Goal: Task Accomplishment & Management: Complete application form

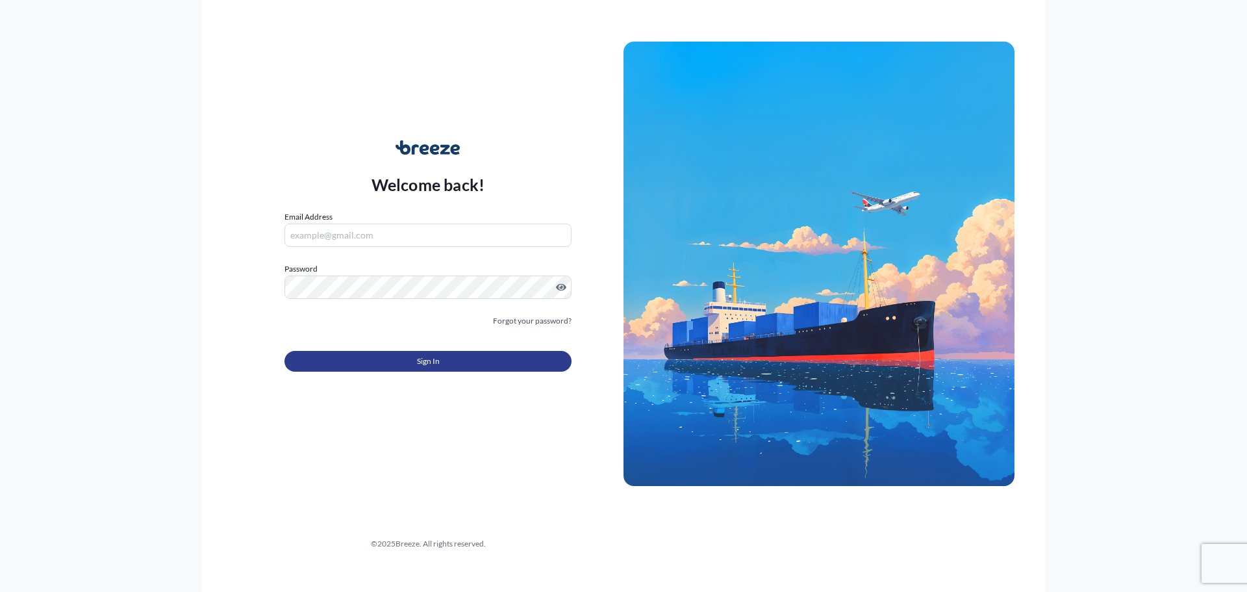
type input "[PERSON_NAME][EMAIL_ADDRESS][DOMAIN_NAME]"
click at [390, 359] on button "Sign In" at bounding box center [427, 361] width 287 height 21
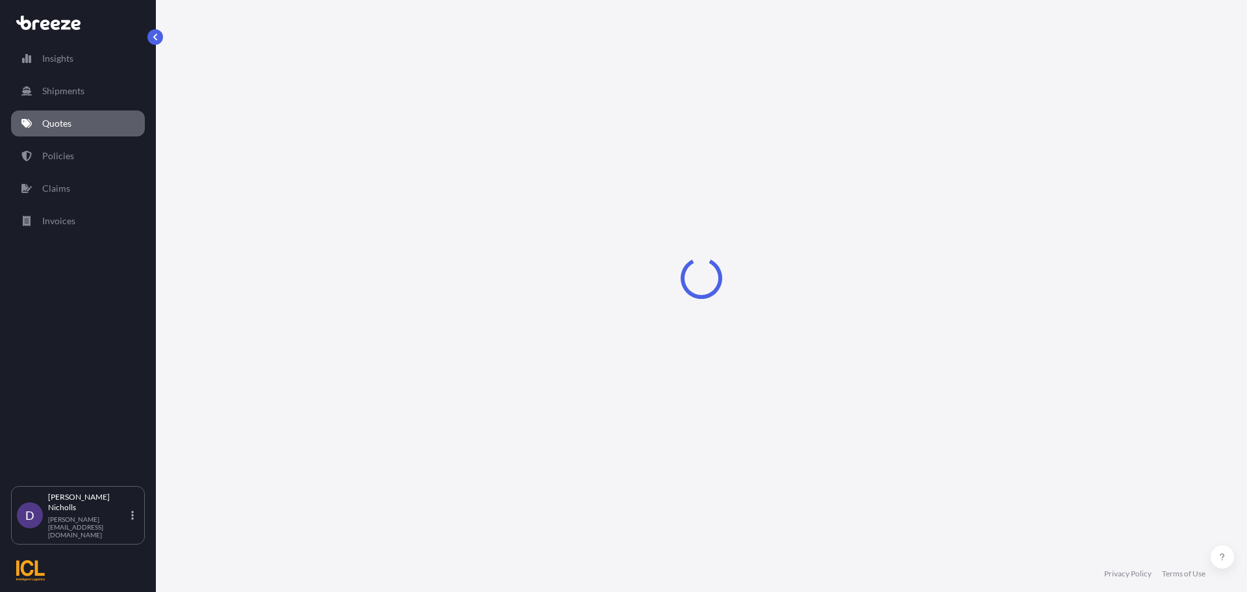
select select "Sea"
select select "1"
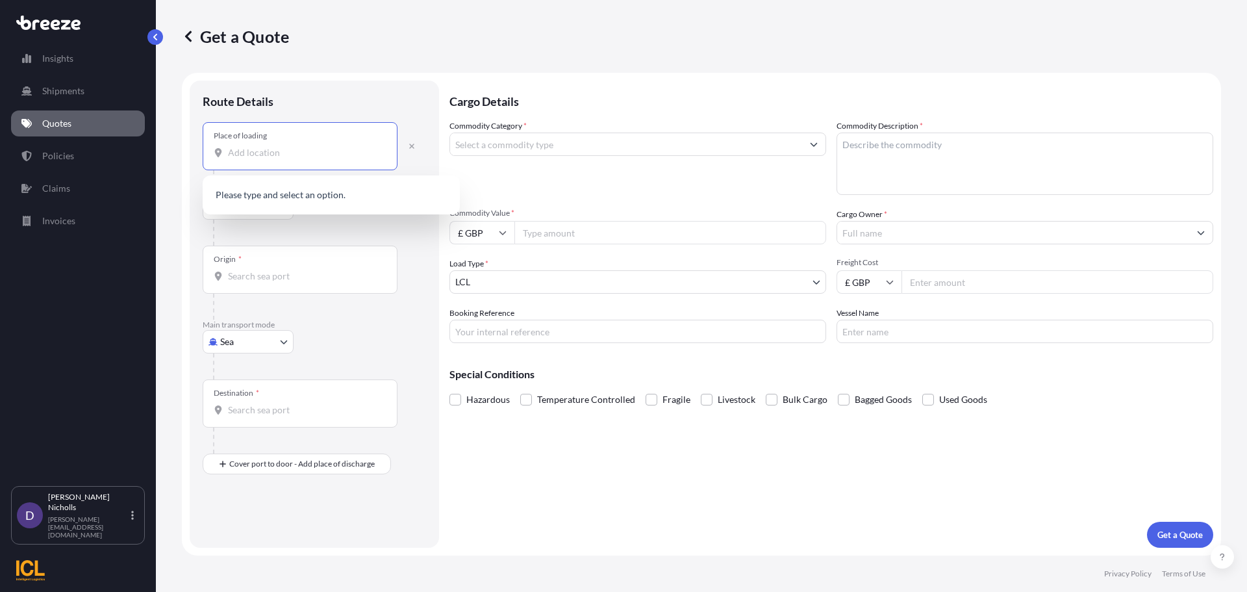
click at [259, 155] on input "Place of loading" at bounding box center [304, 152] width 153 height 13
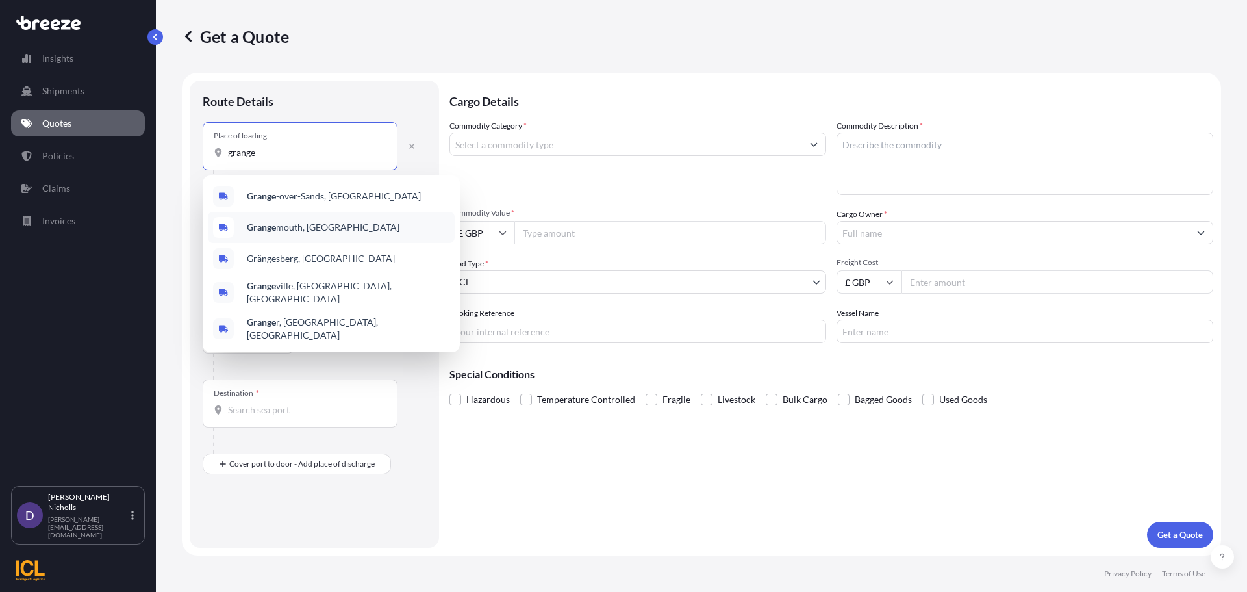
click at [269, 225] on b "Grange" at bounding box center [261, 226] width 29 height 11
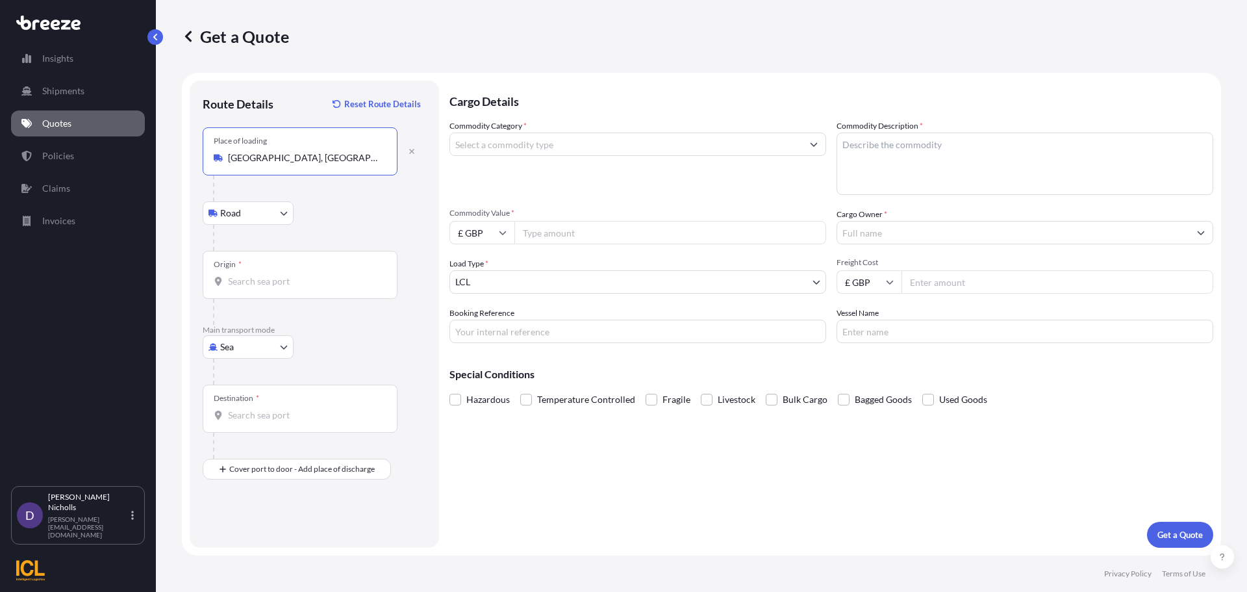
type input "[GEOGRAPHIC_DATA], [GEOGRAPHIC_DATA]"
click at [234, 282] on input "Origin *" at bounding box center [304, 281] width 153 height 13
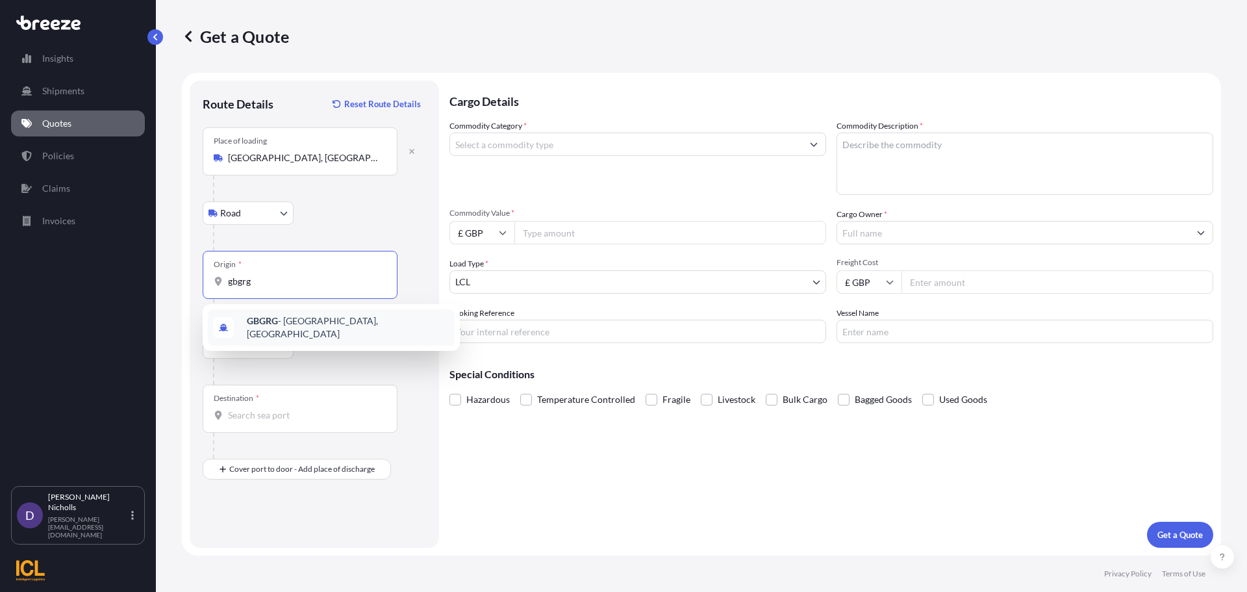
click at [255, 318] on div "GBGRG - [GEOGRAPHIC_DATA], [GEOGRAPHIC_DATA]" at bounding box center [331, 327] width 247 height 36
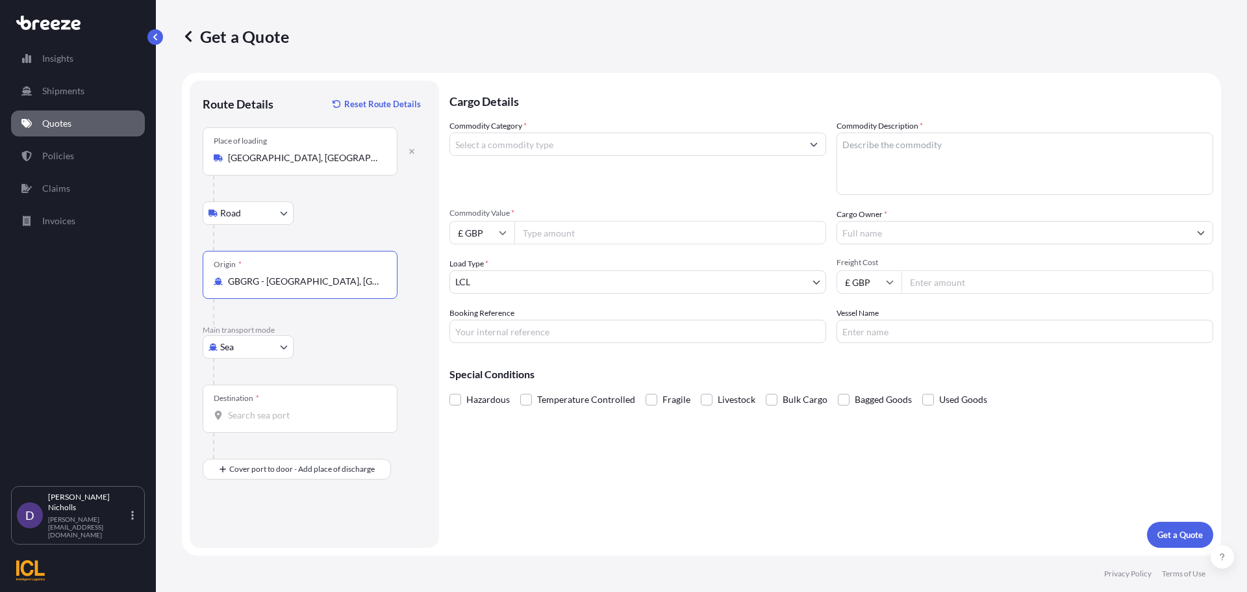
type input "GBGRG - [GEOGRAPHIC_DATA], [GEOGRAPHIC_DATA]"
click at [249, 416] on input "Destination *" at bounding box center [304, 415] width 153 height 13
click at [266, 459] on b "AEJEA" at bounding box center [260, 454] width 27 height 11
type input "AEJEA - [GEOGRAPHIC_DATA], [GEOGRAPHIC_DATA]"
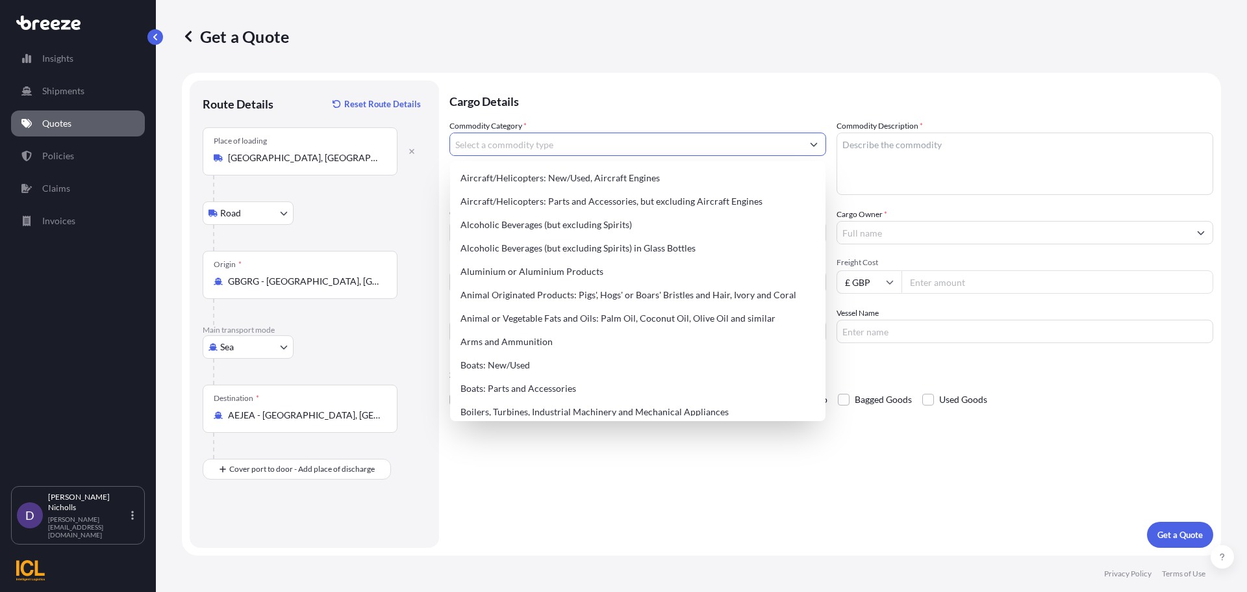
click at [816, 141] on icon "Show suggestions" at bounding box center [814, 144] width 8 height 8
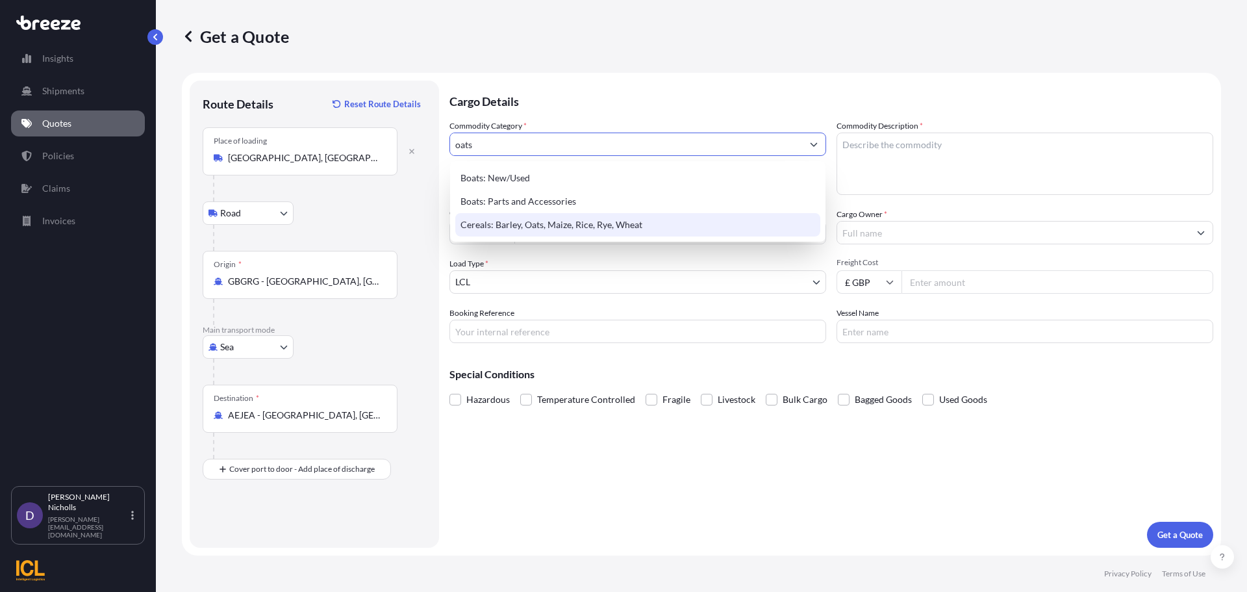
click at [585, 225] on div "Cereals: Barley, Oats, Maize, Rice, Rye, Wheat" at bounding box center [637, 224] width 365 height 23
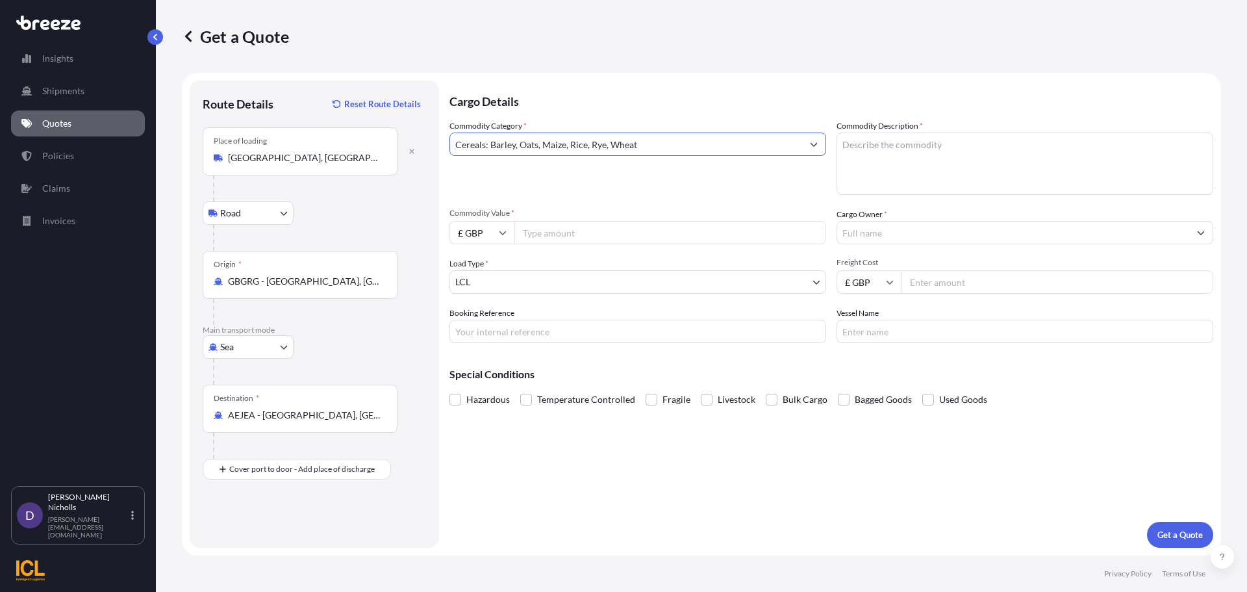
type input "Cereals: Barley, Oats, Maize, Rice, Rye, Wheat"
click at [868, 146] on textarea "Commodity Description *" at bounding box center [1025, 163] width 377 height 62
type textarea "OATS"
click at [505, 229] on icon at bounding box center [503, 233] width 8 height 8
click at [476, 319] on div "$ USD" at bounding box center [482, 322] width 55 height 25
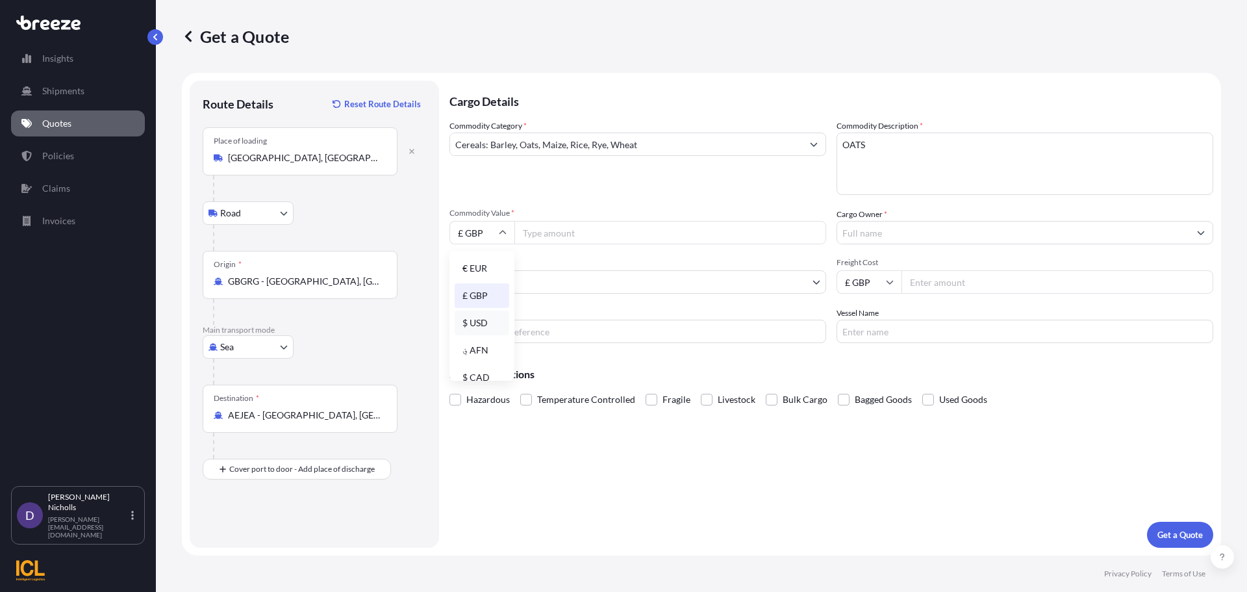
type input "$ USD"
click at [561, 233] on input "Commodity Value *" at bounding box center [670, 232] width 312 height 23
type input "48475"
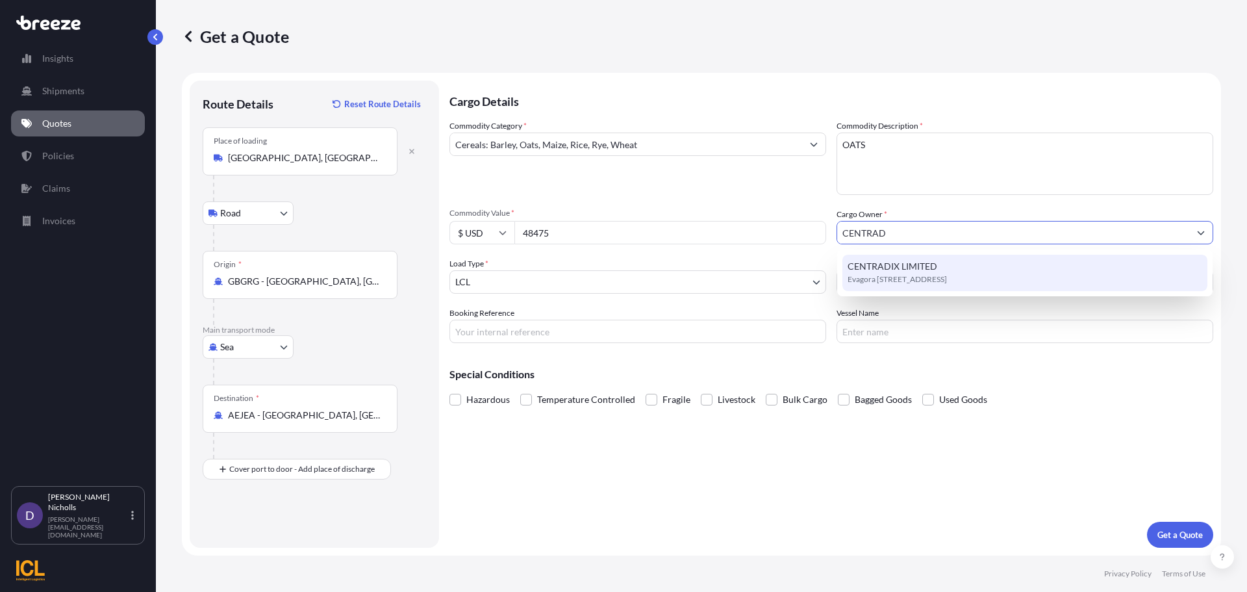
click at [885, 271] on span "CENTRADIX LIMITED" at bounding box center [893, 266] width 90 height 13
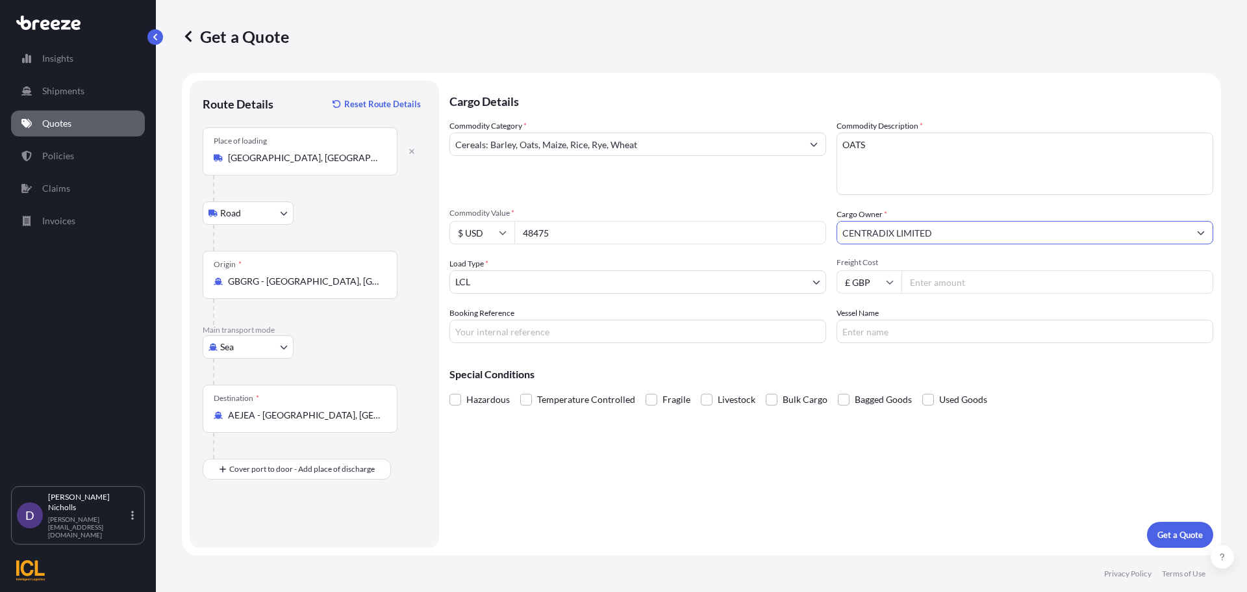
type input "CENTRADIX LIMITED"
click at [635, 284] on body "15 options available. 1 option available. 0 options available. 1 option availab…" at bounding box center [623, 296] width 1247 height 592
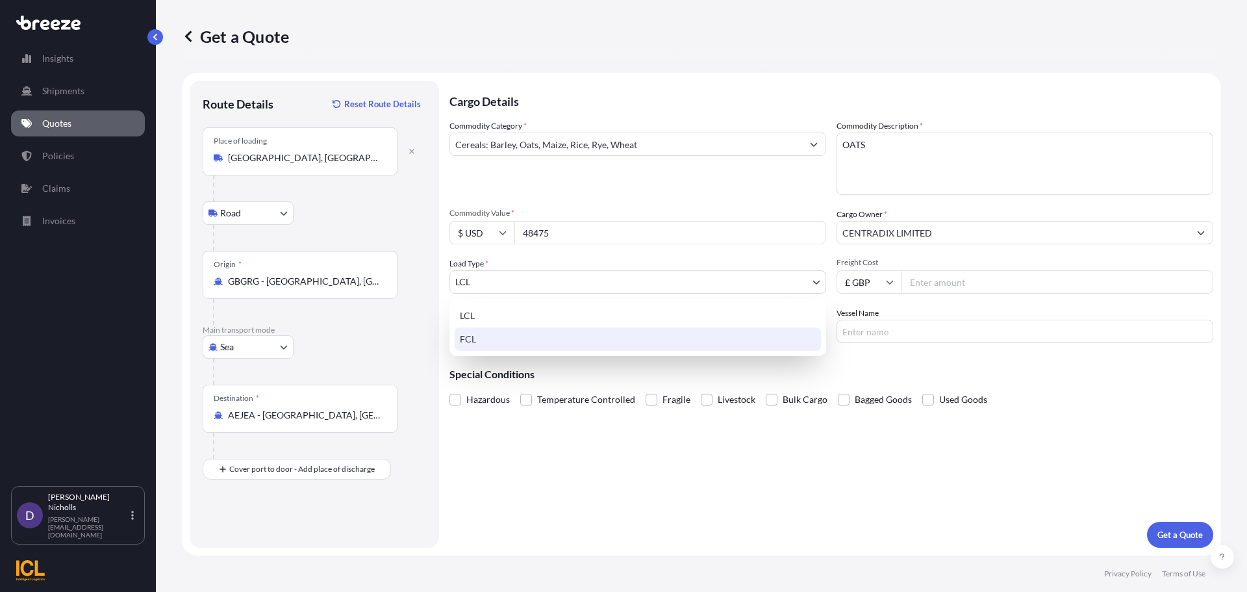
click at [501, 334] on div "FCL" at bounding box center [638, 338] width 366 height 23
select select "2"
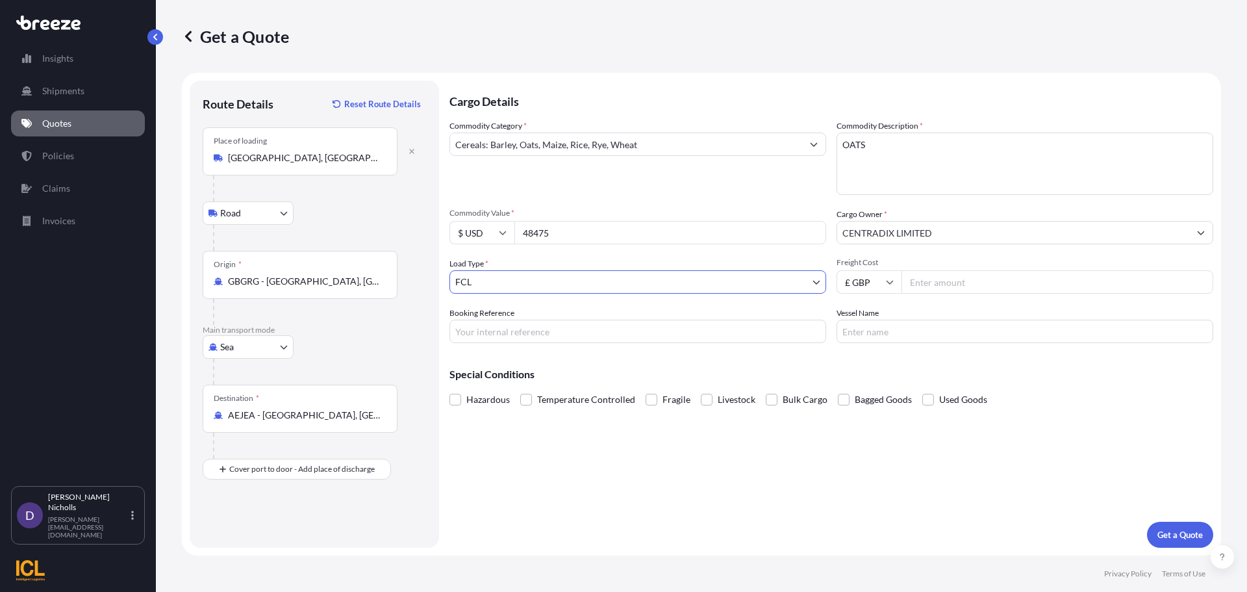
click at [889, 282] on icon at bounding box center [890, 283] width 7 height 4
click at [863, 370] on div "$ USD" at bounding box center [869, 372] width 55 height 25
type input "$ USD"
click at [922, 282] on input "Freight Cost" at bounding box center [1057, 281] width 312 height 23
type input "1360"
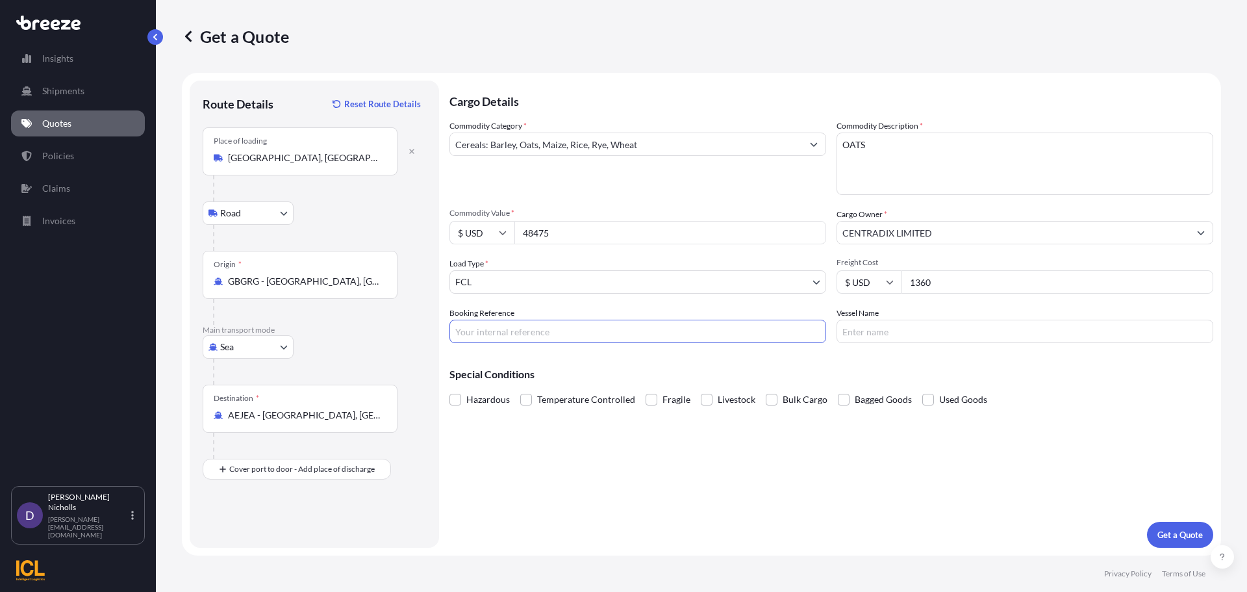
click at [536, 331] on input "Booking Reference" at bounding box center [637, 331] width 377 height 23
click at [532, 335] on input "Booking Reference" at bounding box center [637, 331] width 377 height 23
paste input "SHOUSE00290445"
type input "SHOUSE00290445"
click at [879, 329] on input "Vessel Name" at bounding box center [1025, 331] width 377 height 23
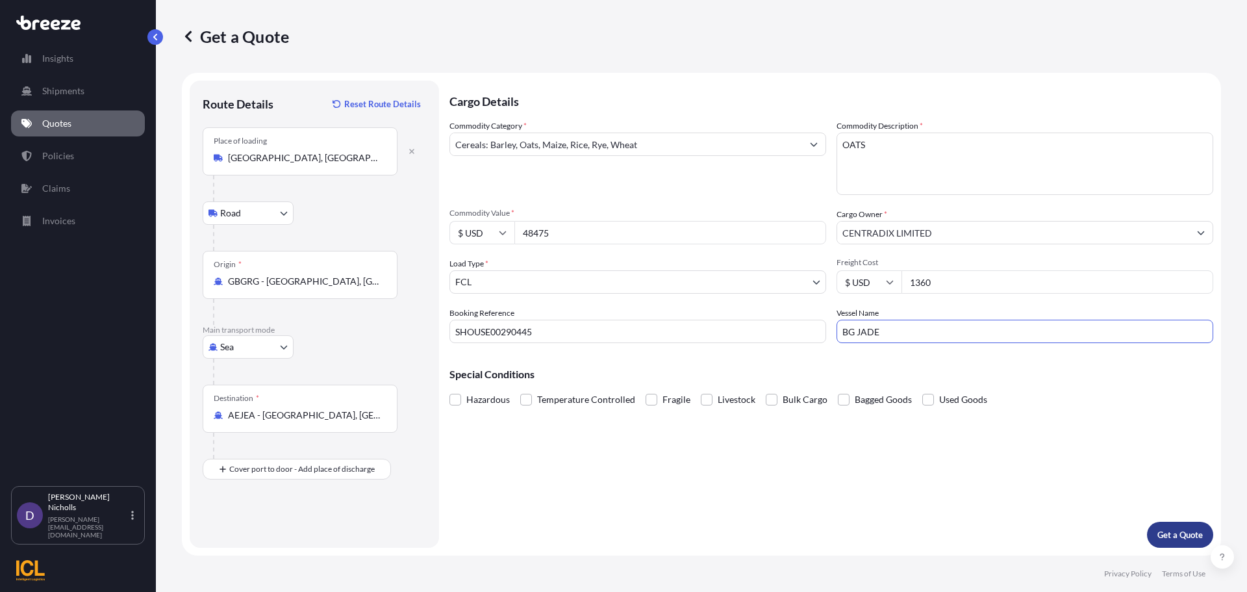
type input "BG JADE"
click at [1176, 535] on p "Get a Quote" at bounding box center [1179, 534] width 45 height 13
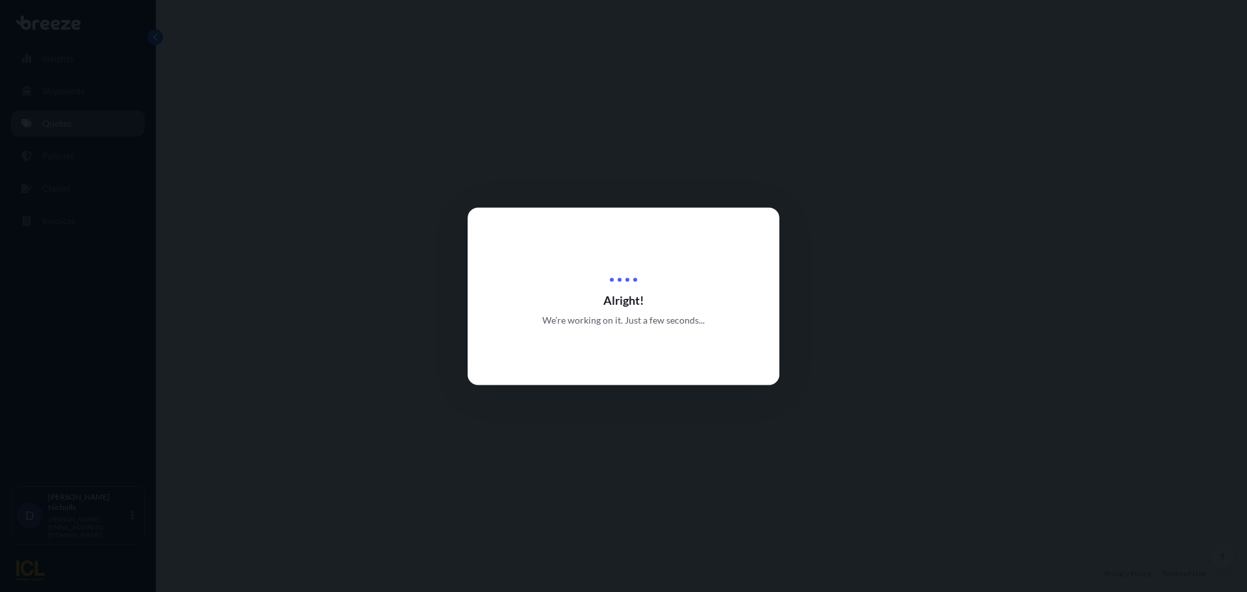
select select "Road"
select select "Sea"
select select "2"
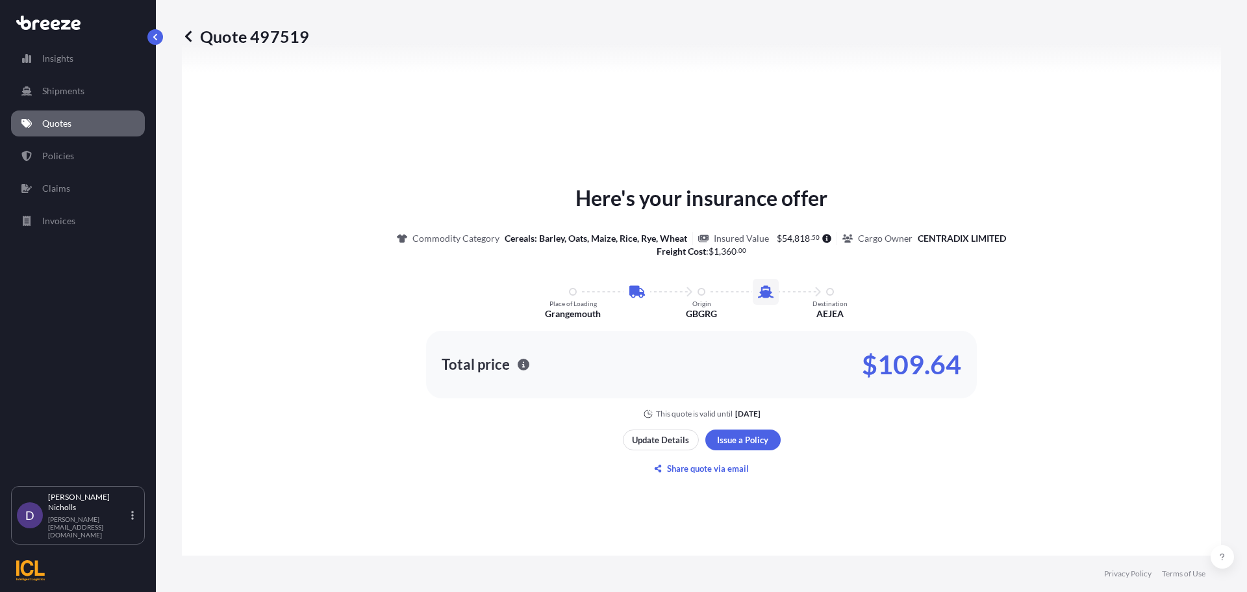
scroll to position [573, 0]
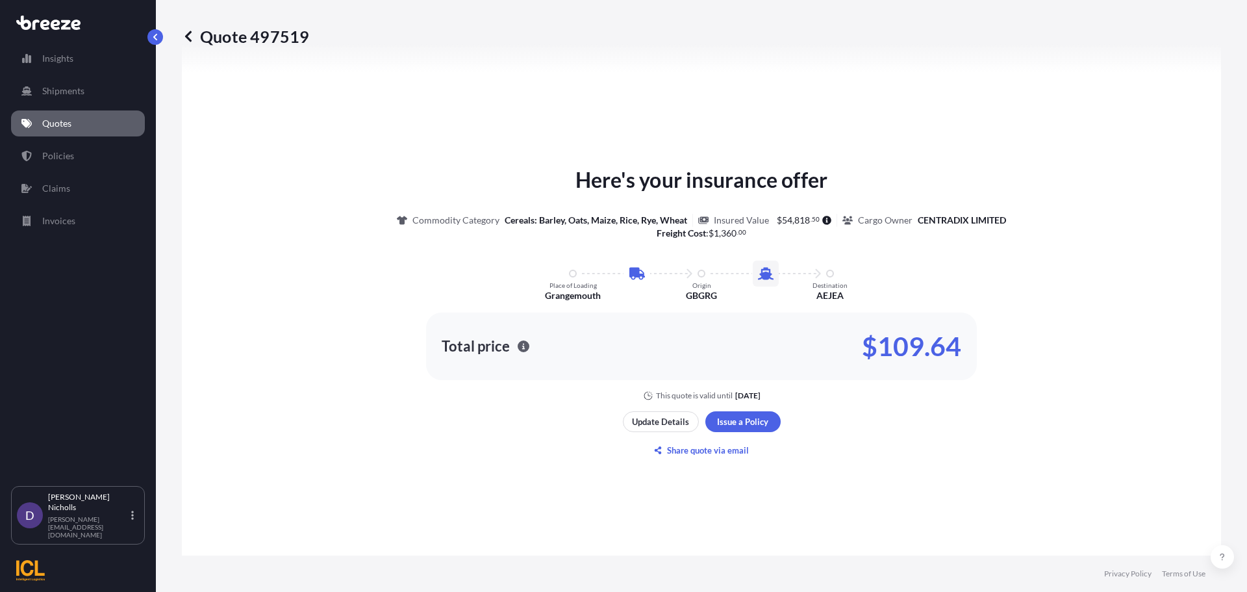
click at [55, 120] on p "Quotes" at bounding box center [56, 123] width 29 height 13
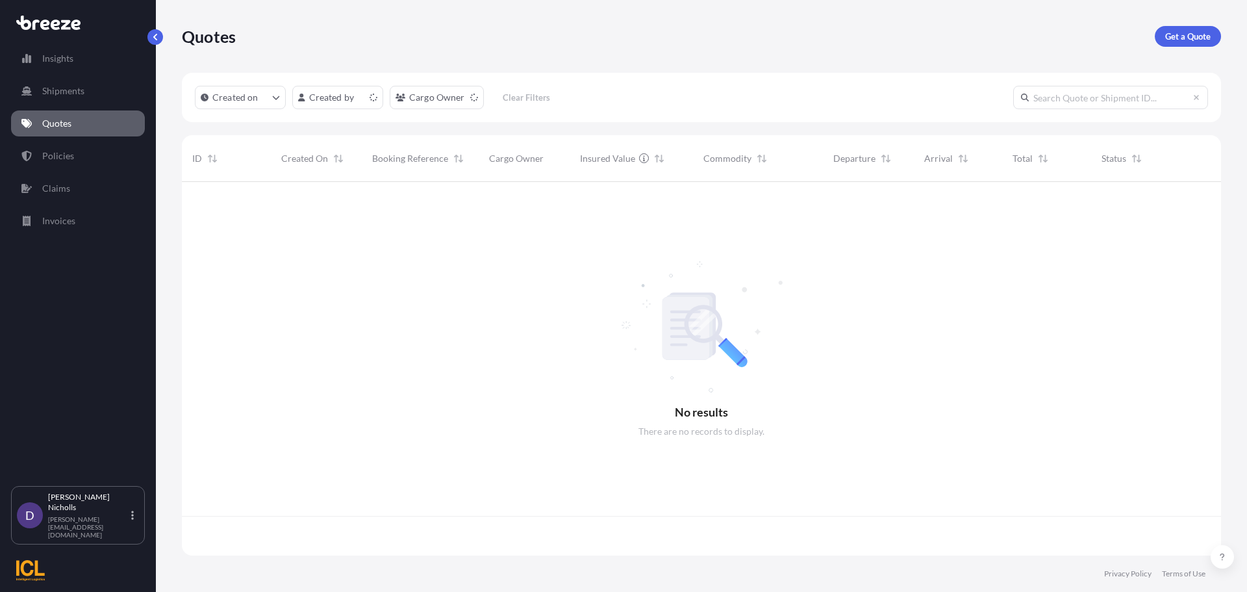
scroll to position [371, 1029]
click at [1181, 29] on link "Get a Quote" at bounding box center [1188, 36] width 66 height 21
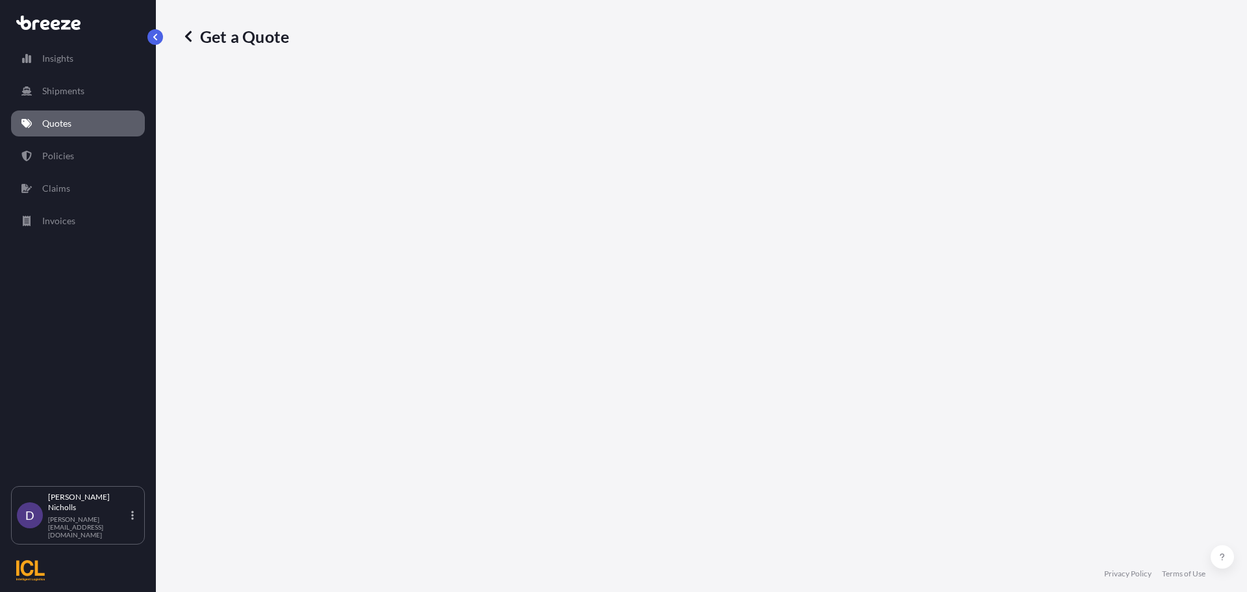
select select "Road"
select select "Sea"
select select "1"
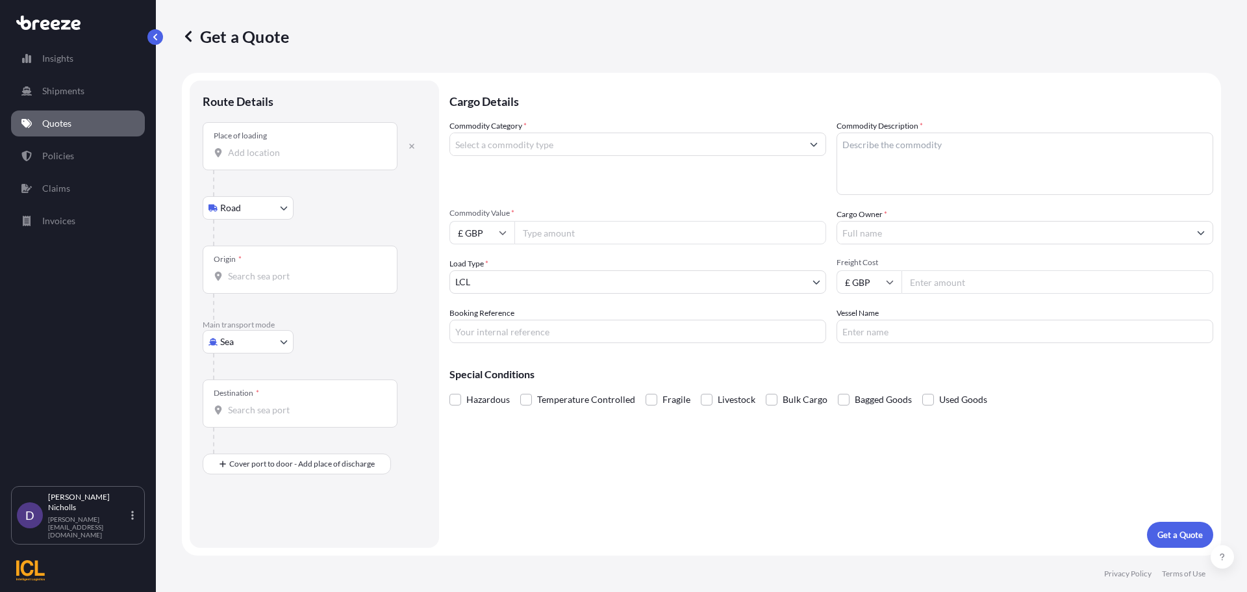
click at [240, 153] on input "Place of loading" at bounding box center [304, 152] width 153 height 13
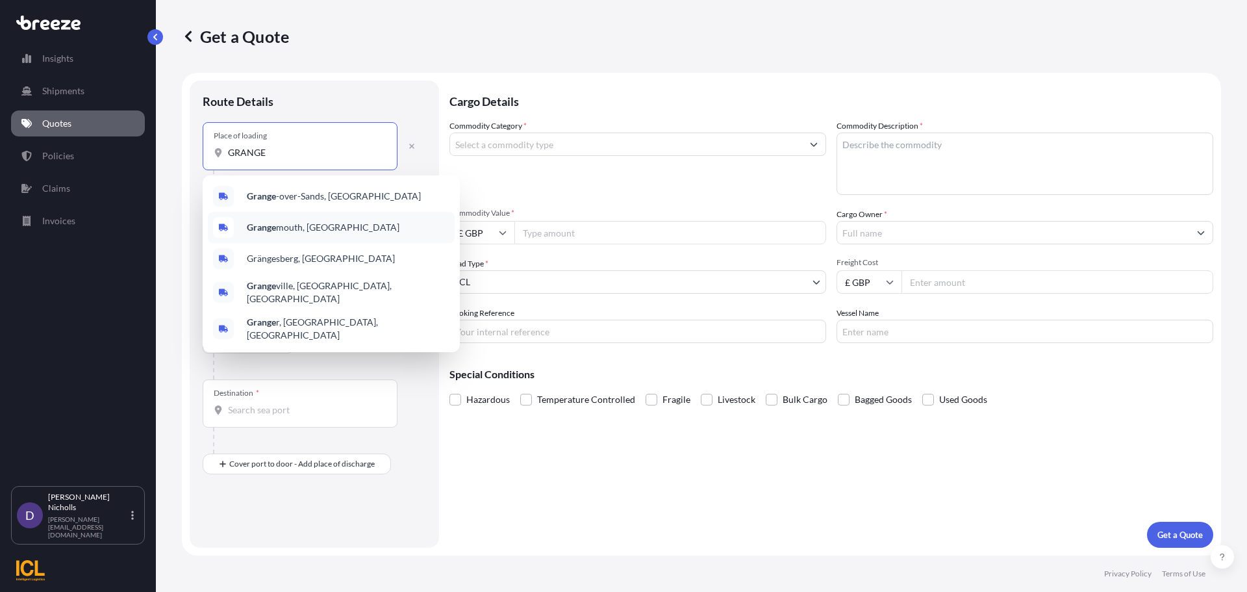
click at [296, 224] on span "Grange mouth, [GEOGRAPHIC_DATA]" at bounding box center [323, 227] width 153 height 13
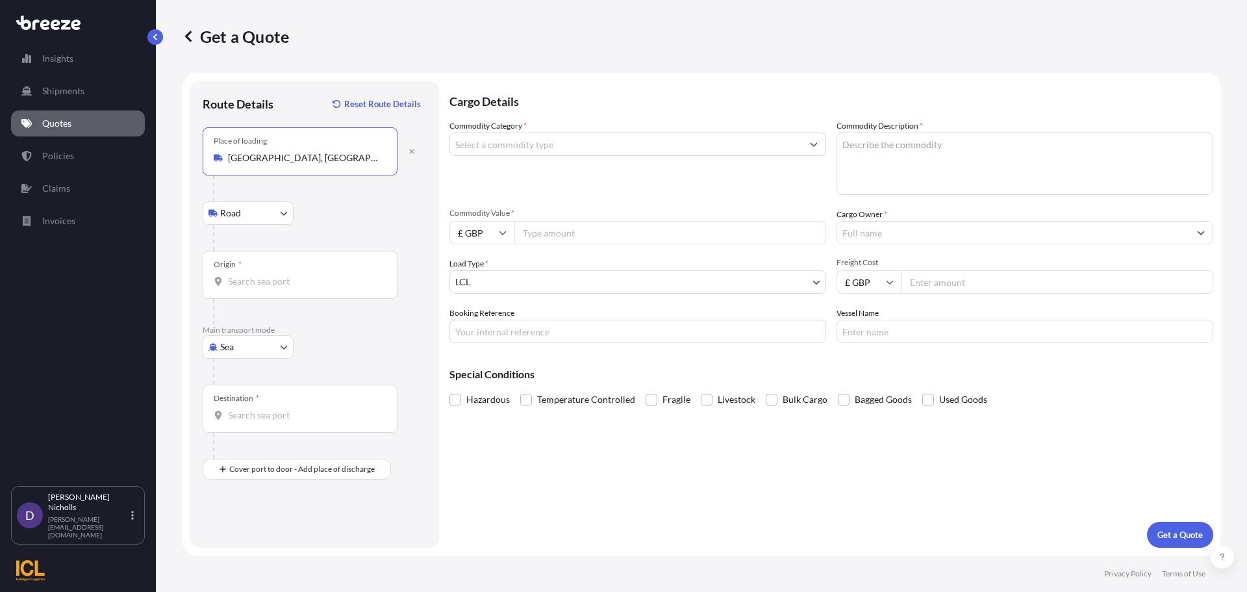
type input "[GEOGRAPHIC_DATA], [GEOGRAPHIC_DATA]"
click at [246, 290] on div "Origin *" at bounding box center [300, 275] width 195 height 48
click at [246, 288] on input "Origin *" at bounding box center [304, 281] width 153 height 13
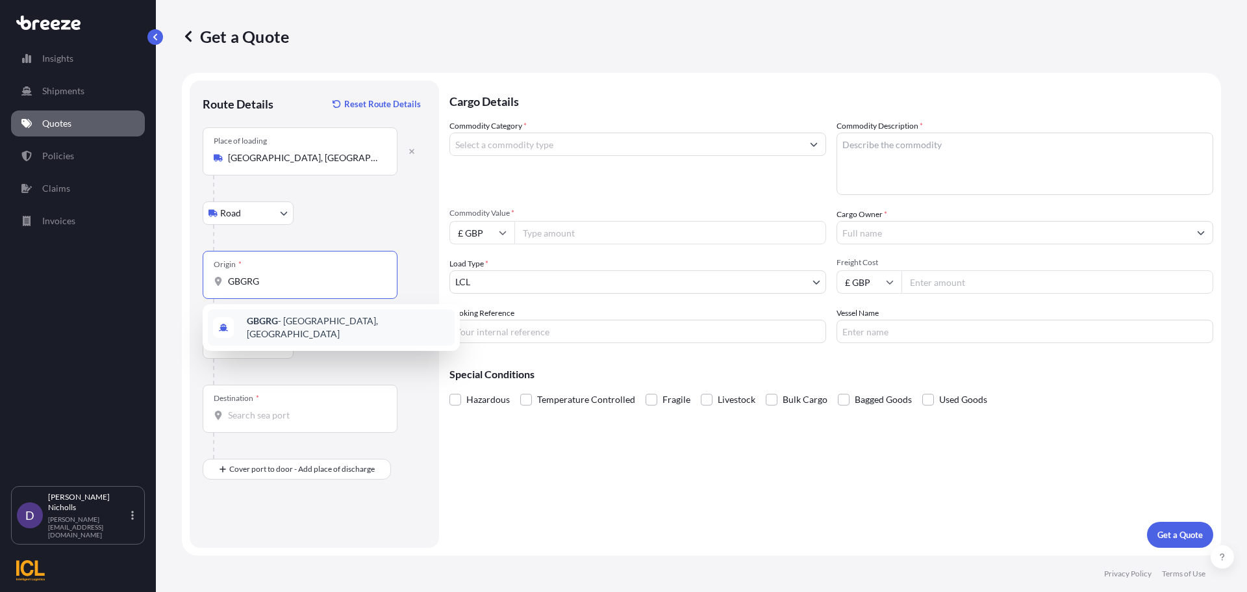
click at [293, 320] on span "GBGRG - [GEOGRAPHIC_DATA], [GEOGRAPHIC_DATA]" at bounding box center [348, 327] width 203 height 26
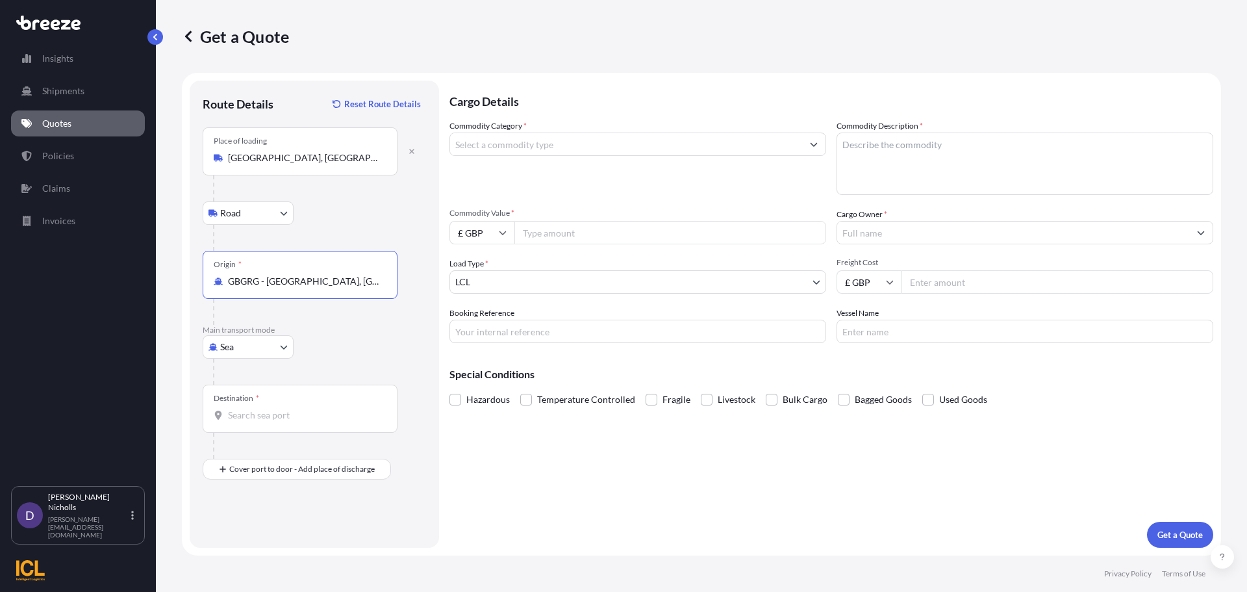
type input "GBGRG - [GEOGRAPHIC_DATA], [GEOGRAPHIC_DATA]"
click at [270, 414] on input "Destination *" at bounding box center [304, 415] width 153 height 13
click at [263, 452] on span "ILASH - [GEOGRAPHIC_DATA], [GEOGRAPHIC_DATA]" at bounding box center [348, 461] width 203 height 26
type input "ILASH - [GEOGRAPHIC_DATA], [GEOGRAPHIC_DATA]"
click at [612, 149] on input "Commodity Category *" at bounding box center [626, 143] width 352 height 23
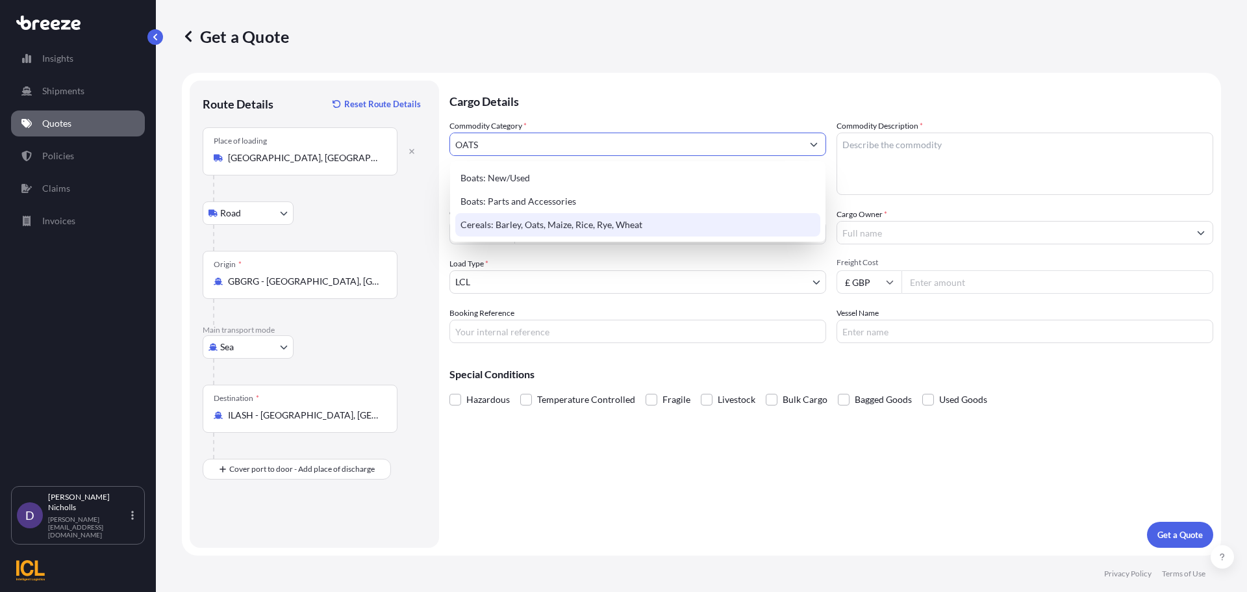
click at [549, 226] on div "Cereals: Barley, Oats, Maize, Rice, Rye, Wheat" at bounding box center [637, 224] width 365 height 23
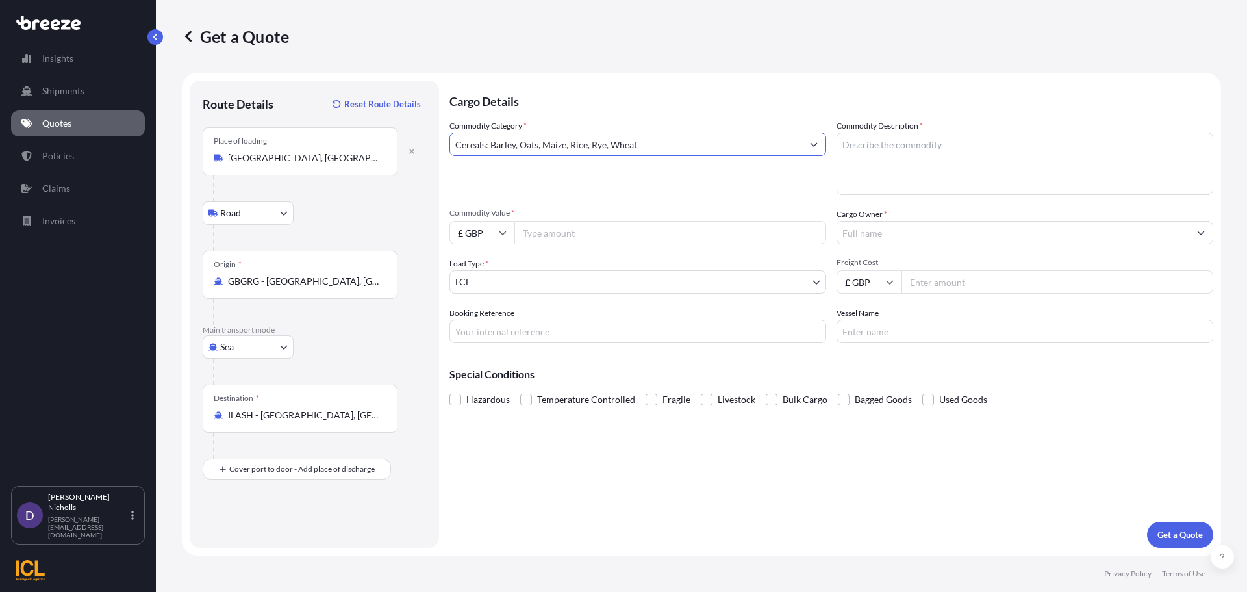
type input "Cereals: Barley, Oats, Maize, Rice, Rye, Wheat"
click at [877, 147] on textarea "Commodity Description *" at bounding box center [1025, 163] width 377 height 62
type textarea "OATS"
click at [502, 230] on icon at bounding box center [503, 233] width 8 height 8
click at [480, 313] on div "$ USD" at bounding box center [482, 322] width 55 height 25
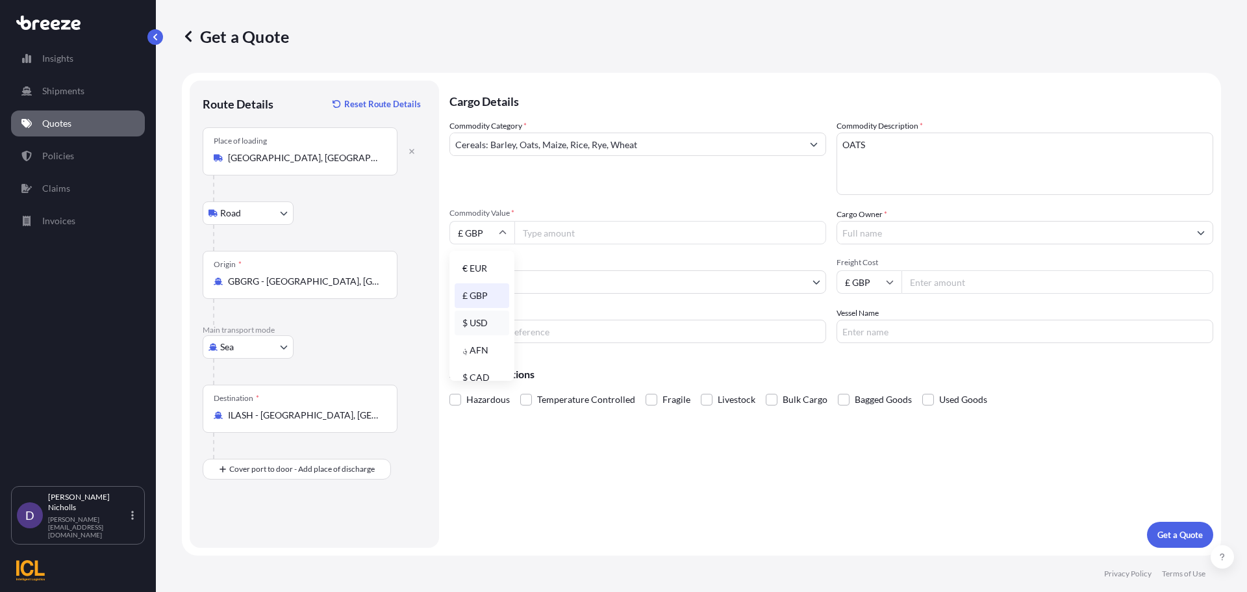
type input "$ USD"
click at [547, 238] on input "Commodity Value *" at bounding box center [670, 232] width 312 height 23
type input "52937.50"
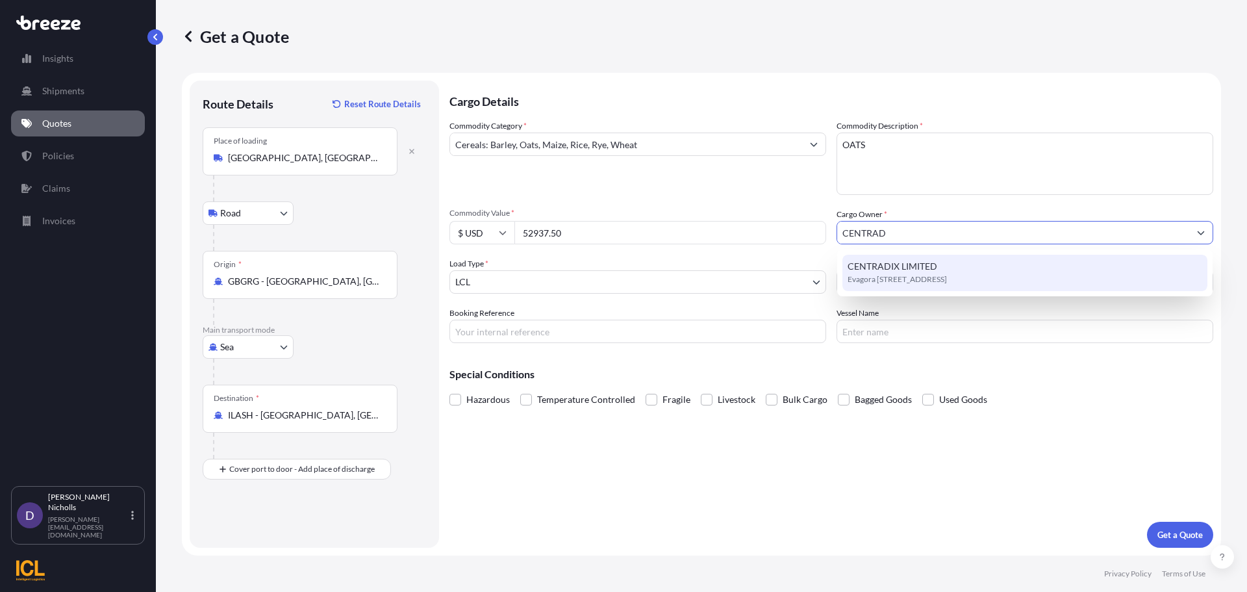
click at [885, 272] on div "CENTRADIX LIMITED Evagora [STREET_ADDRESS]" at bounding box center [1024, 273] width 365 height 36
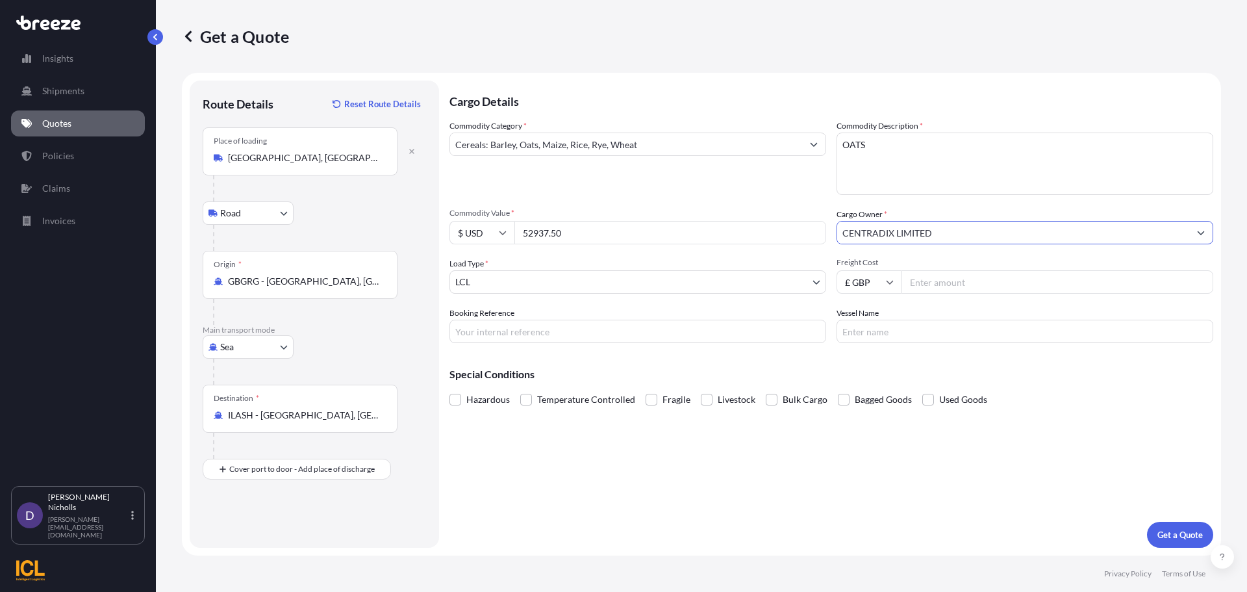
type input "CENTRADIX LIMITED"
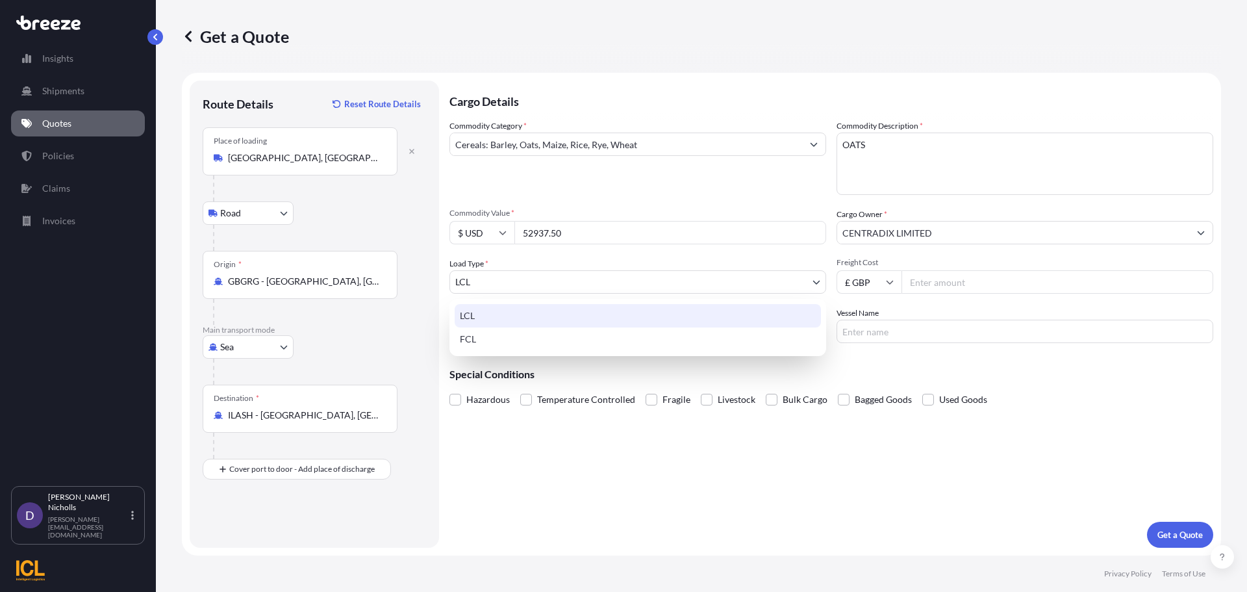
click at [781, 283] on body "15 options available. 2 options available. 1 option available. 0 options availa…" at bounding box center [623, 296] width 1247 height 592
click at [465, 334] on div "FCL" at bounding box center [638, 338] width 366 height 23
select select "2"
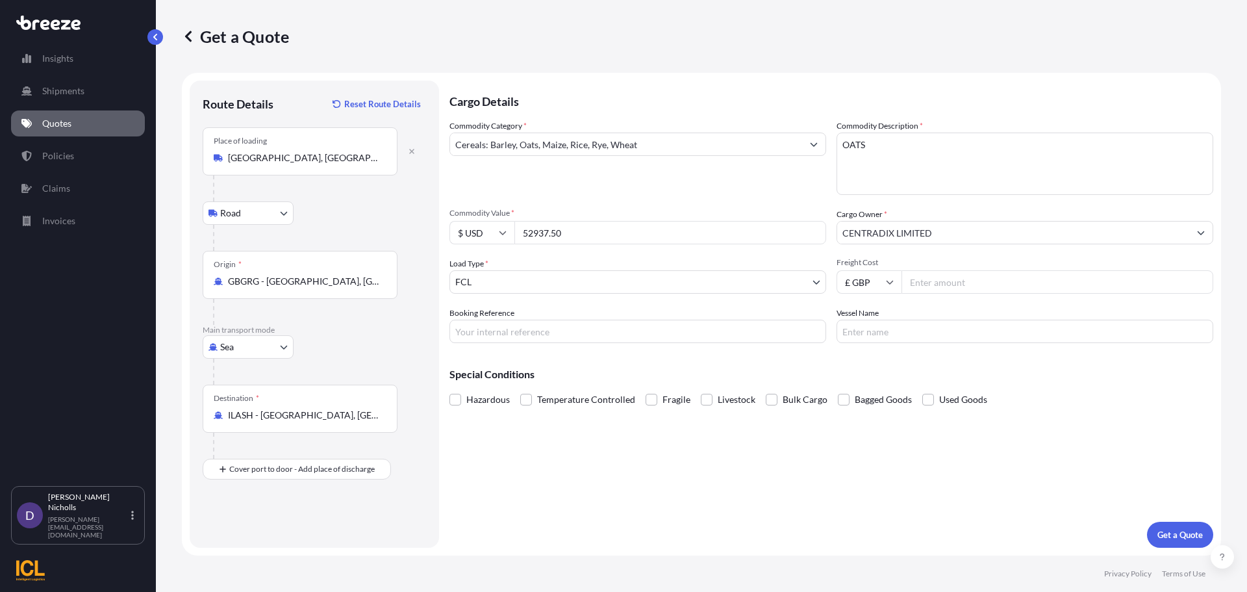
click at [886, 282] on icon at bounding box center [890, 282] width 8 height 8
click at [861, 366] on div "$ USD" at bounding box center [869, 372] width 55 height 25
type input "$ USD"
click at [943, 283] on input "Freight Cost" at bounding box center [1057, 281] width 312 height 23
type input "2609.00"
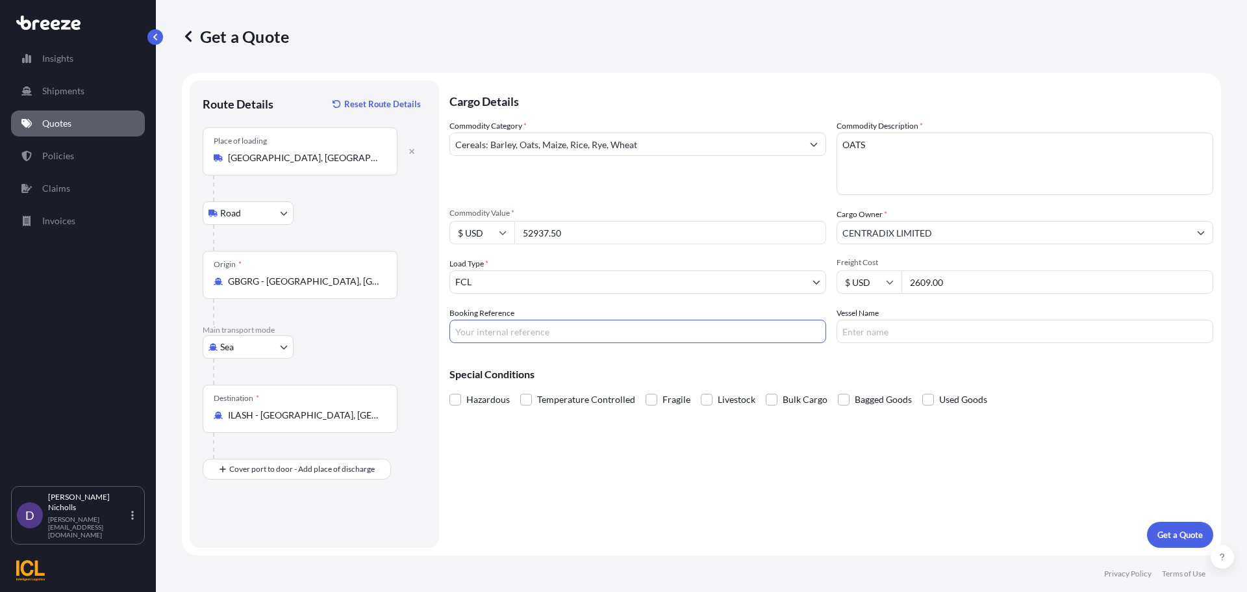
click at [581, 336] on input "Booking Reference" at bounding box center [637, 331] width 377 height 23
paste input "SHOUSE00290384"
type input "SHOUSE00290384"
click at [868, 329] on input "Vessel Name" at bounding box center [1025, 331] width 377 height 23
type input "BG JADE"
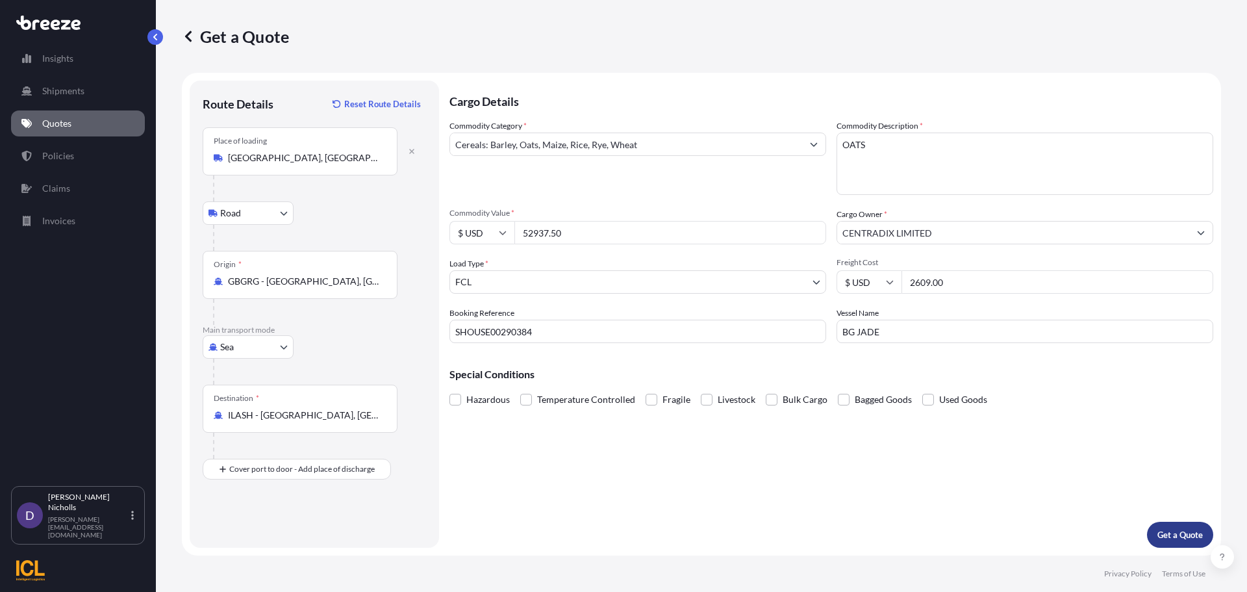
click at [1172, 532] on p "Get a Quote" at bounding box center [1179, 534] width 45 height 13
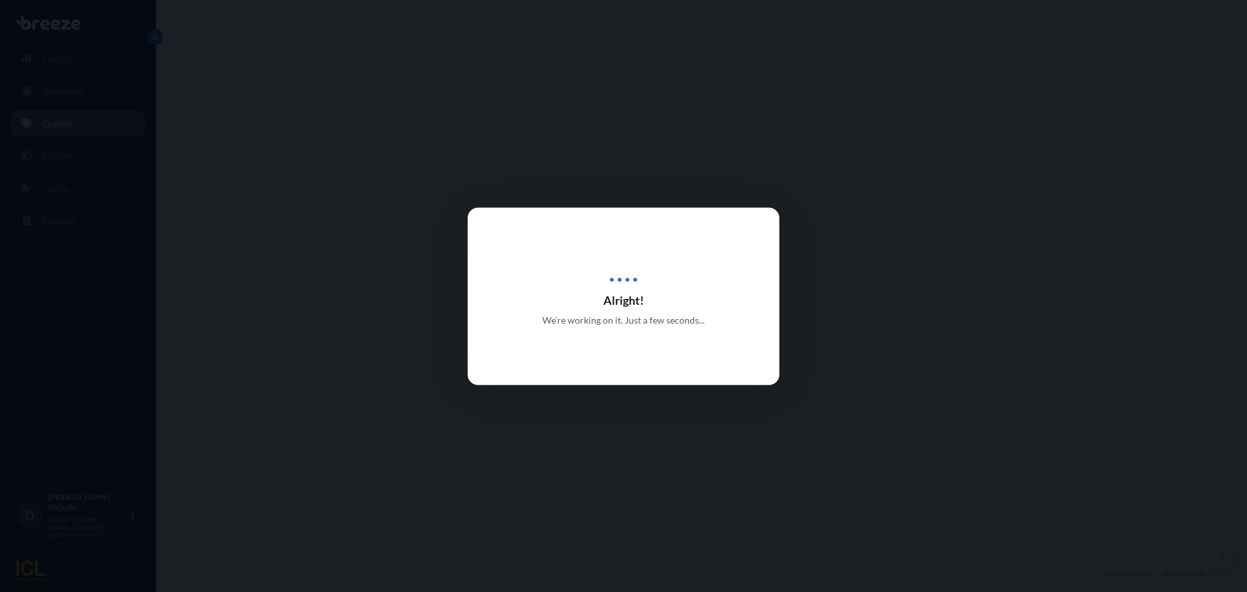
select select "Road"
select select "Sea"
select select "2"
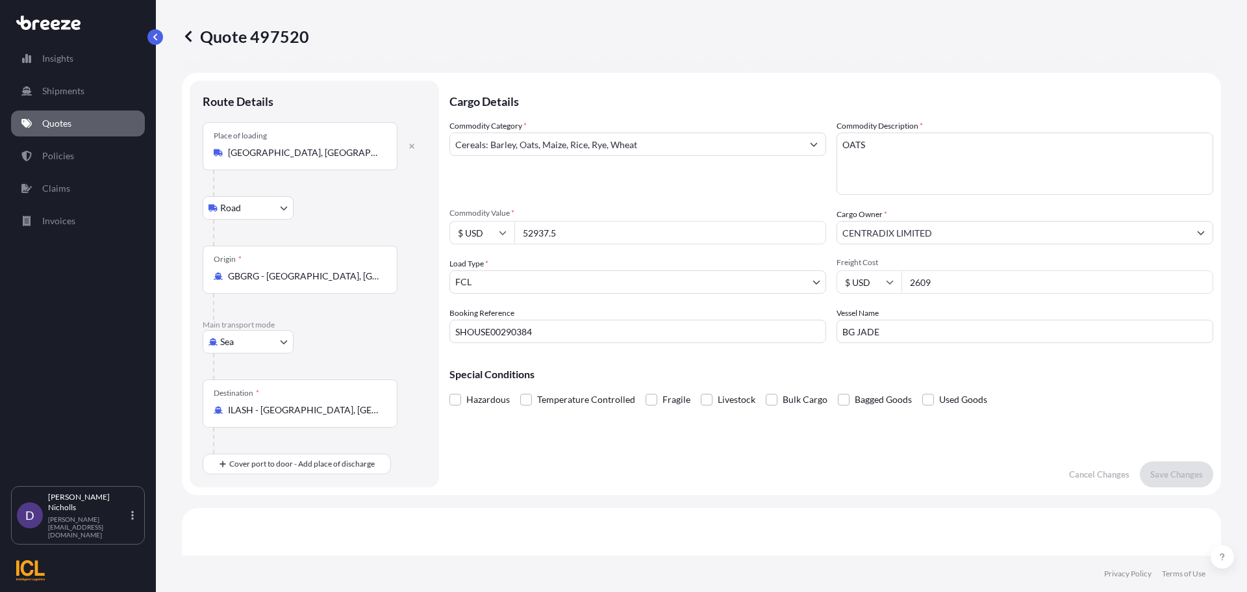
click at [44, 124] on p "Quotes" at bounding box center [56, 123] width 29 height 13
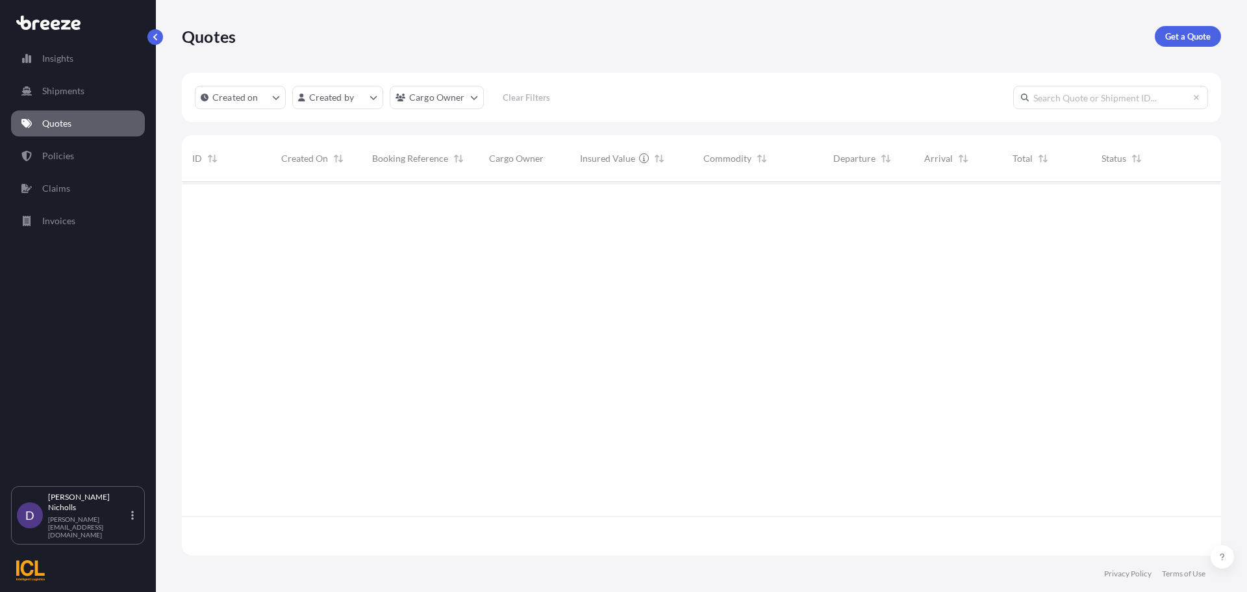
scroll to position [371, 1029]
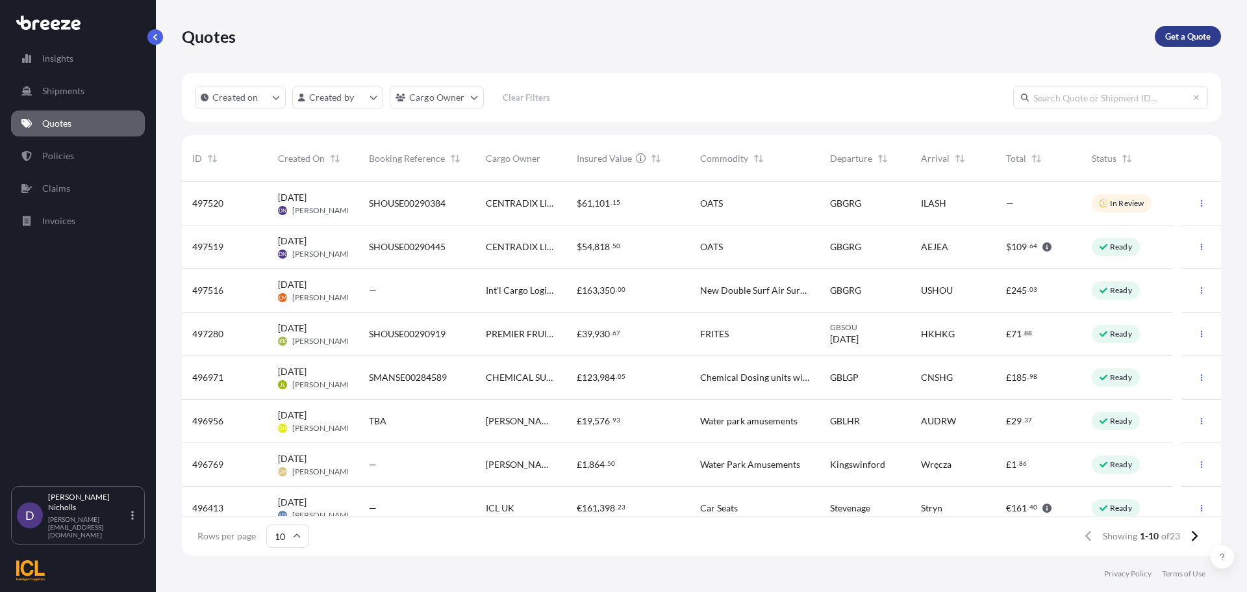
click at [1193, 37] on p "Get a Quote" at bounding box center [1187, 36] width 45 height 13
select select "Road"
select select "Sea"
select select "1"
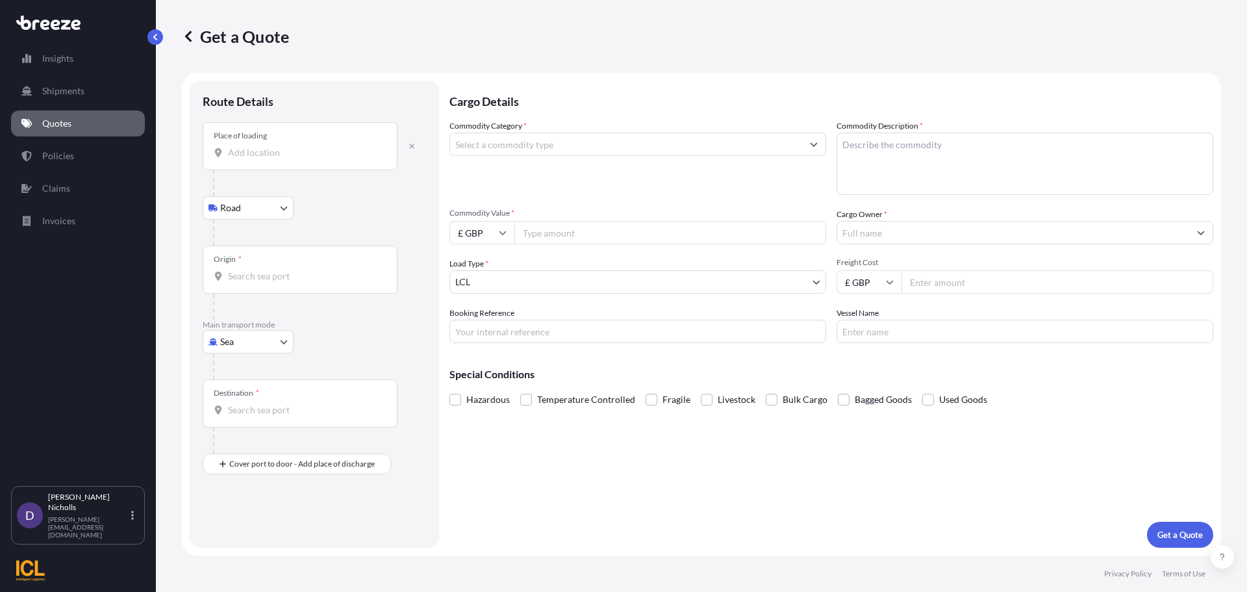
click at [260, 162] on div "Place of loading" at bounding box center [300, 146] width 195 height 48
click at [260, 159] on input "Place of loading" at bounding box center [304, 152] width 153 height 13
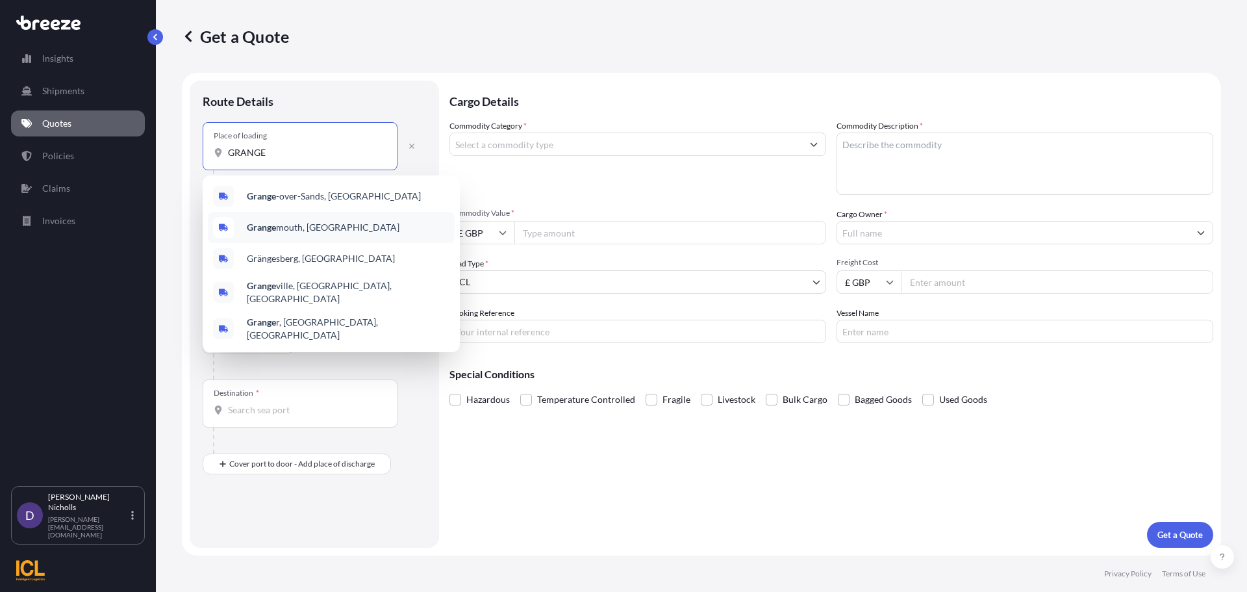
click at [280, 225] on span "Grange mouth, [GEOGRAPHIC_DATA]" at bounding box center [323, 227] width 153 height 13
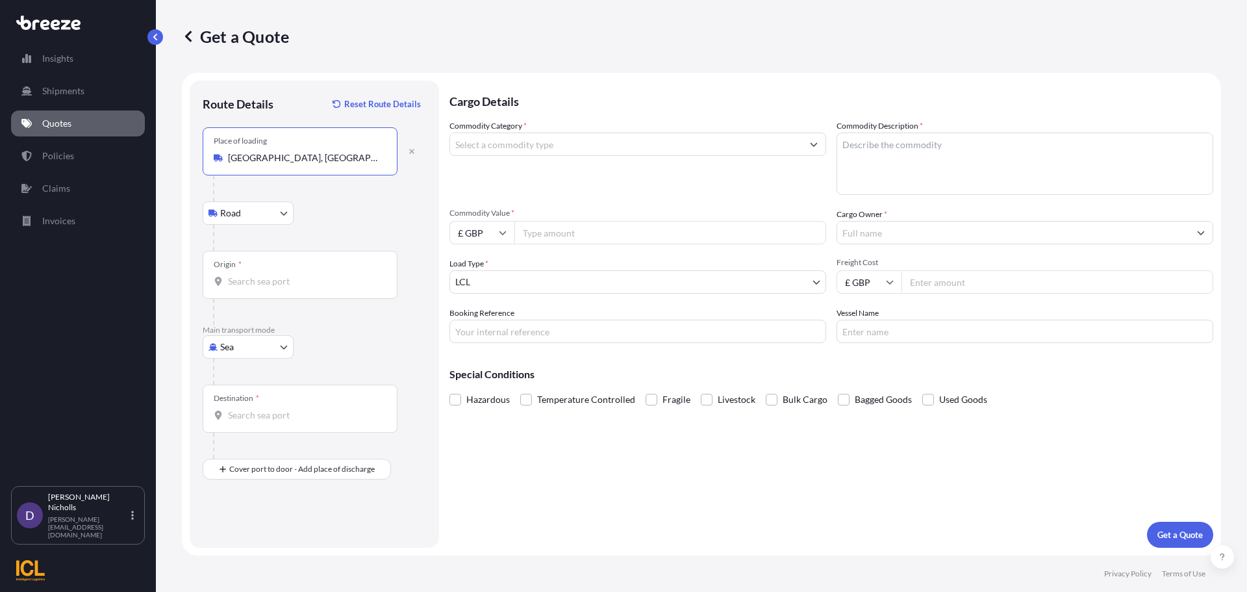
type input "[GEOGRAPHIC_DATA], [GEOGRAPHIC_DATA]"
click at [233, 277] on input "Origin *" at bounding box center [304, 281] width 153 height 13
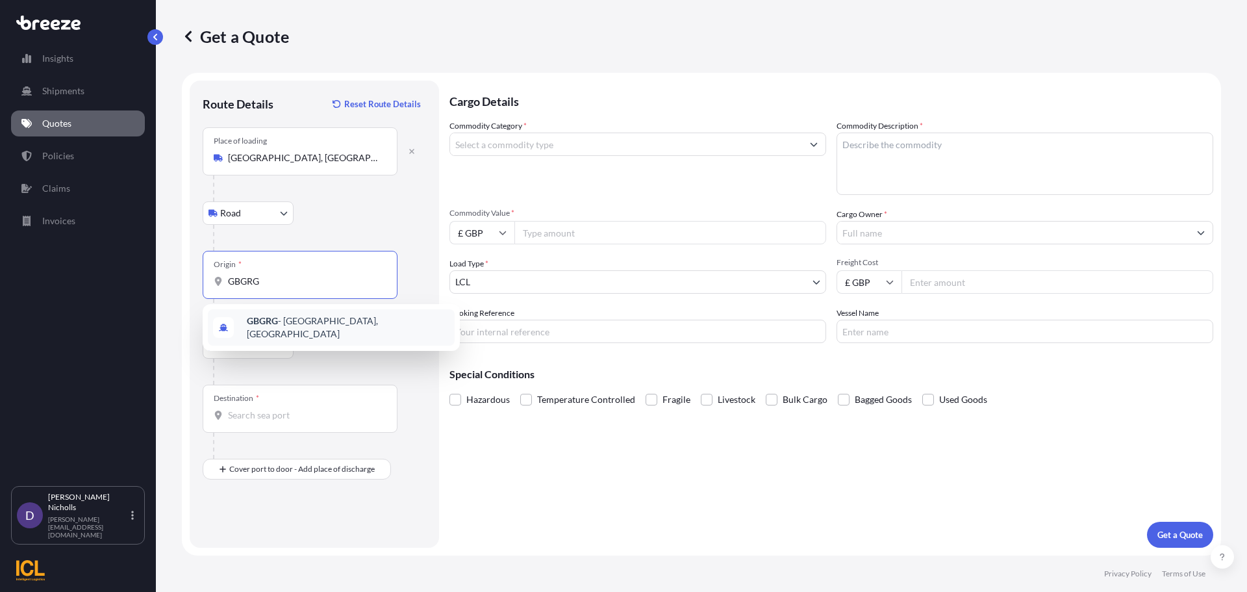
click at [277, 320] on b "GBGRG" at bounding box center [262, 320] width 31 height 11
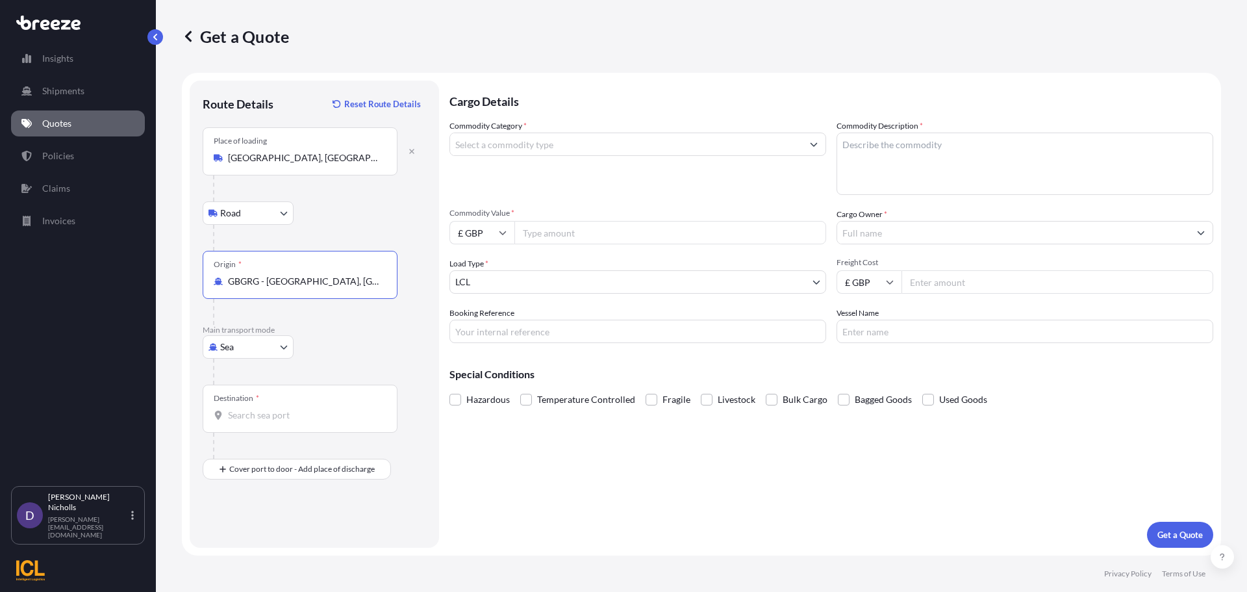
type input "GBGRG - [GEOGRAPHIC_DATA], [GEOGRAPHIC_DATA]"
click at [241, 413] on input "Destination *" at bounding box center [304, 415] width 153 height 13
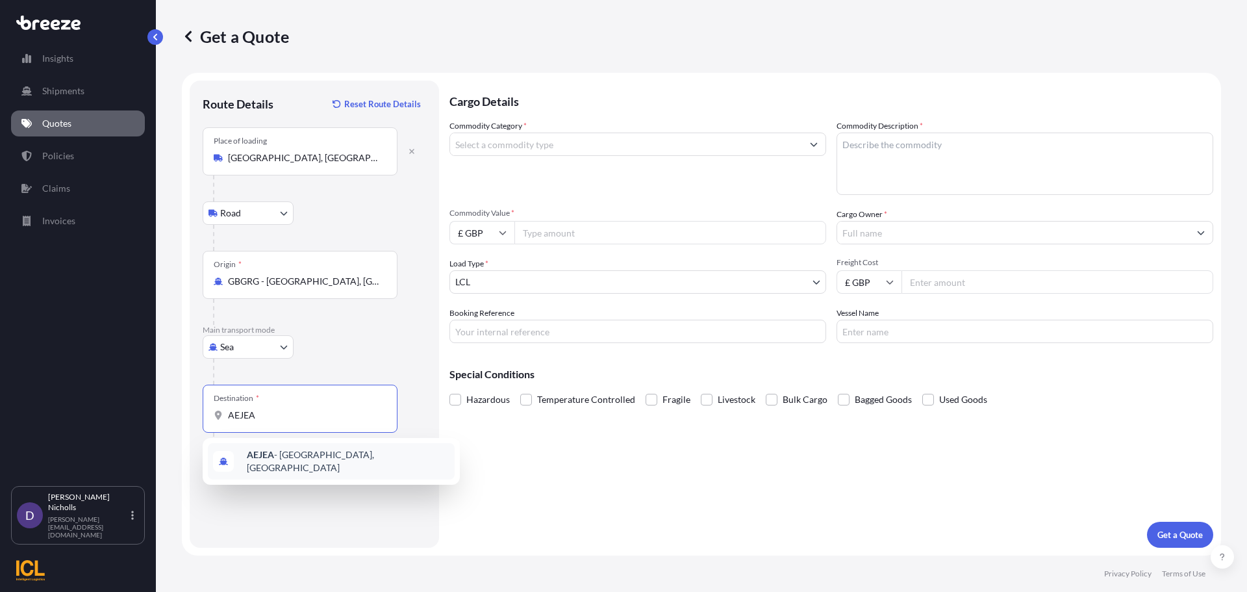
click at [268, 460] on b "AEJEA" at bounding box center [260, 454] width 27 height 11
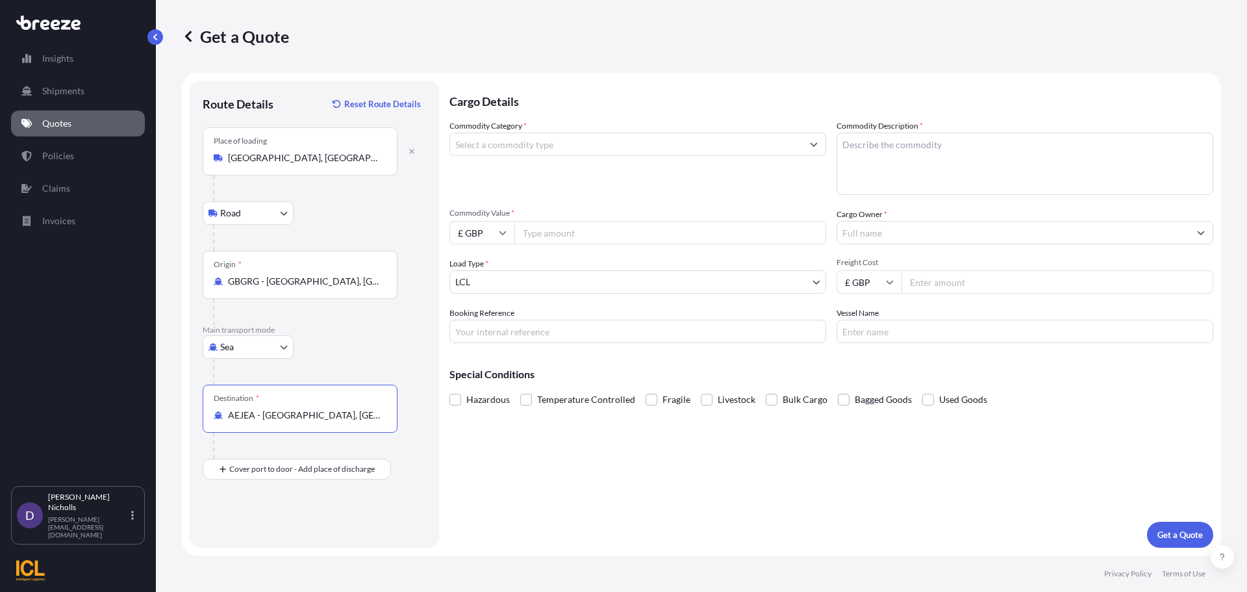
type input "AEJEA - [GEOGRAPHIC_DATA], [GEOGRAPHIC_DATA]"
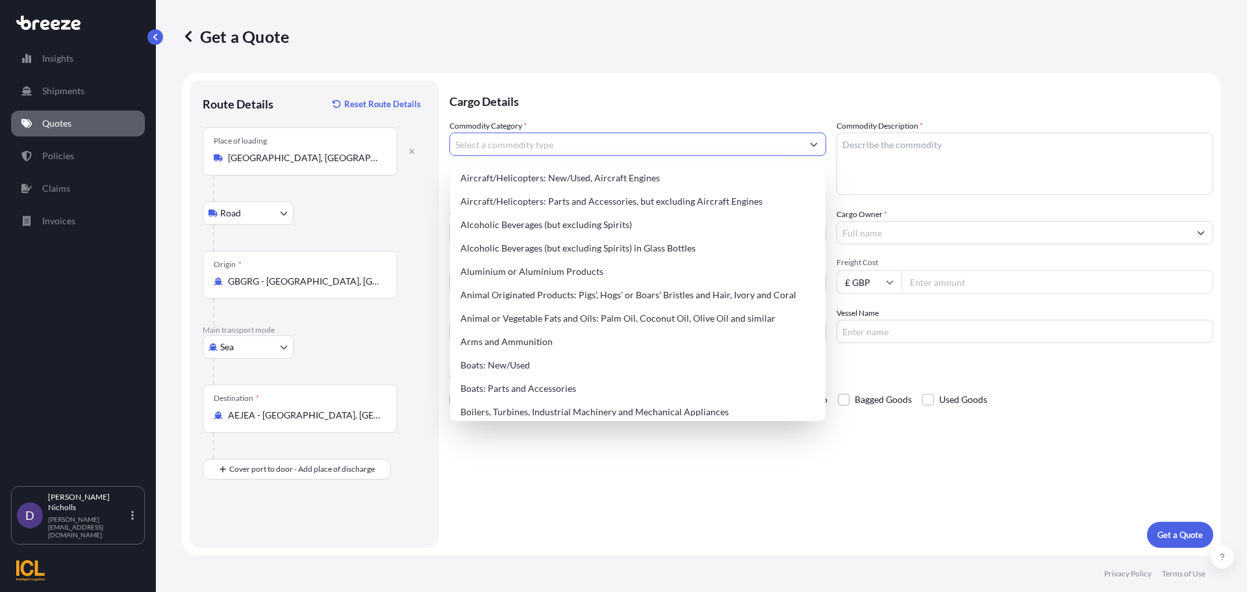
click at [530, 148] on input "Commodity Category *" at bounding box center [626, 143] width 352 height 23
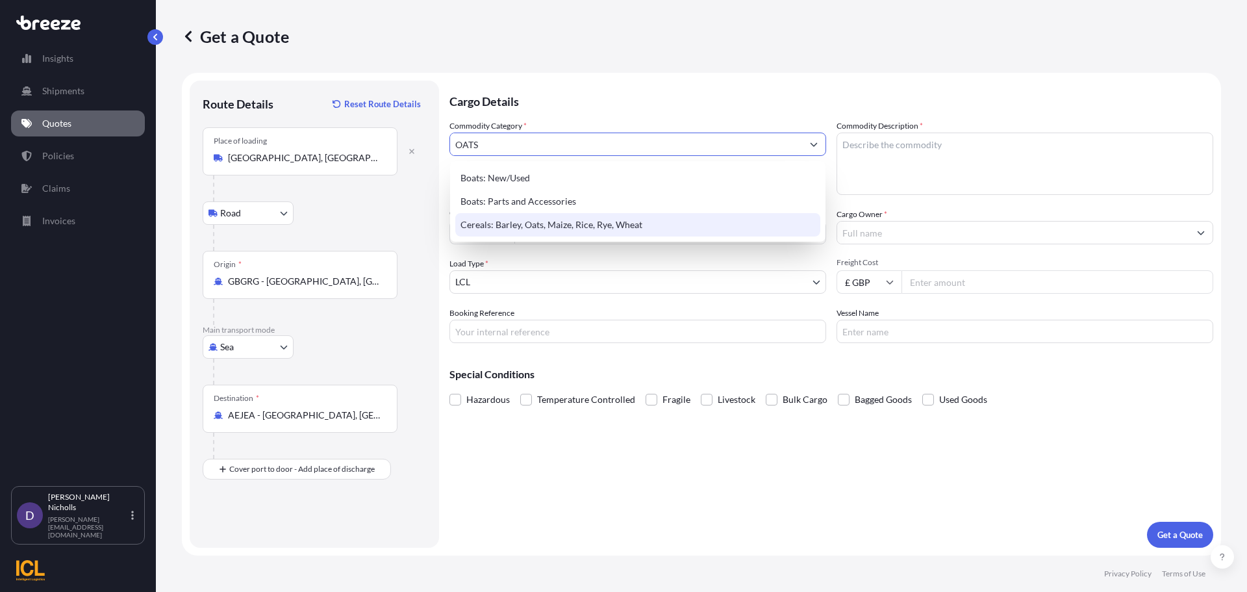
click at [568, 225] on div "Cereals: Barley, Oats, Maize, Rice, Rye, Wheat" at bounding box center [637, 224] width 365 height 23
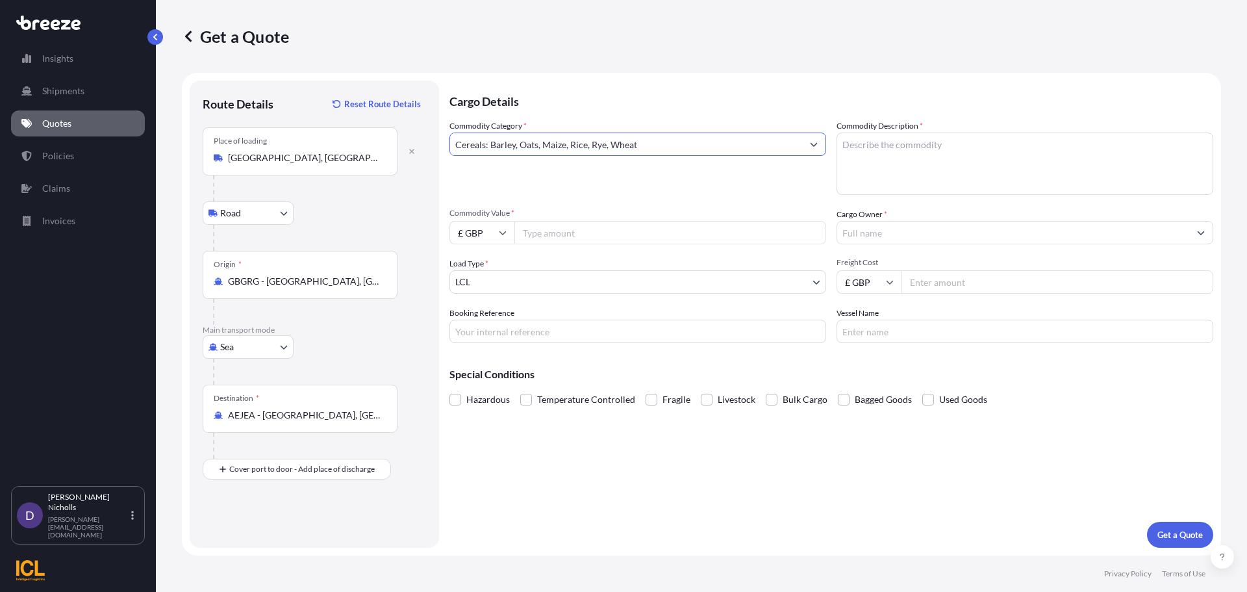
type input "Cereals: Barley, Oats, Maize, Rice, Rye, Wheat"
click at [890, 155] on textarea "Commodity Description *" at bounding box center [1025, 163] width 377 height 62
type textarea "OATS"
click at [501, 229] on icon at bounding box center [503, 233] width 8 height 8
click at [476, 325] on div "$ USD" at bounding box center [482, 322] width 55 height 25
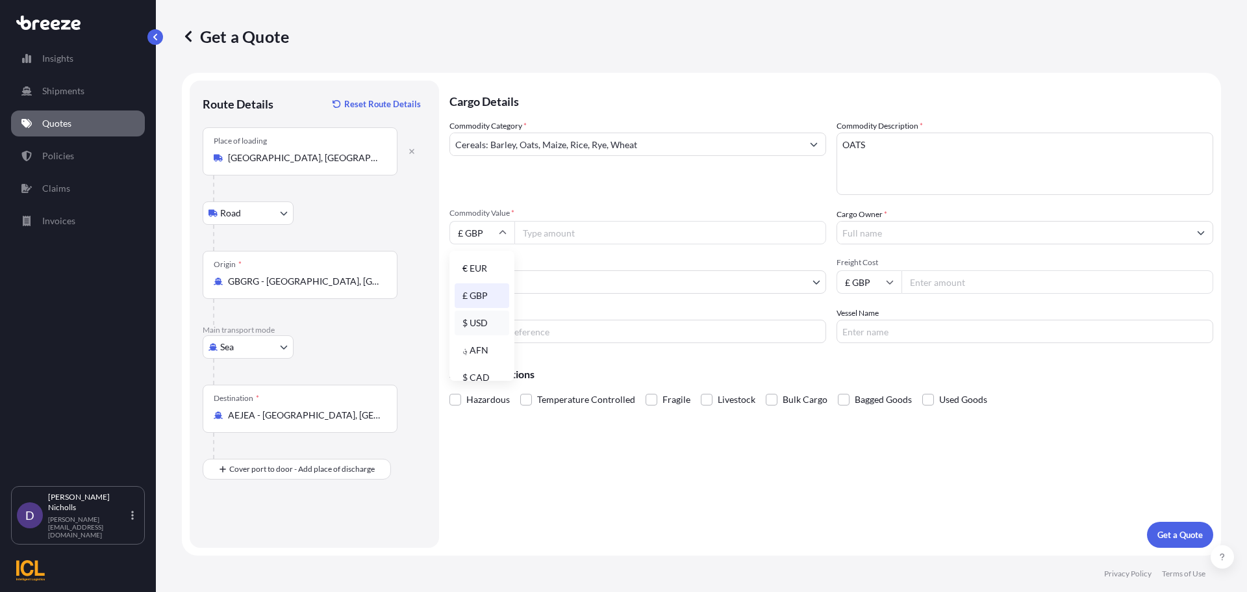
type input "$ USD"
click at [547, 236] on input "Commodity Value *" at bounding box center [670, 232] width 312 height 23
type input "193900"
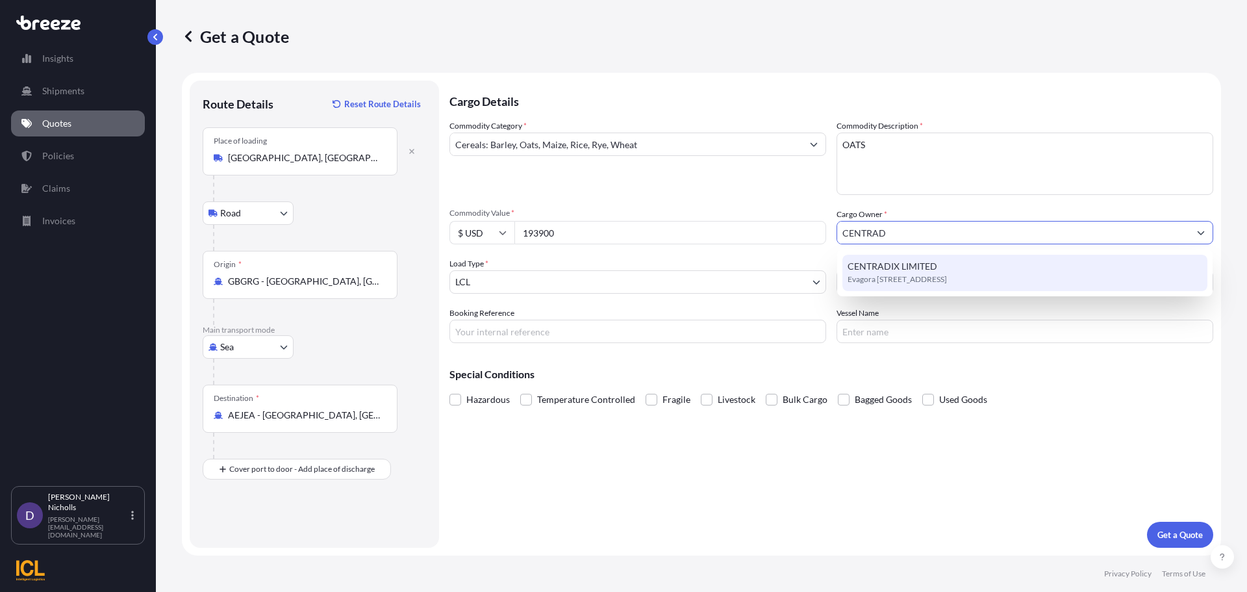
click at [874, 274] on span "Evagora [STREET_ADDRESS]" at bounding box center [897, 279] width 99 height 13
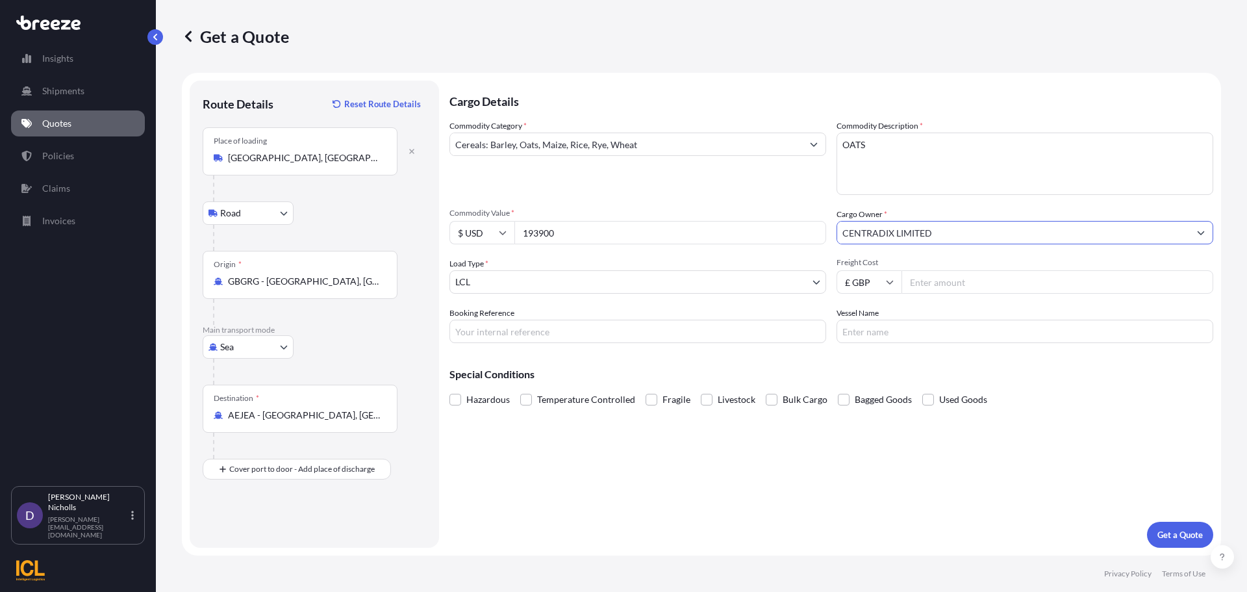
type input "CENTRADIX LIMITED"
click at [504, 280] on body "15 options available. 2 options available. 1 option available. 0 options availa…" at bounding box center [623, 296] width 1247 height 592
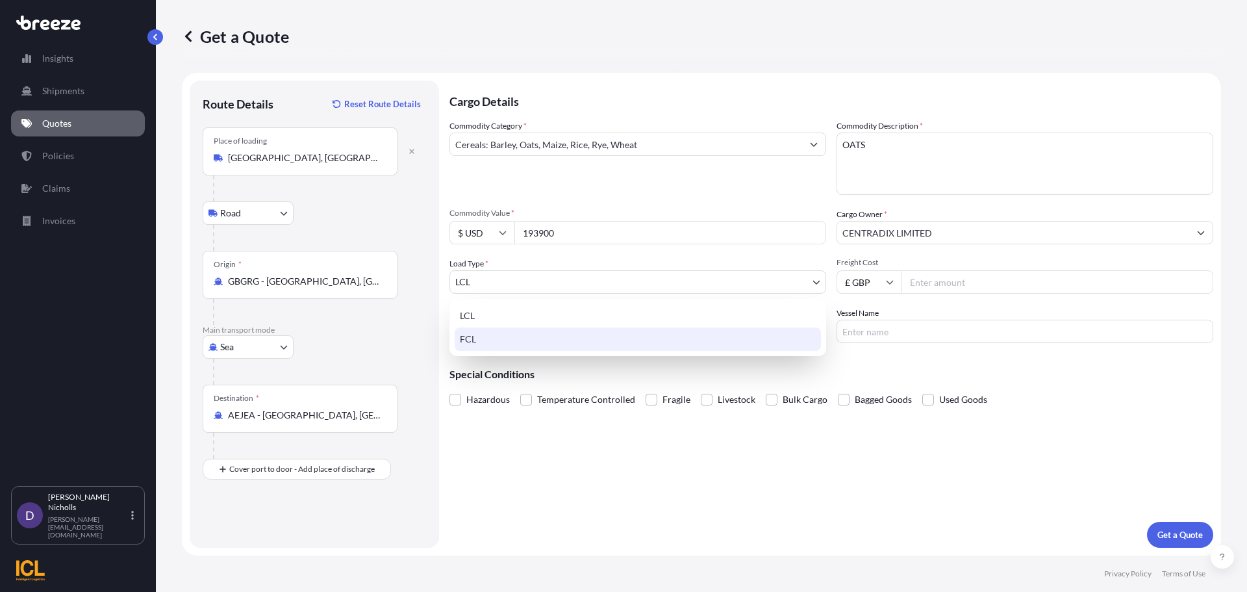
click at [485, 335] on div "FCL" at bounding box center [638, 338] width 366 height 23
select select "2"
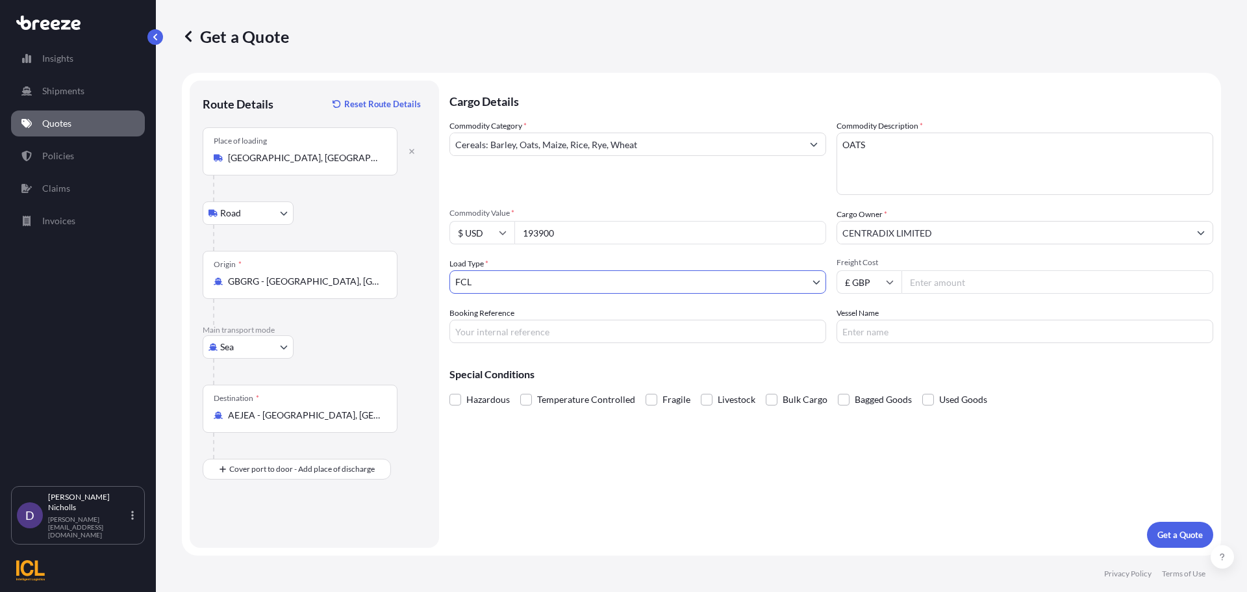
click at [889, 280] on icon at bounding box center [890, 282] width 8 height 8
click at [864, 376] on div "$ USD" at bounding box center [869, 372] width 55 height 25
type input "$ USD"
click at [947, 287] on input "Freight Cost" at bounding box center [1057, 281] width 312 height 23
type input "5440.00"
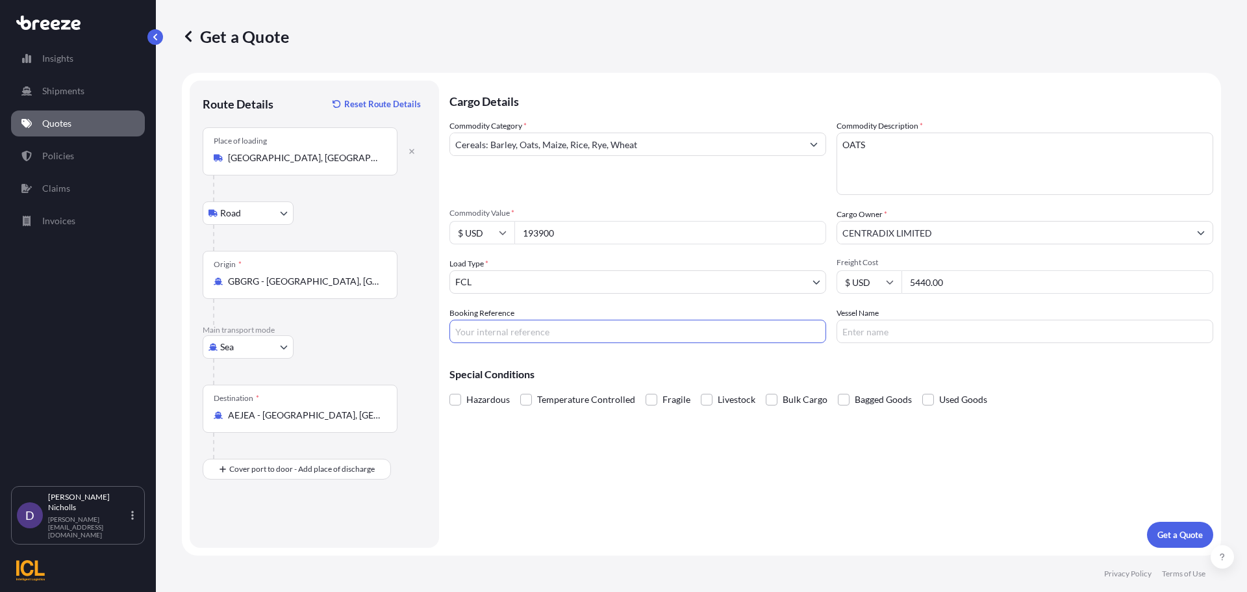
click at [525, 326] on input "Booking Reference" at bounding box center [637, 331] width 377 height 23
paste input "SHOUSE00290444"
type input "SHOUSE00290444"
click at [904, 329] on input "Vessel Name" at bounding box center [1025, 331] width 377 height 23
type input "BG JADE"
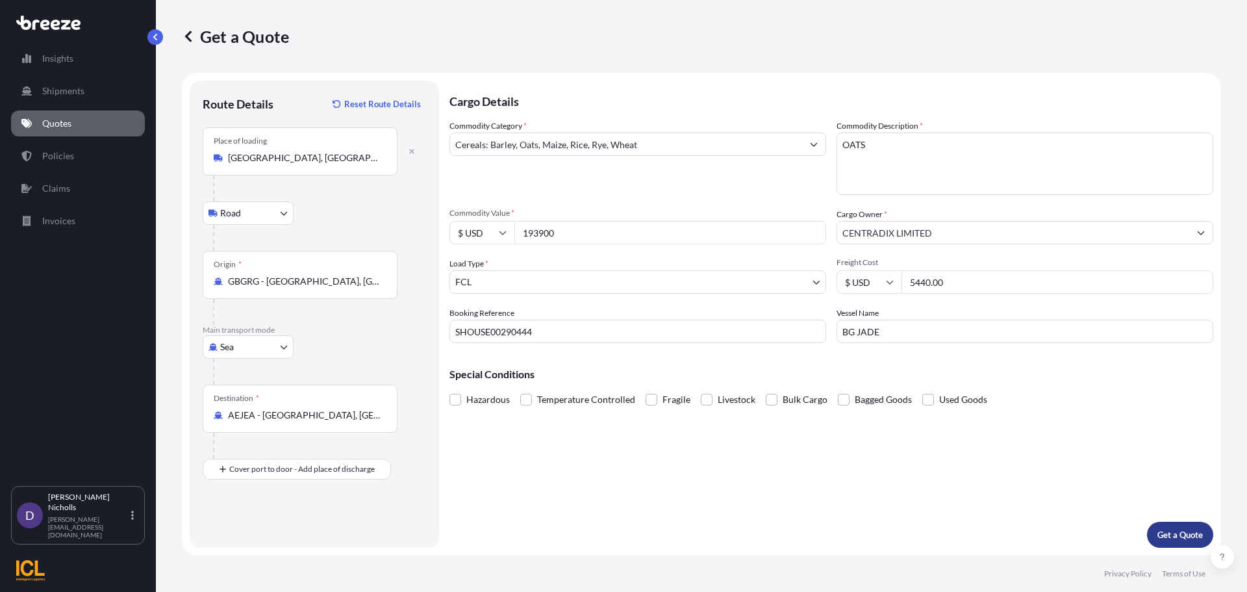
click at [1170, 538] on p "Get a Quote" at bounding box center [1179, 534] width 45 height 13
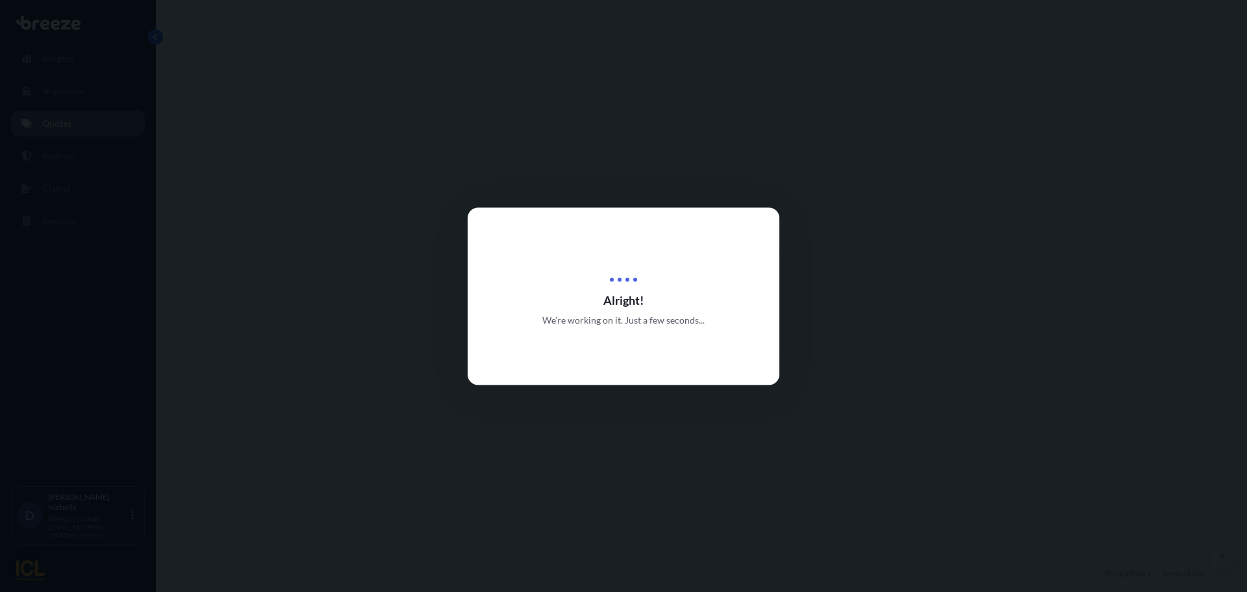
select select "Road"
select select "Sea"
select select "2"
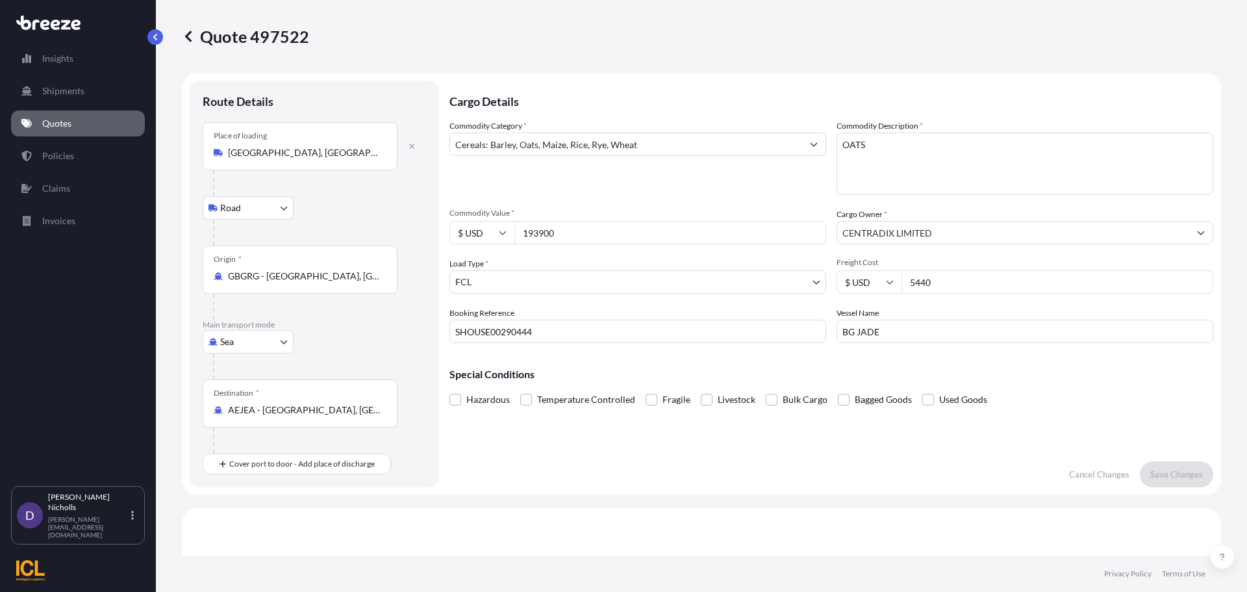
click at [50, 121] on p "Quotes" at bounding box center [56, 123] width 29 height 13
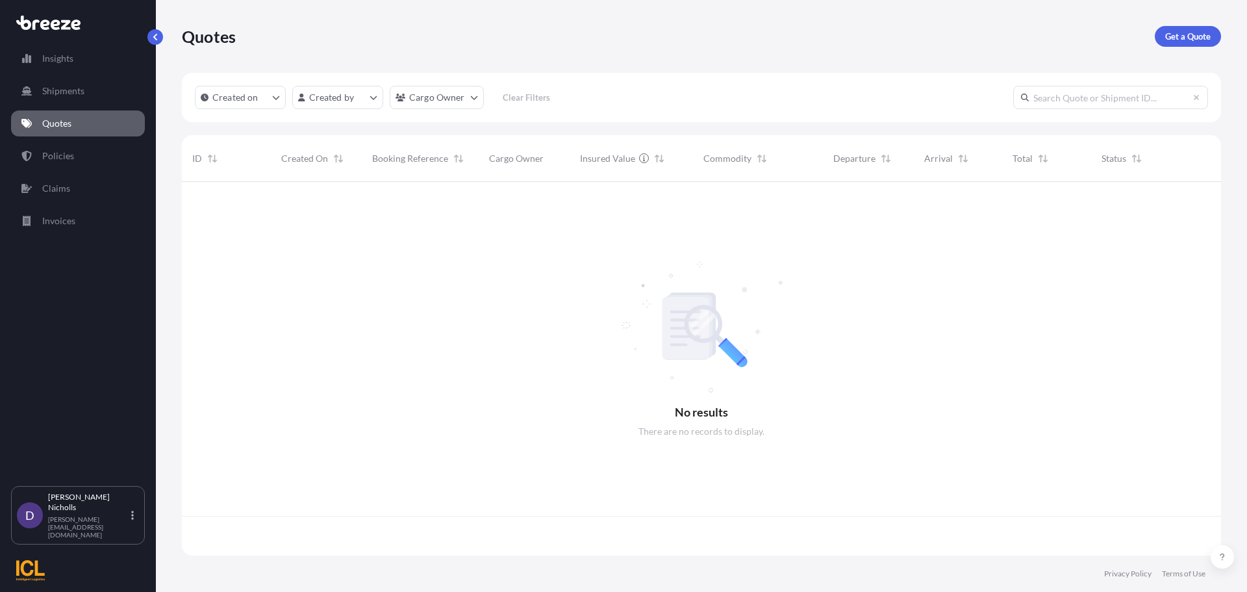
scroll to position [371, 1029]
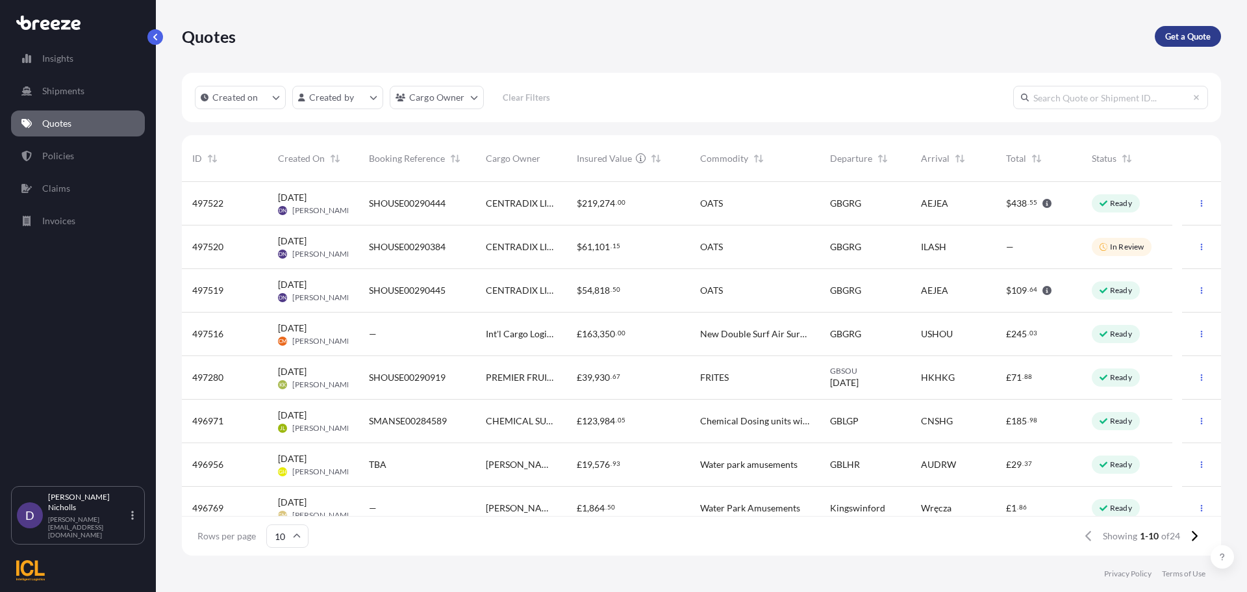
click at [1176, 34] on p "Get a Quote" at bounding box center [1187, 36] width 45 height 13
select select "Road"
select select "Sea"
select select "1"
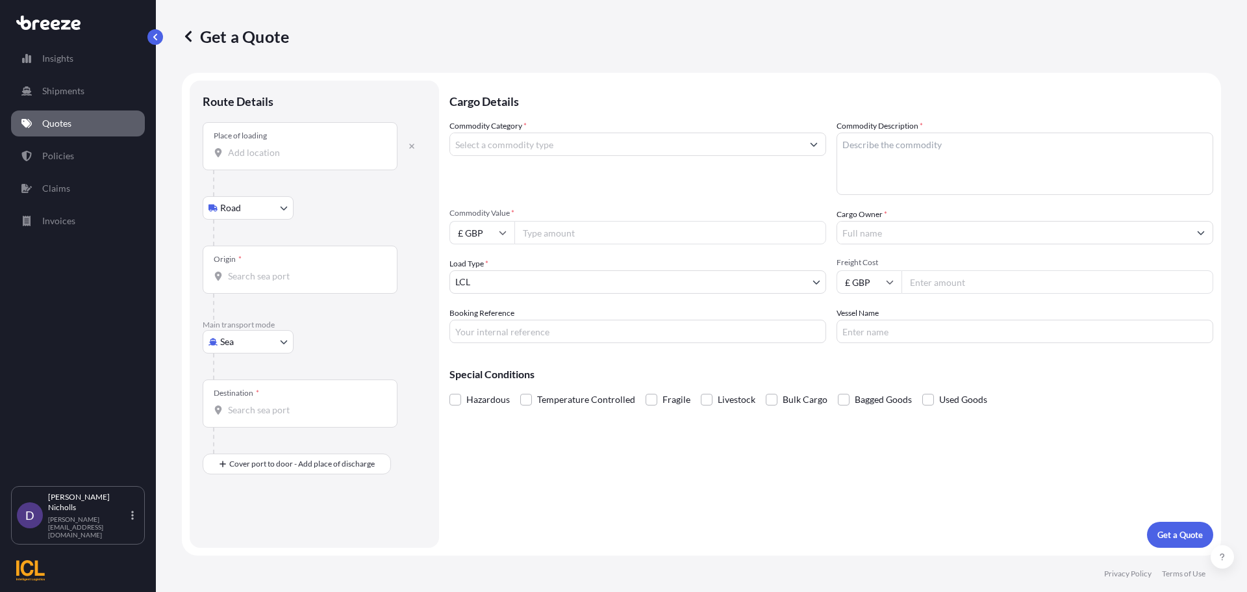
click at [268, 167] on div "Place of loading" at bounding box center [300, 146] width 195 height 48
click at [268, 159] on input "Place of loading" at bounding box center [304, 152] width 153 height 13
click at [270, 160] on div "Place of loading" at bounding box center [300, 146] width 195 height 48
click at [270, 159] on input "Place of loading" at bounding box center [304, 152] width 153 height 13
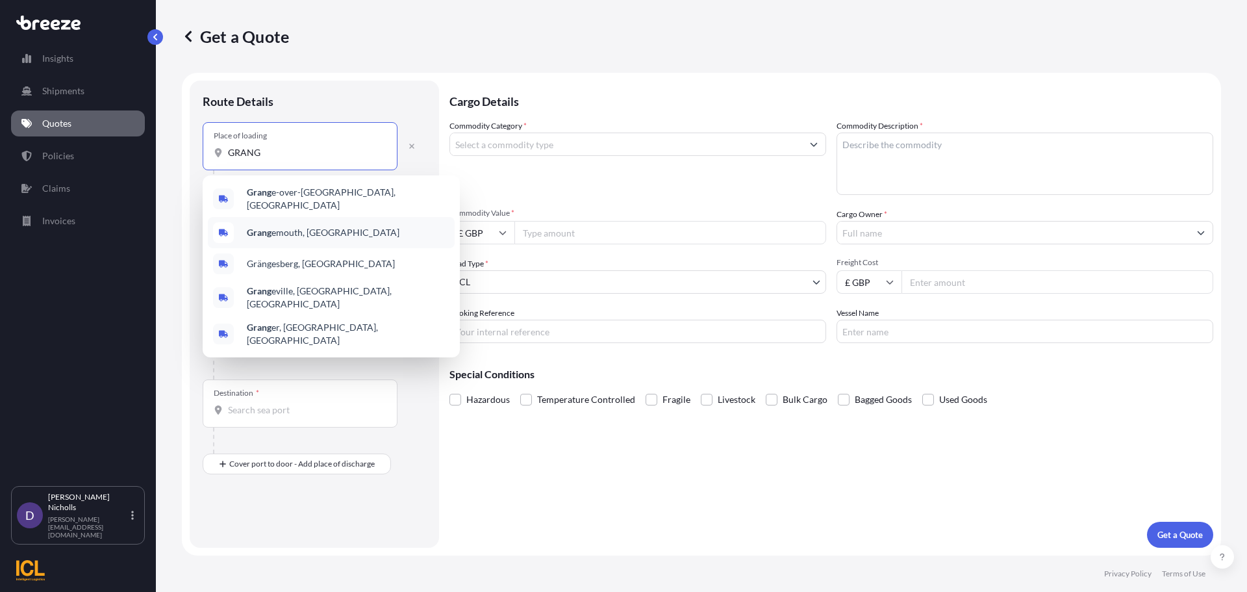
click at [277, 229] on span "Grang emouth, [GEOGRAPHIC_DATA]" at bounding box center [323, 232] width 153 height 13
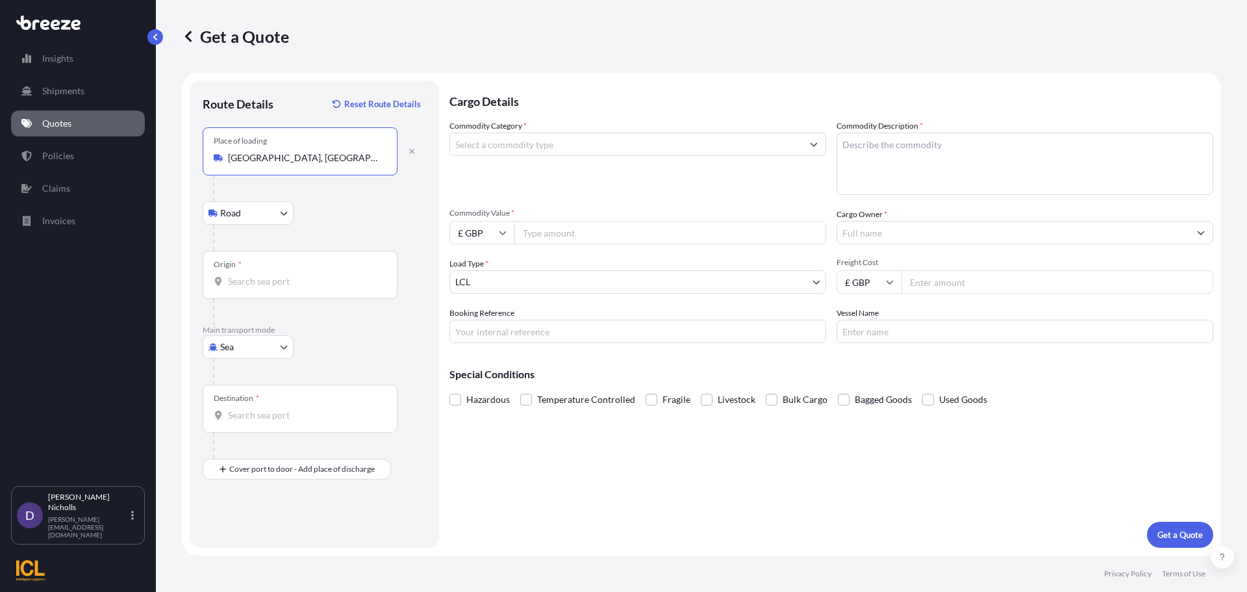
type input "[GEOGRAPHIC_DATA], [GEOGRAPHIC_DATA]"
click at [238, 278] on input "Origin *" at bounding box center [304, 281] width 153 height 13
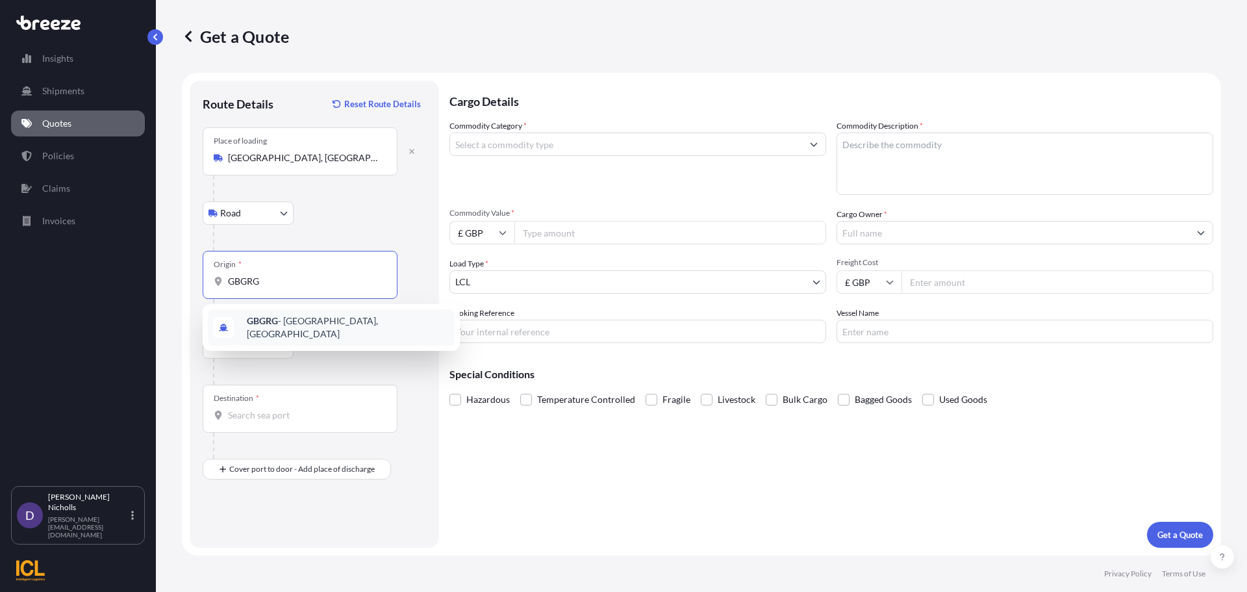
click at [253, 321] on b "GBGRG" at bounding box center [262, 320] width 31 height 11
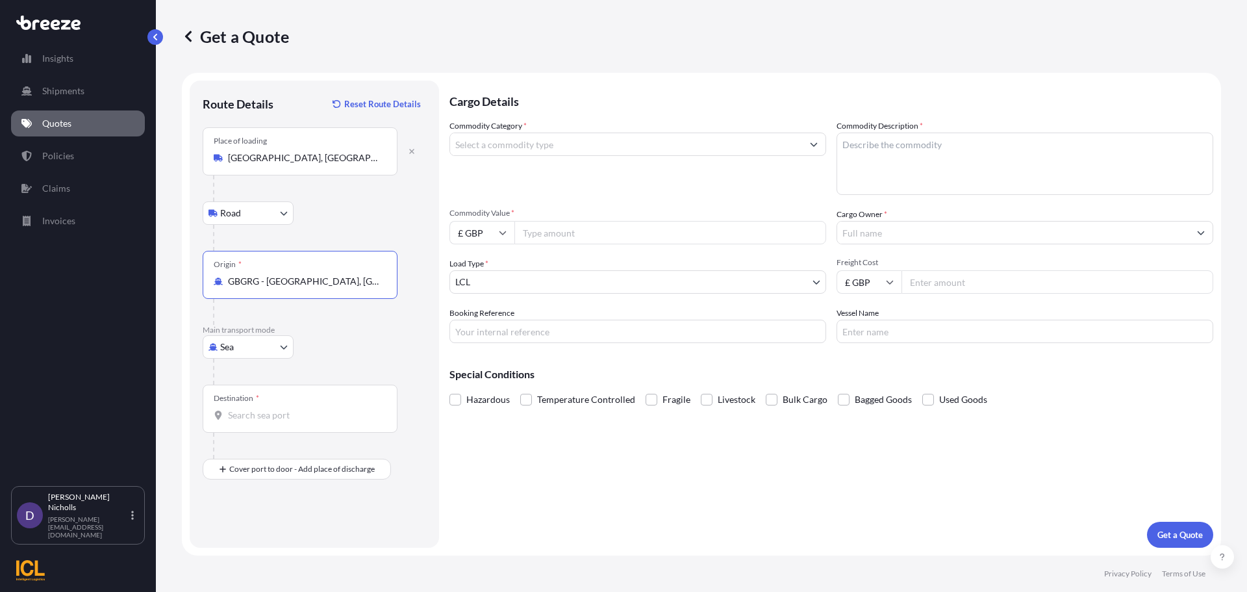
type input "GBGRG - [GEOGRAPHIC_DATA], [GEOGRAPHIC_DATA]"
click at [249, 416] on input "Destination *" at bounding box center [304, 415] width 153 height 13
click at [259, 460] on b "ILASH" at bounding box center [260, 454] width 26 height 11
type input "ILASH - [GEOGRAPHIC_DATA], [GEOGRAPHIC_DATA]"
click at [507, 145] on input "Commodity Category *" at bounding box center [626, 143] width 352 height 23
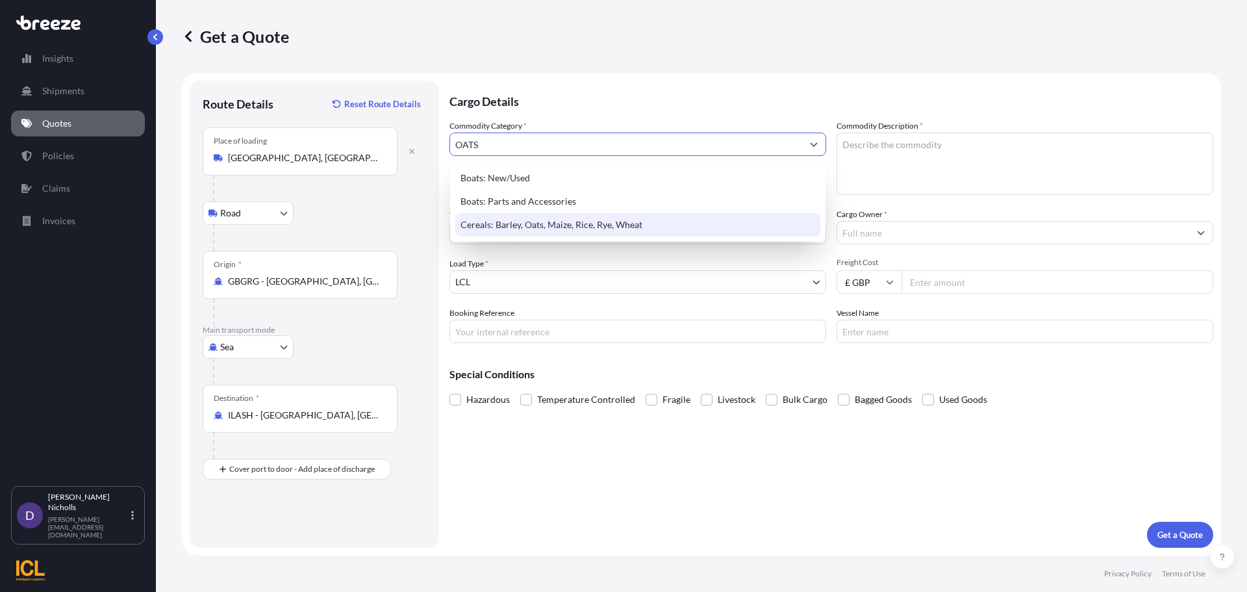
click at [551, 216] on div "Cereals: Barley, Oats, Maize, Rice, Rye, Wheat" at bounding box center [637, 224] width 365 height 23
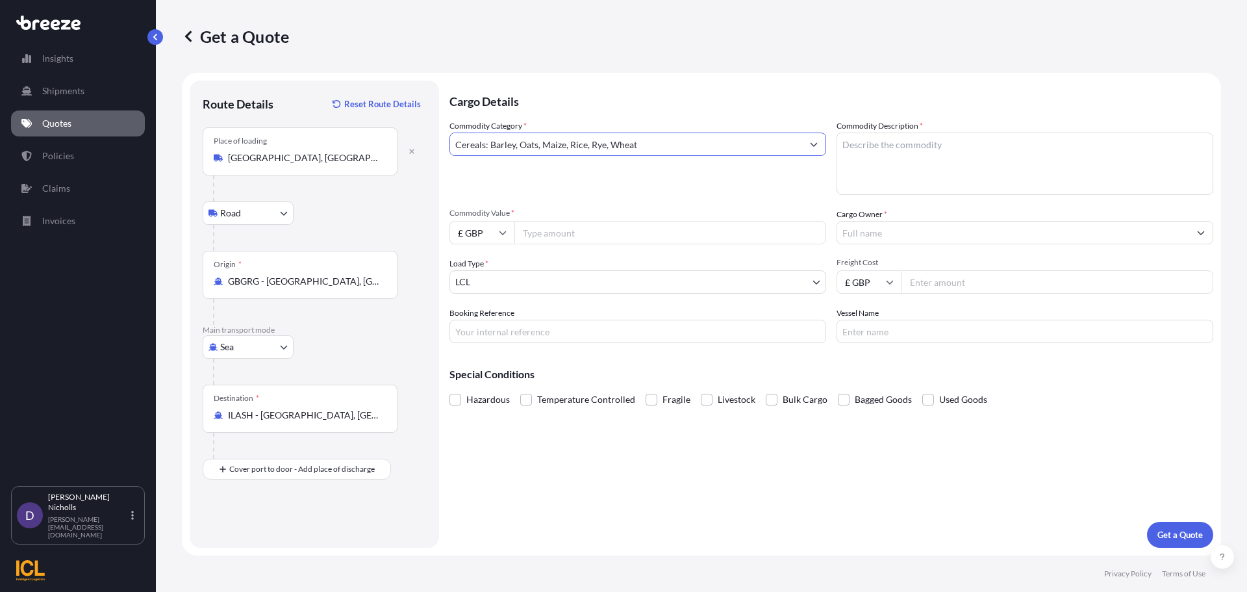
type input "Cereals: Barley, Oats, Maize, Rice, Rye, Wheat"
click at [874, 149] on textarea "Commodity Description *" at bounding box center [1025, 163] width 377 height 62
type textarea "OATS"
click at [503, 227] on input "£ GBP" at bounding box center [481, 232] width 65 height 23
click at [479, 319] on div "$ USD" at bounding box center [482, 322] width 55 height 25
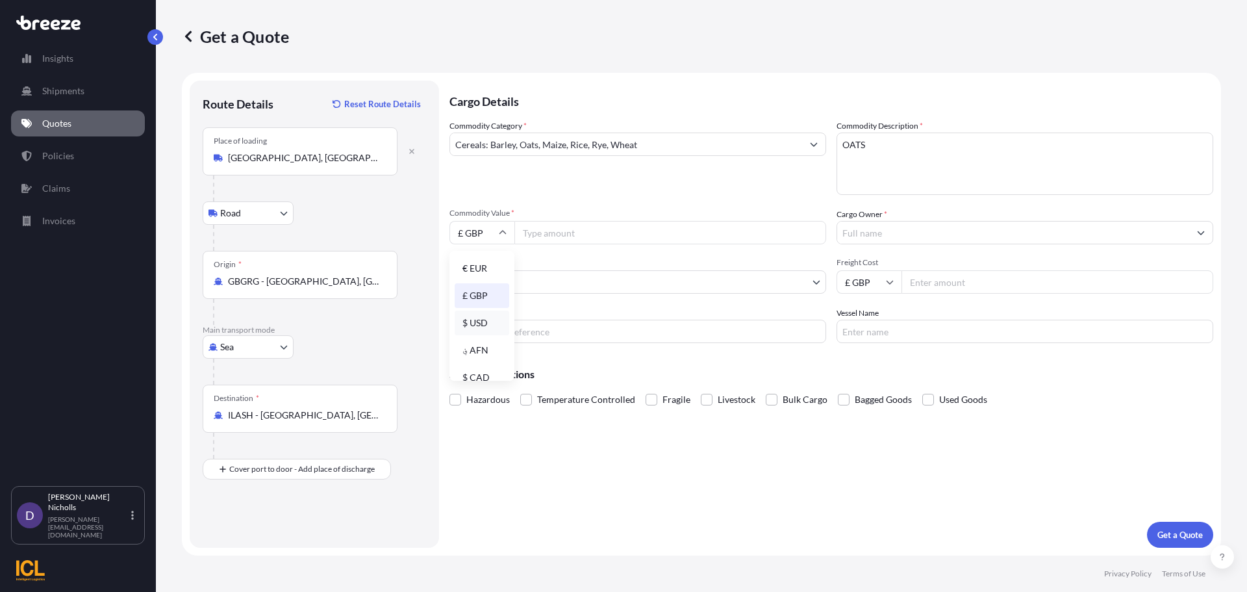
type input "$ USD"
click at [544, 237] on input "Commodity Value *" at bounding box center [670, 232] width 312 height 23
type input "52762.50"
click at [864, 231] on input "Cargo Owner *" at bounding box center [1013, 232] width 352 height 23
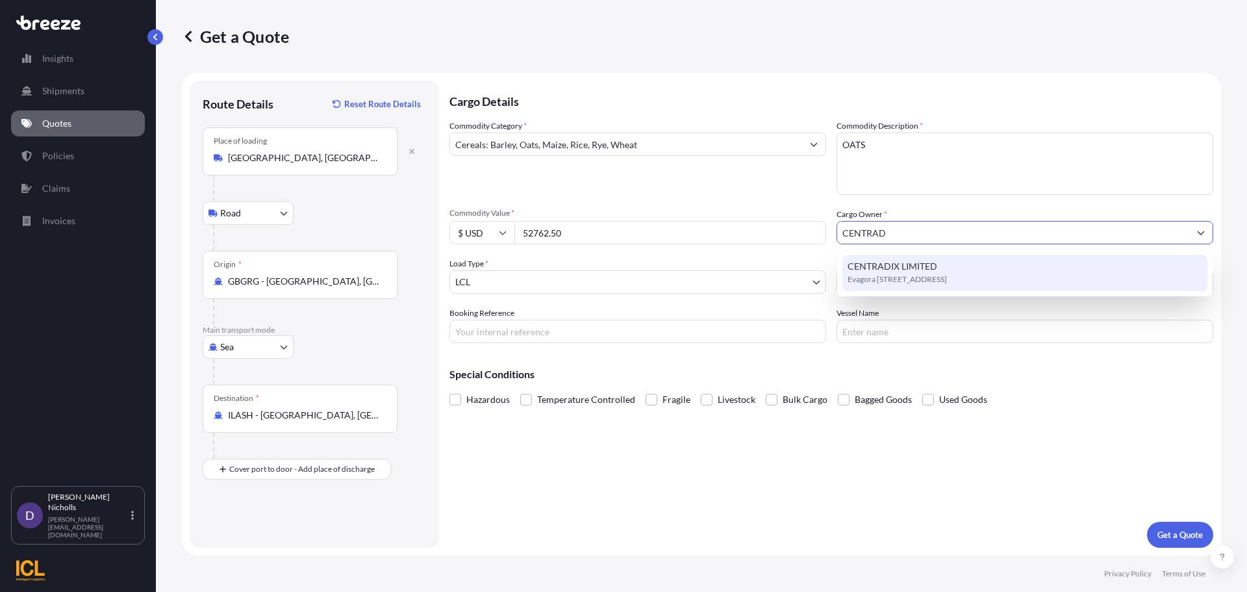
click at [911, 273] on span "Evagora [STREET_ADDRESS]" at bounding box center [897, 279] width 99 height 13
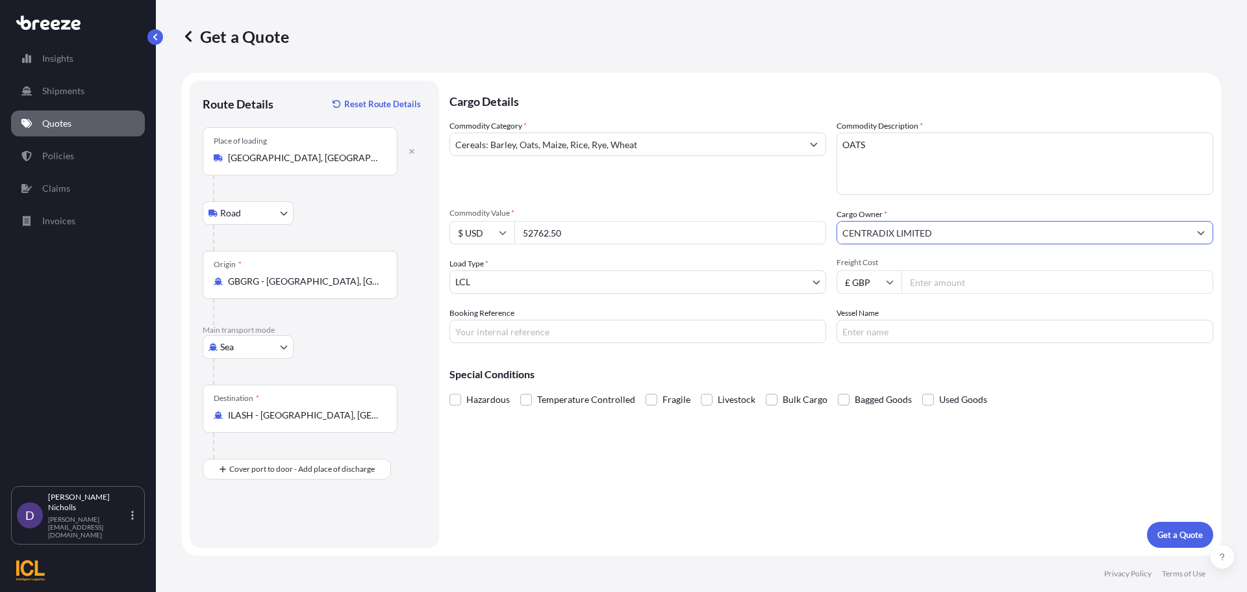
type input "CENTRADIX LIMITED"
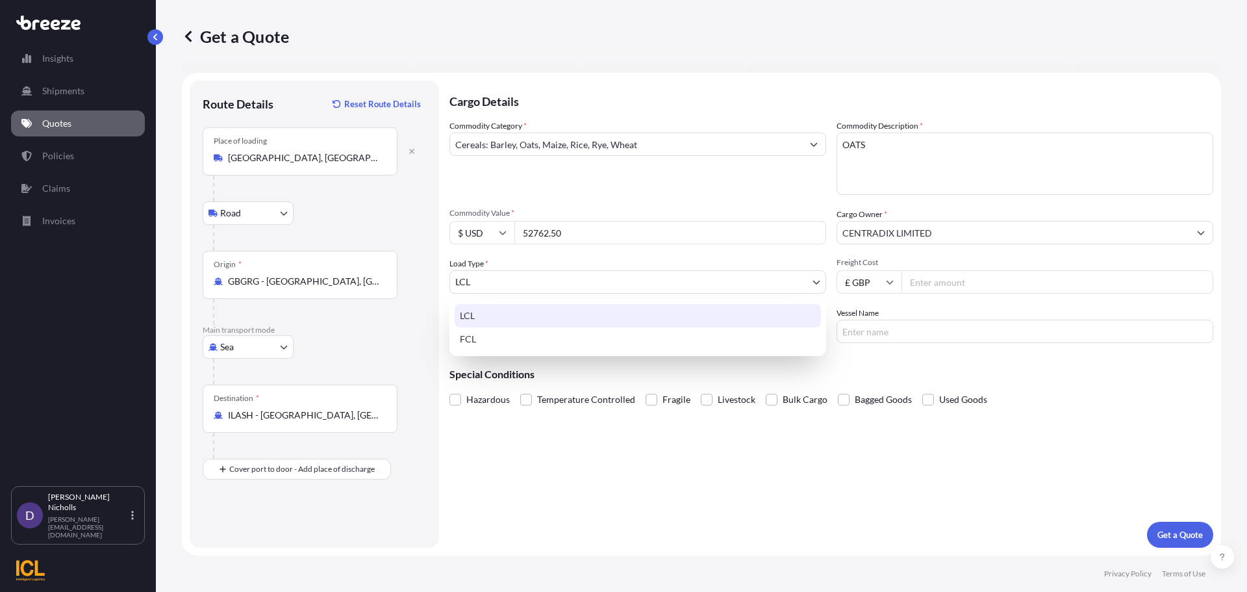
click at [480, 283] on body "15 options available. 2 options available. 1 option available. 0 options availa…" at bounding box center [623, 296] width 1247 height 592
click at [479, 335] on div "FCL" at bounding box center [638, 338] width 366 height 23
select select "2"
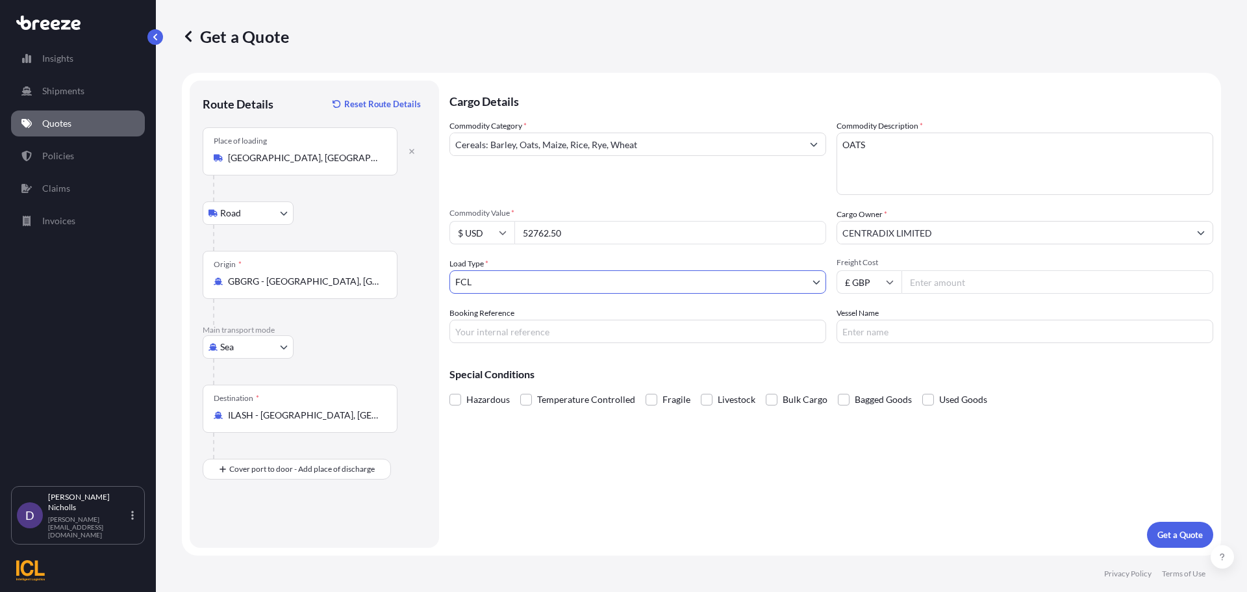
click at [892, 281] on icon at bounding box center [890, 283] width 7 height 4
click at [869, 370] on div "$ USD" at bounding box center [869, 372] width 55 height 25
type input "$ USD"
click at [935, 282] on input "Freight Cost" at bounding box center [1057, 281] width 312 height 23
type input "2609.00"
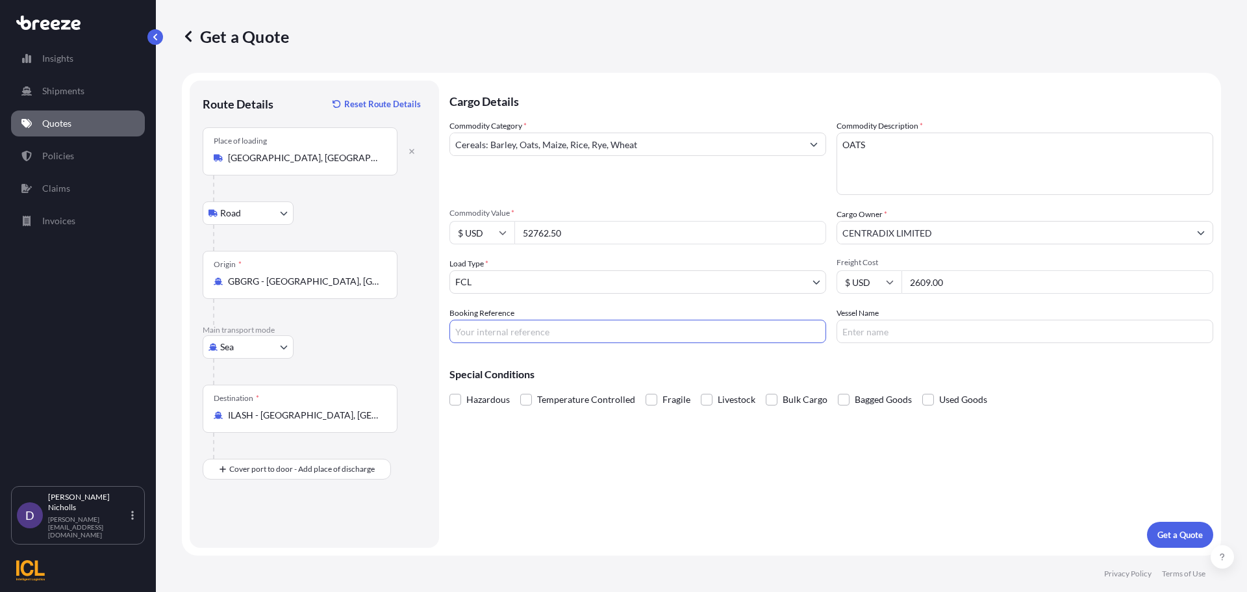
click at [504, 334] on input "Booking Reference" at bounding box center [637, 331] width 377 height 23
click at [479, 331] on input "Booking Reference" at bounding box center [637, 331] width 377 height 23
click at [480, 331] on input "Booking Reference" at bounding box center [637, 331] width 377 height 23
paste input "SHOUSE00290386"
type input "SHOUSE00290386"
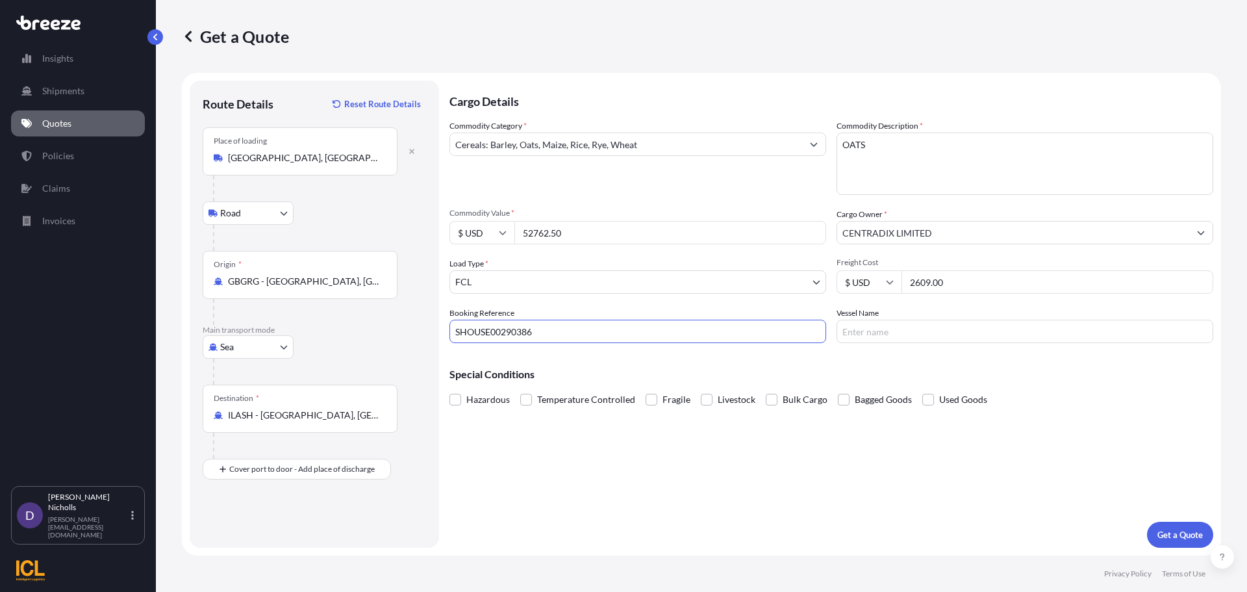
click at [911, 334] on input "Vessel Name" at bounding box center [1025, 331] width 377 height 23
type input "BG JADE"
click at [1166, 527] on button "Get a Quote" at bounding box center [1180, 535] width 66 height 26
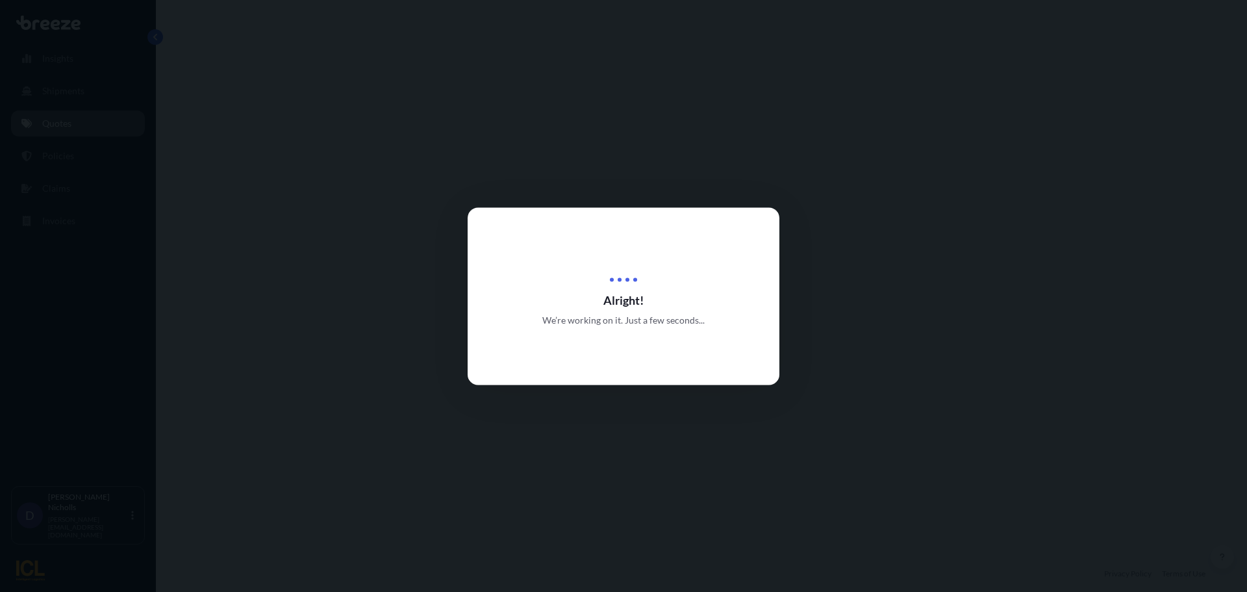
select select "Road"
select select "Sea"
select select "2"
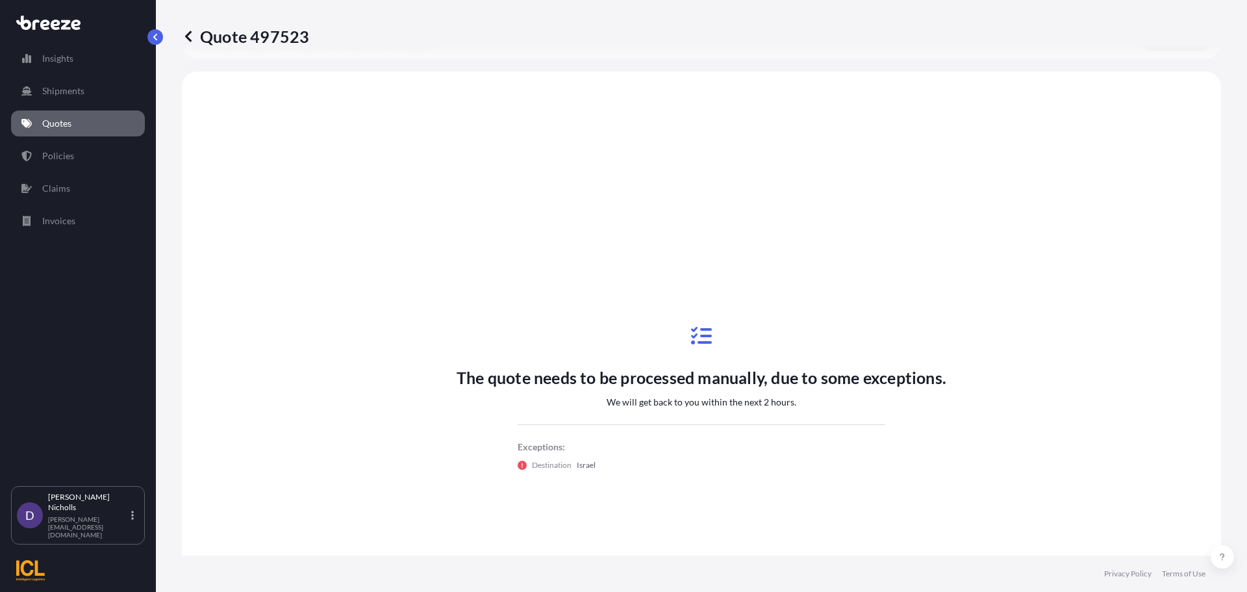
scroll to position [443, 0]
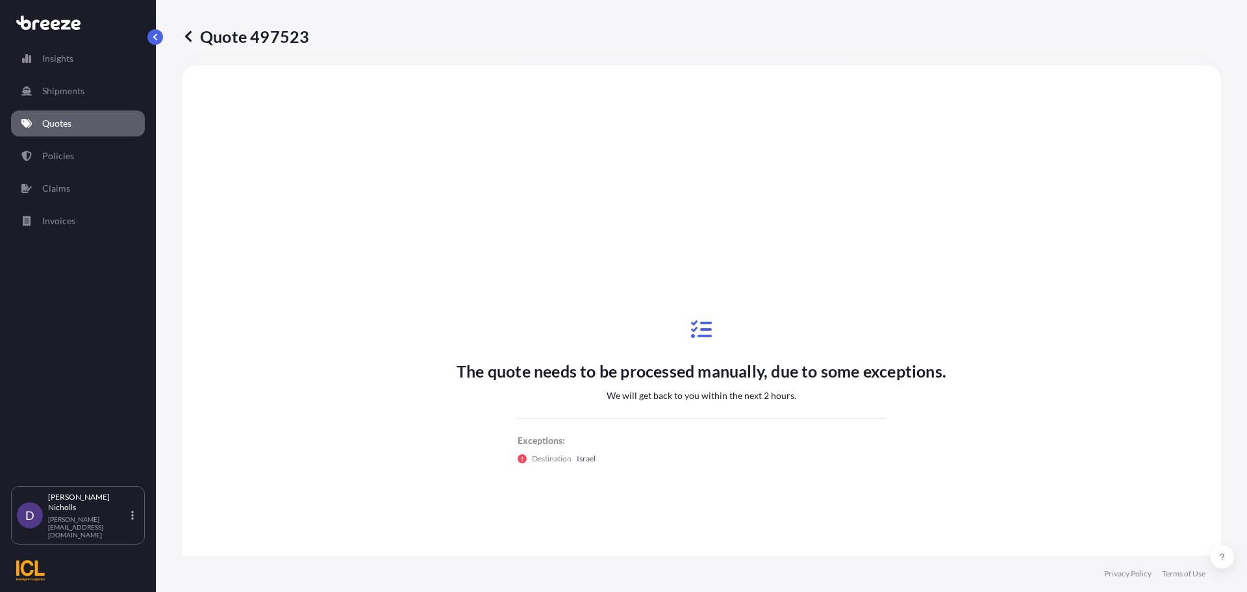
click at [64, 118] on p "Quotes" at bounding box center [56, 123] width 29 height 13
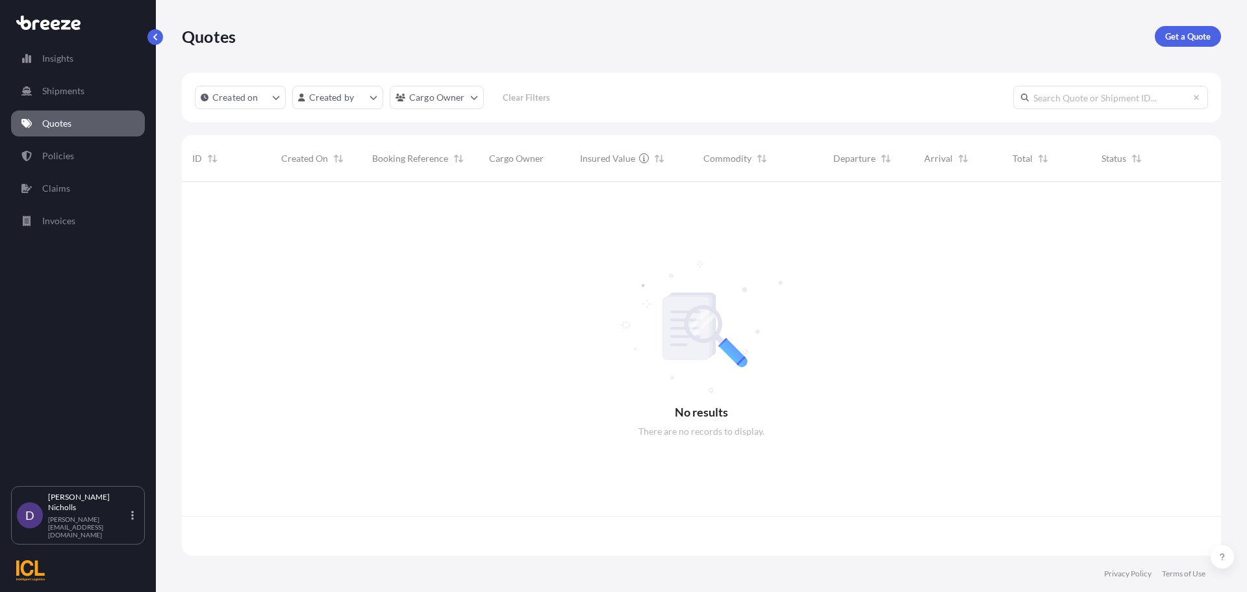
scroll to position [371, 1029]
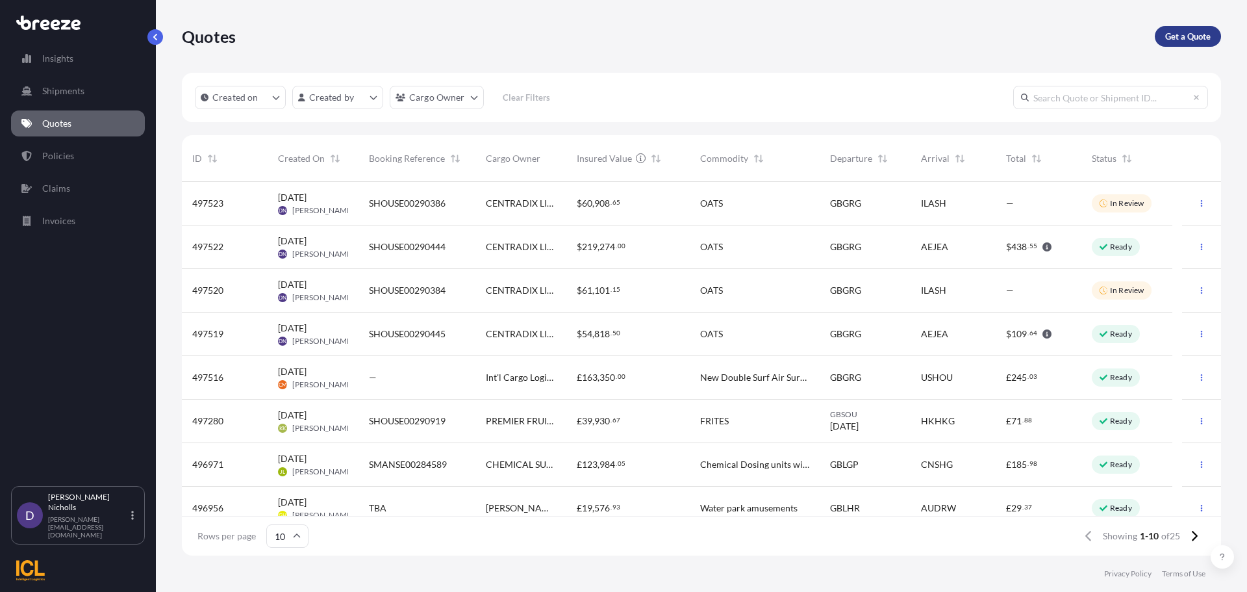
click at [1194, 36] on p "Get a Quote" at bounding box center [1187, 36] width 45 height 13
select select "Sea"
select select "1"
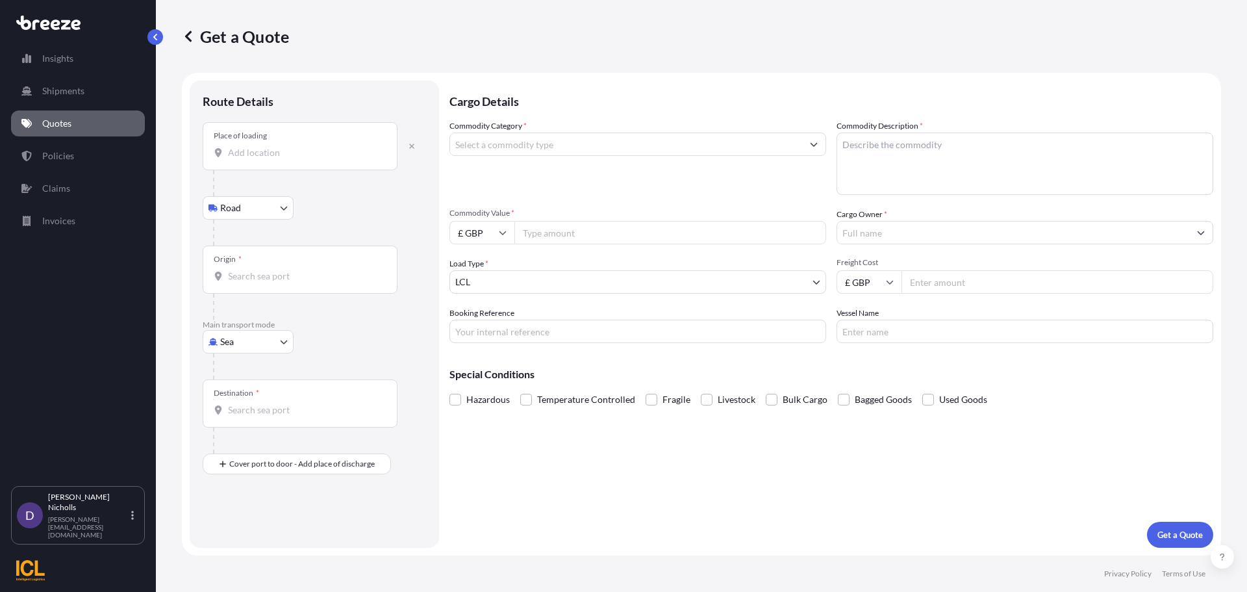
click at [247, 161] on div "Place of loading" at bounding box center [300, 146] width 195 height 48
click at [247, 159] on input "Place of loading" at bounding box center [304, 152] width 153 height 13
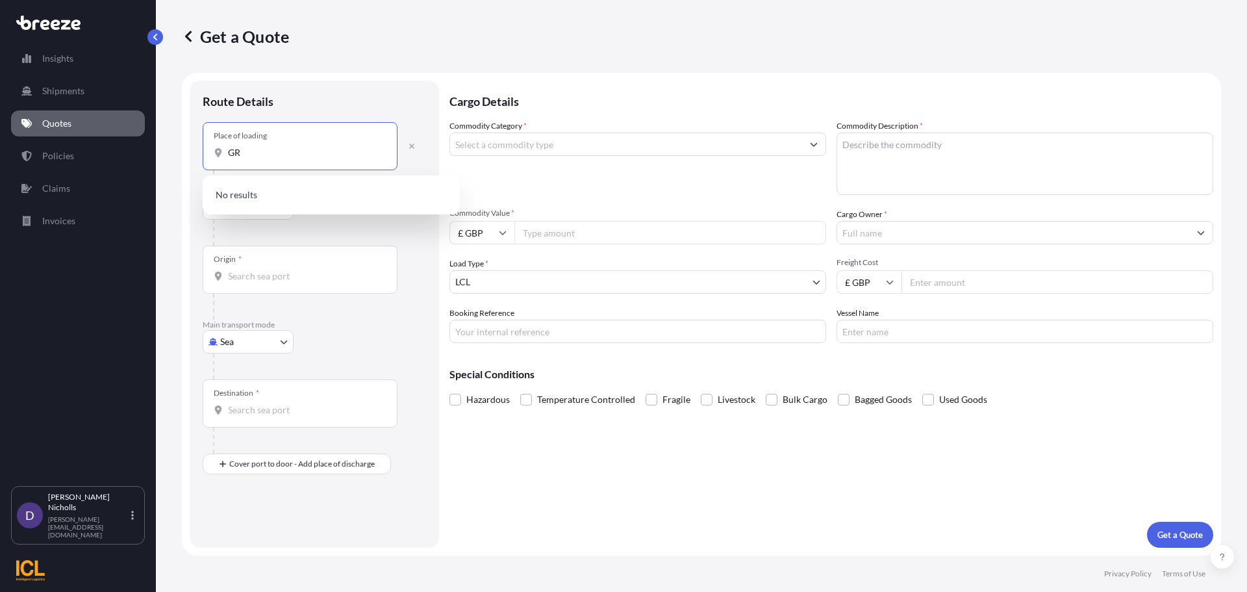
type input "G"
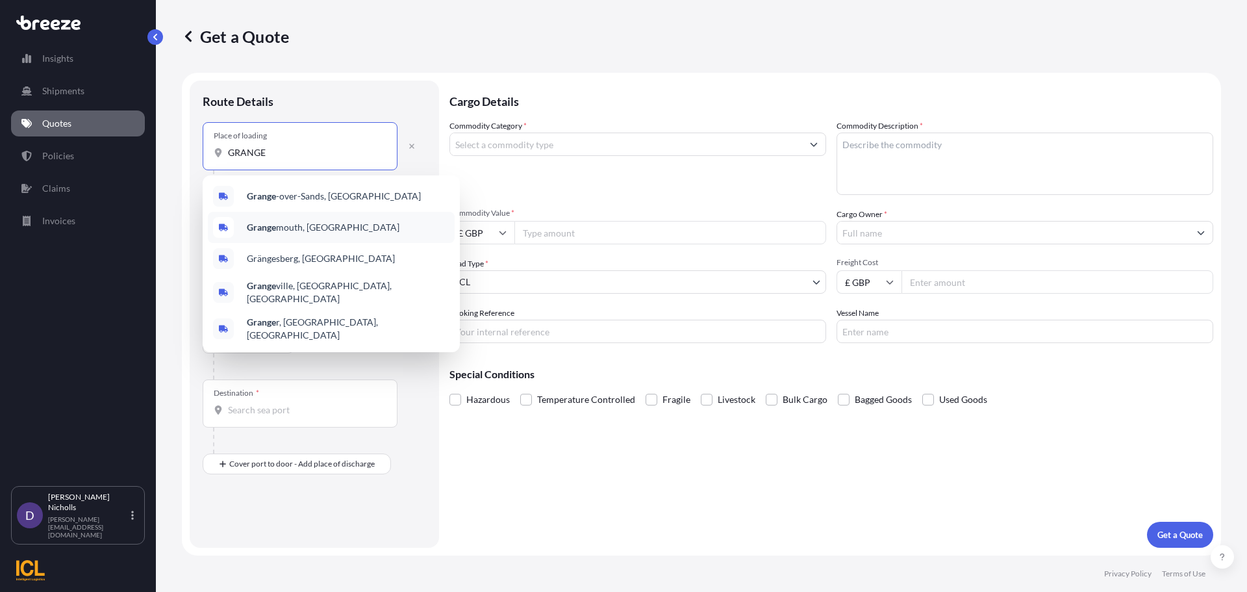
click at [261, 221] on span "Grange mouth, [GEOGRAPHIC_DATA]" at bounding box center [323, 227] width 153 height 13
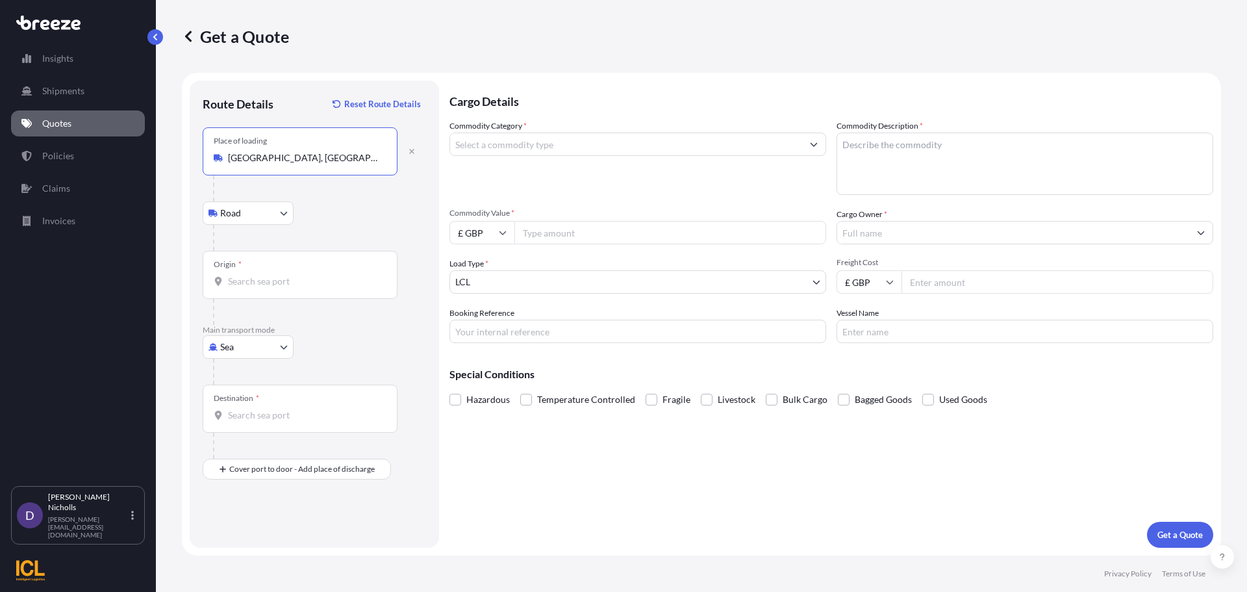
type input "[GEOGRAPHIC_DATA], [GEOGRAPHIC_DATA]"
click at [246, 281] on input "Origin *" at bounding box center [304, 281] width 153 height 13
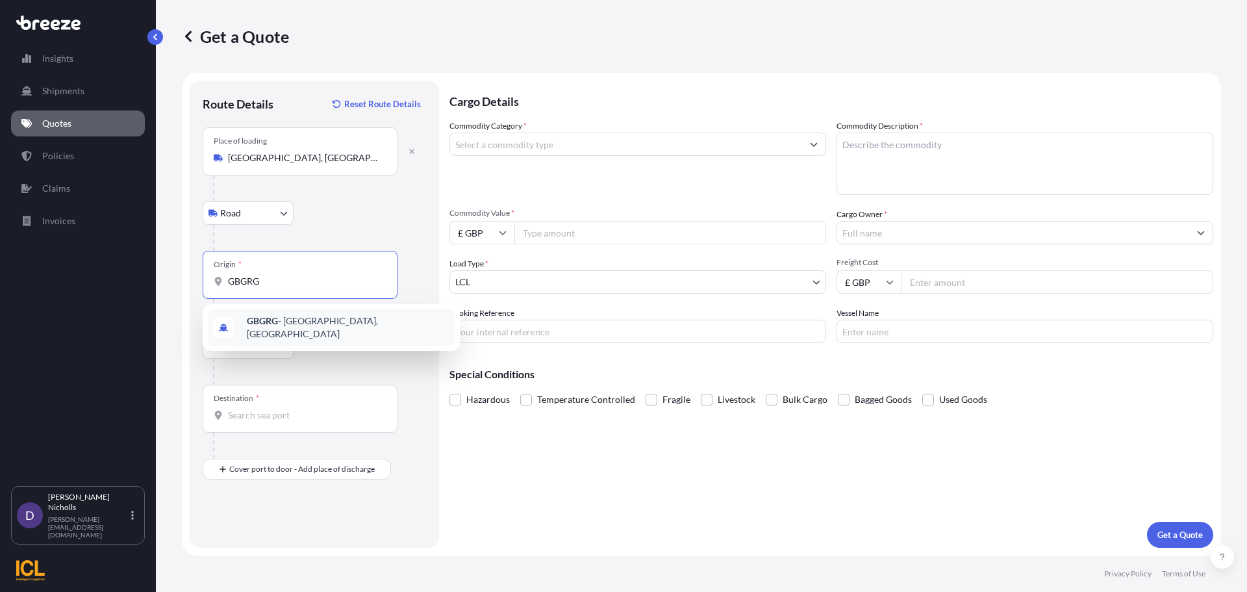
click at [271, 321] on b "GBGRG" at bounding box center [262, 320] width 31 height 11
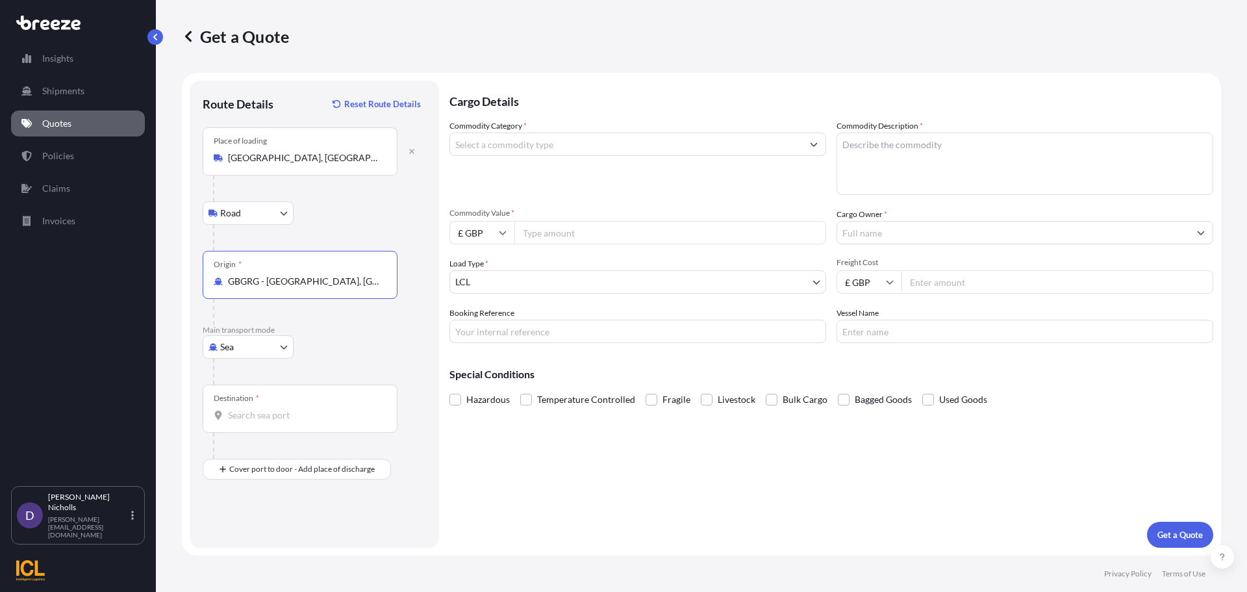
type input "GBGRG - [GEOGRAPHIC_DATA], [GEOGRAPHIC_DATA]"
click at [250, 413] on input "Destination *" at bounding box center [304, 415] width 153 height 13
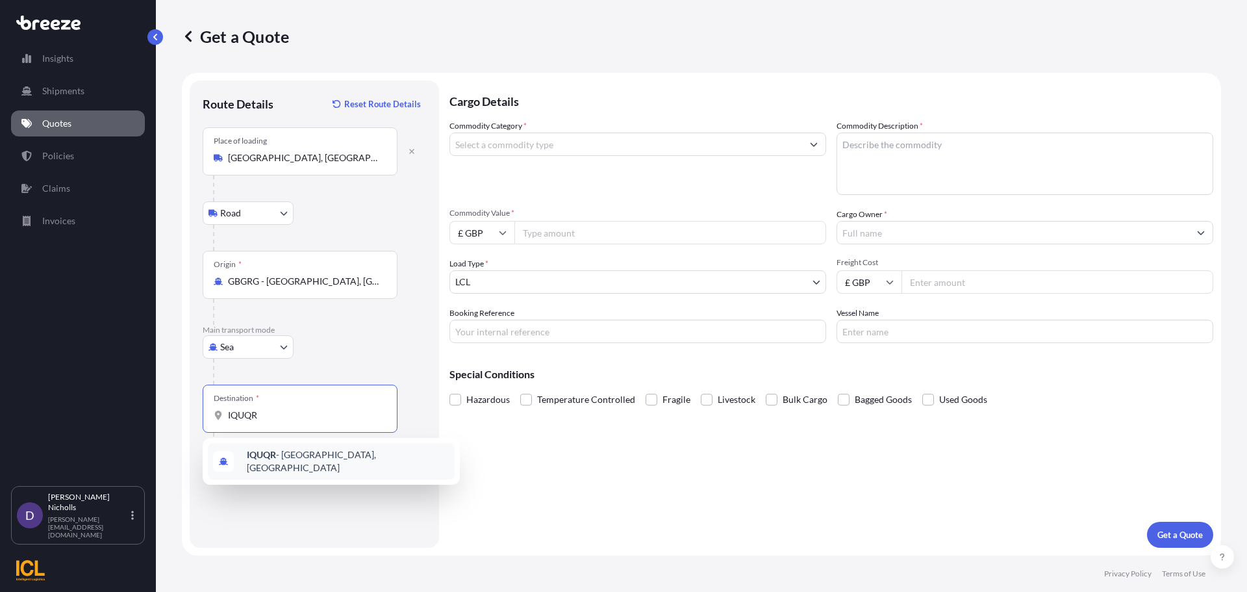
click at [307, 454] on span "IQUQR - [GEOGRAPHIC_DATA], [GEOGRAPHIC_DATA]" at bounding box center [348, 461] width 203 height 26
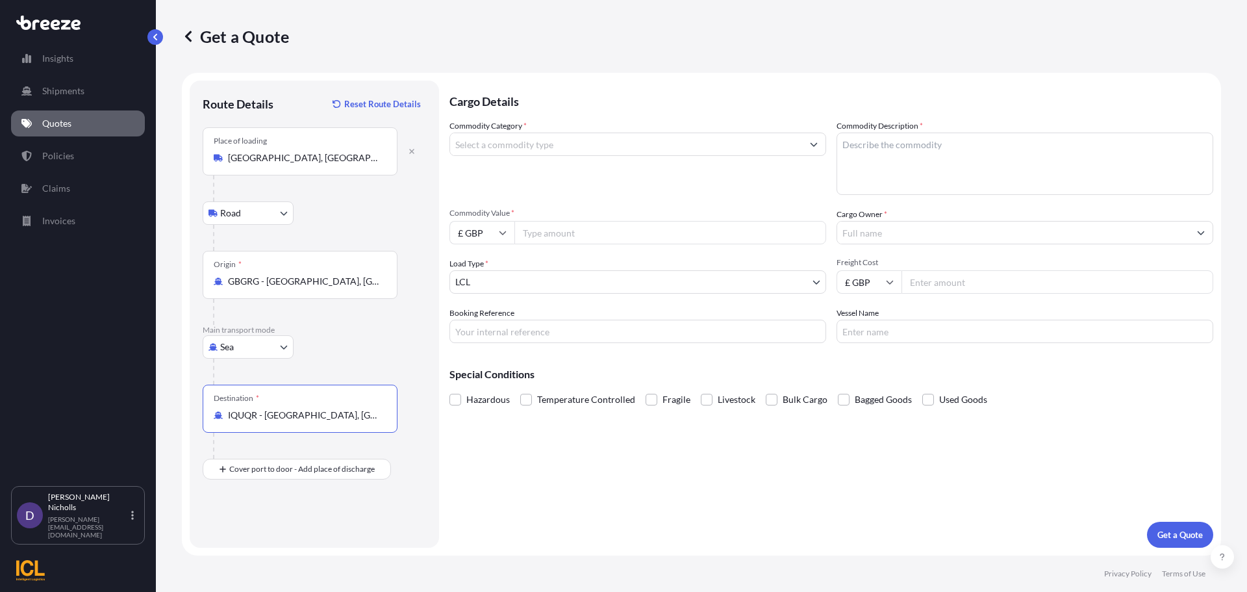
type input "IQUQR - [GEOGRAPHIC_DATA], [GEOGRAPHIC_DATA]"
click at [556, 146] on input "Commodity Category *" at bounding box center [626, 143] width 352 height 23
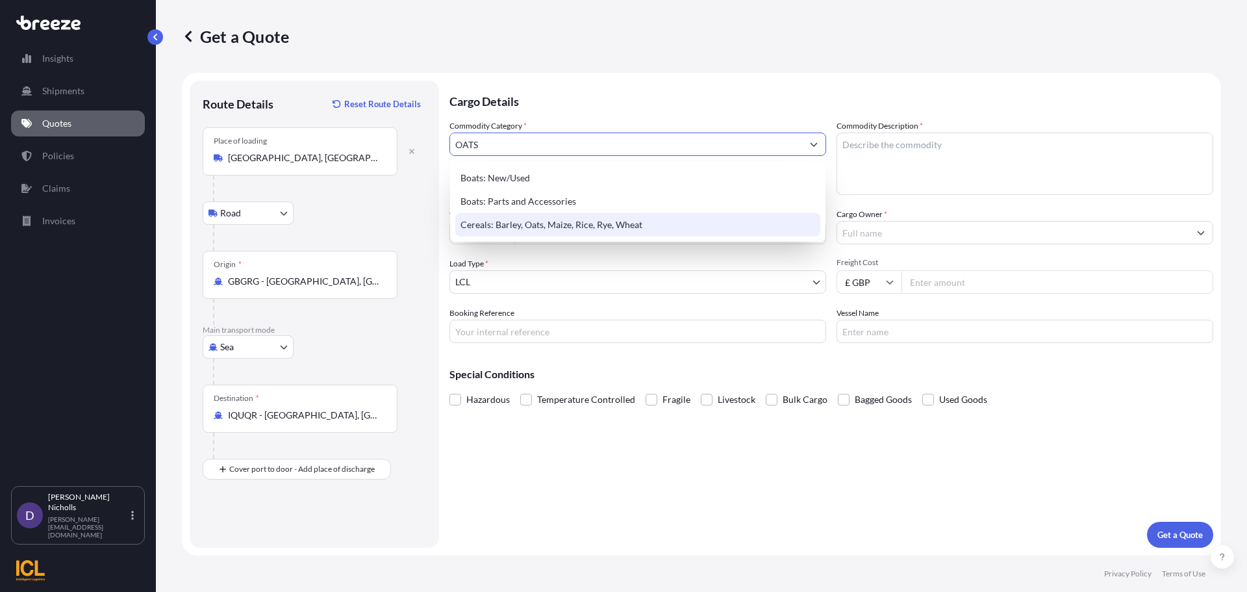
click at [625, 219] on div "Cereals: Barley, Oats, Maize, Rice, Rye, Wheat" at bounding box center [637, 224] width 365 height 23
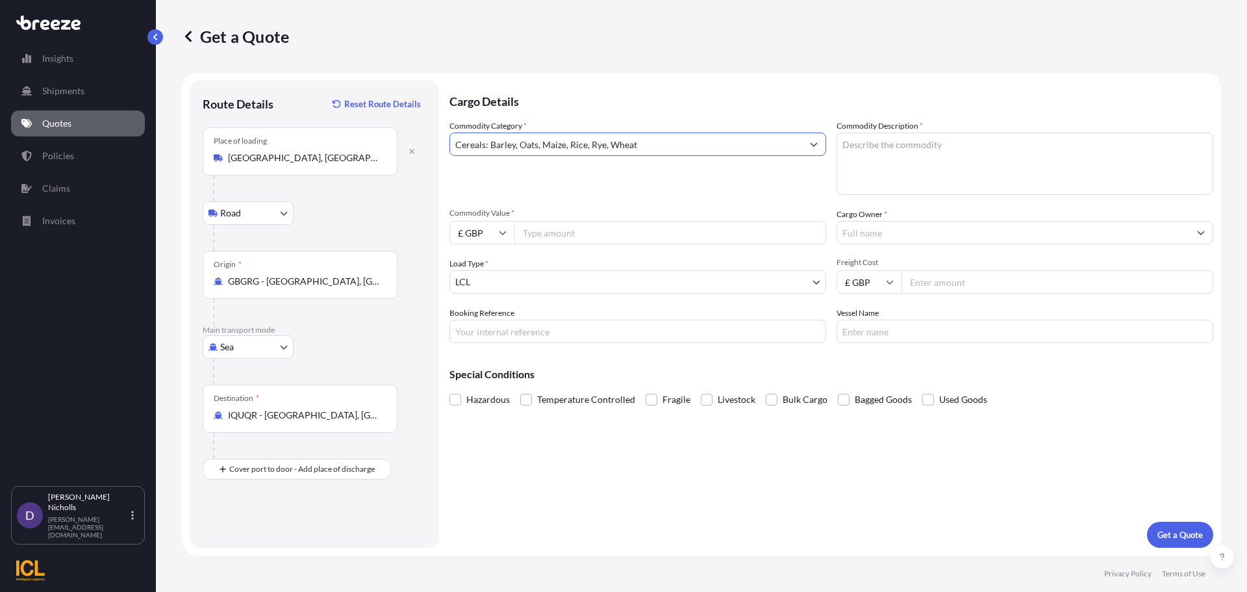
type input "Cereals: Barley, Oats, Maize, Rice, Rye, Wheat"
click at [880, 151] on textarea "Commodity Description *" at bounding box center [1025, 163] width 377 height 62
type textarea "OATS"
click at [503, 232] on icon at bounding box center [503, 233] width 8 height 8
click at [479, 315] on div "$ USD" at bounding box center [482, 322] width 55 height 25
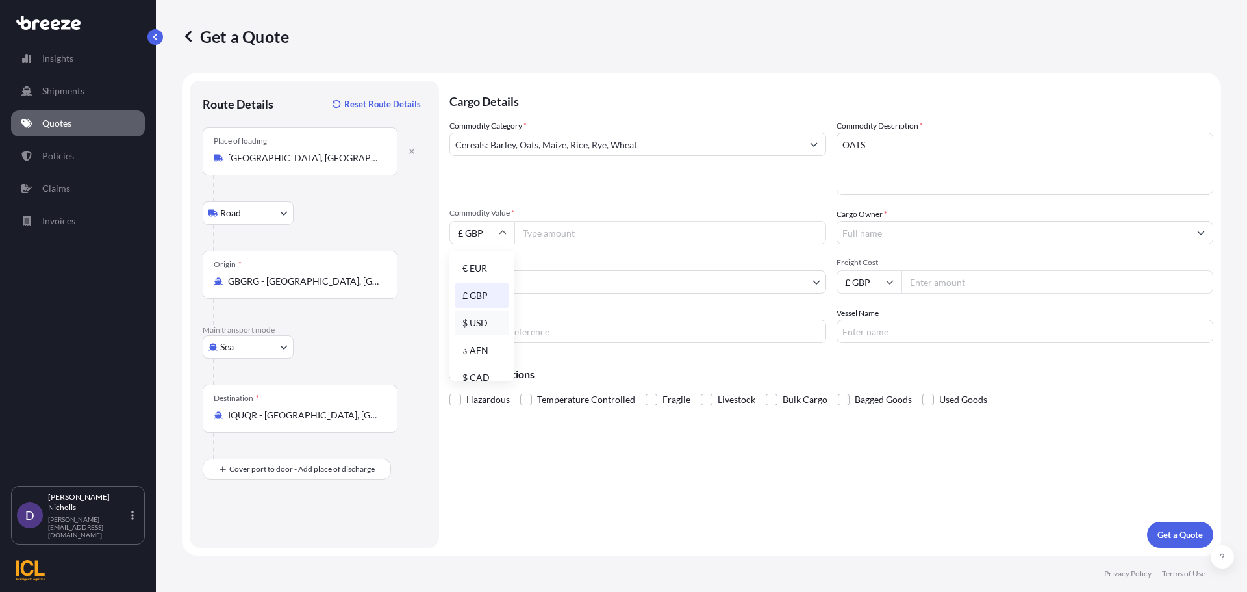
type input "$ USD"
click at [538, 236] on input "Commodity Value *" at bounding box center [670, 232] width 312 height 23
type input "49875"
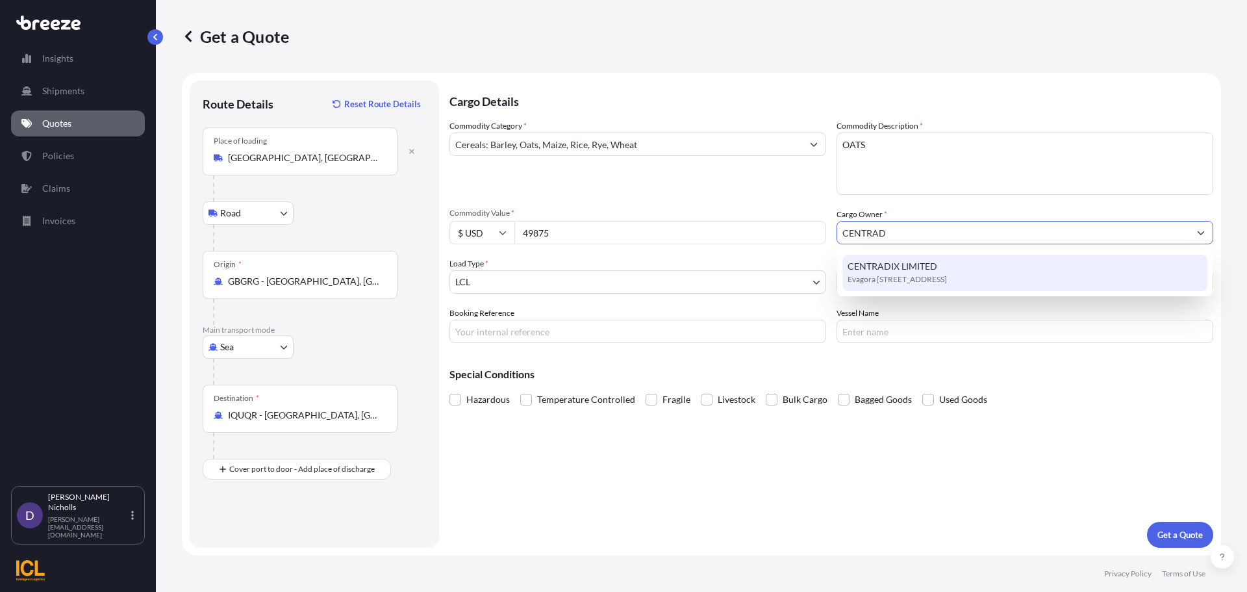
click at [882, 271] on span "CENTRADIX LIMITED" at bounding box center [893, 266] width 90 height 13
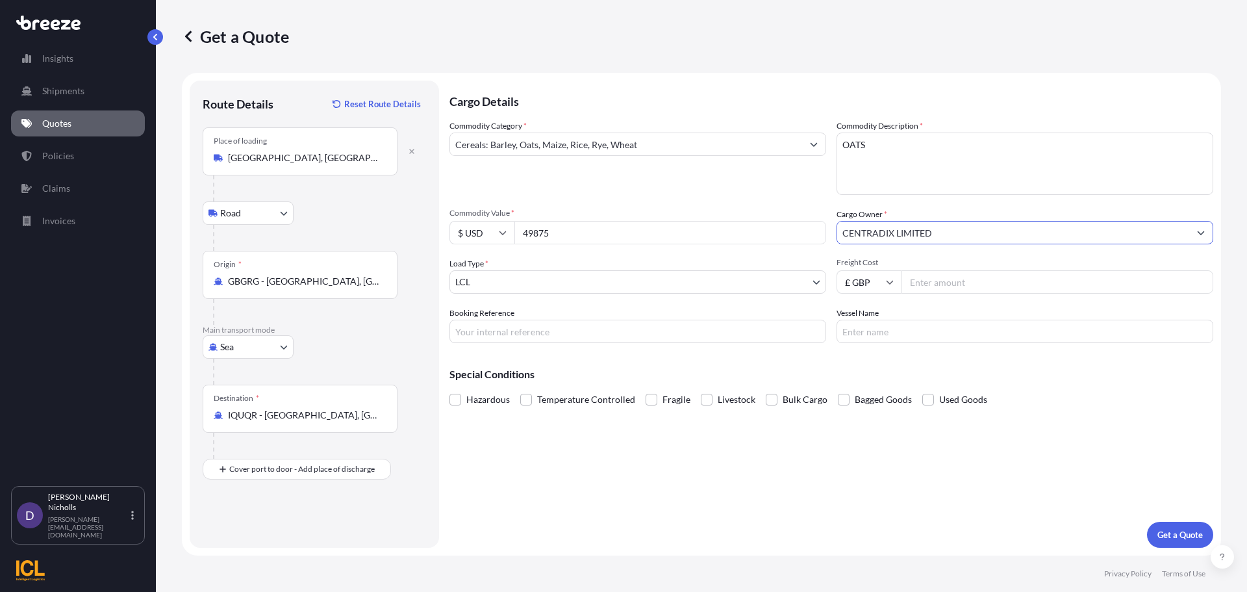
type input "CENTRADIX LIMITED"
click at [813, 283] on body "15 options available. 2 options available. 1 option available. 0 options availa…" at bounding box center [623, 296] width 1247 height 592
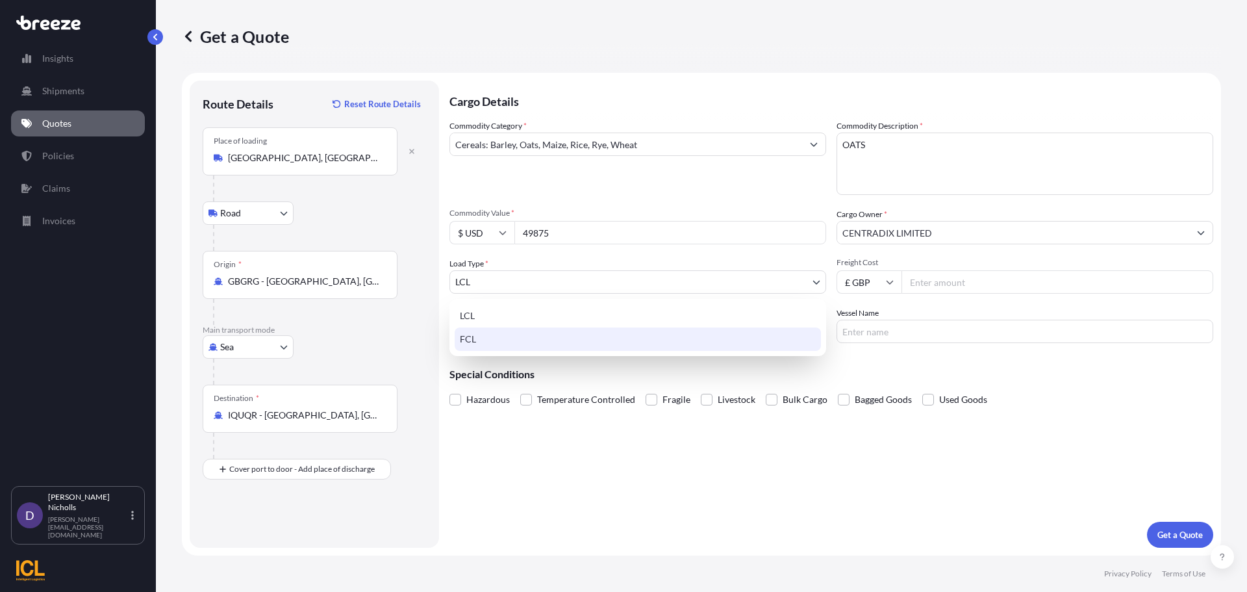
click at [459, 340] on div "FCL" at bounding box center [638, 338] width 366 height 23
select select "2"
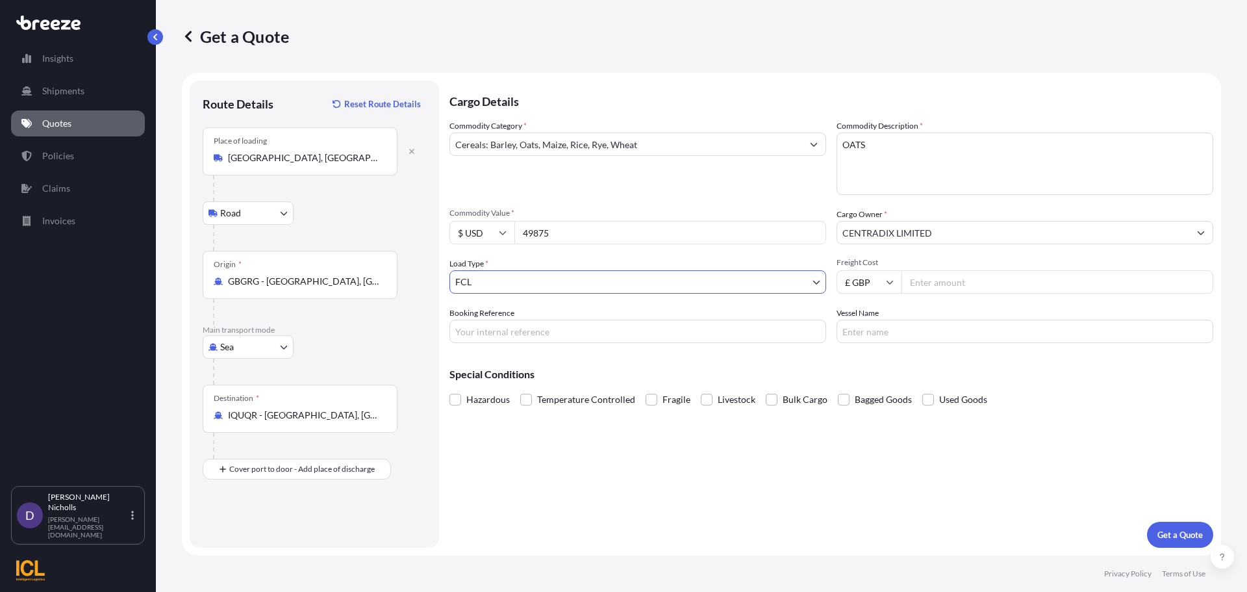
click at [889, 283] on icon at bounding box center [890, 283] width 7 height 4
click at [870, 365] on div "$ USD" at bounding box center [869, 372] width 55 height 25
type input "$ USD"
click at [934, 281] on input "Freight Cost" at bounding box center [1057, 281] width 312 height 23
click at [931, 279] on input "Freight Cost" at bounding box center [1057, 281] width 312 height 23
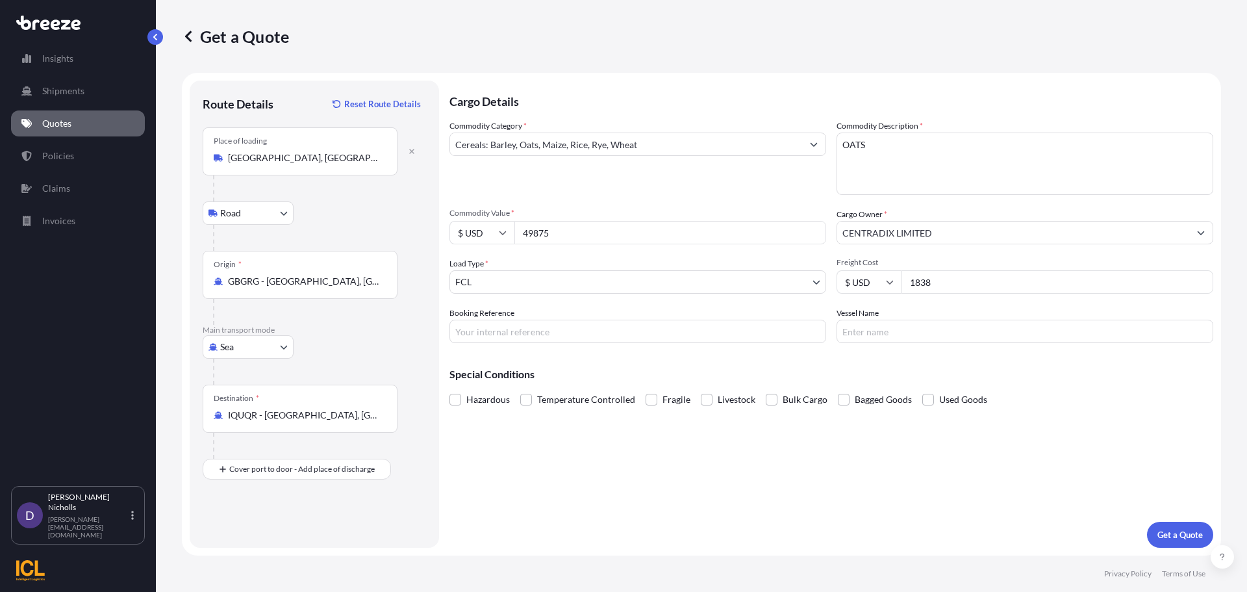
type input "1838"
click at [494, 338] on input "Booking Reference" at bounding box center [637, 331] width 377 height 23
paste input "SHOUSE00290847"
type input "SHOUSE00290847"
type input "CONTSHIP TOP"
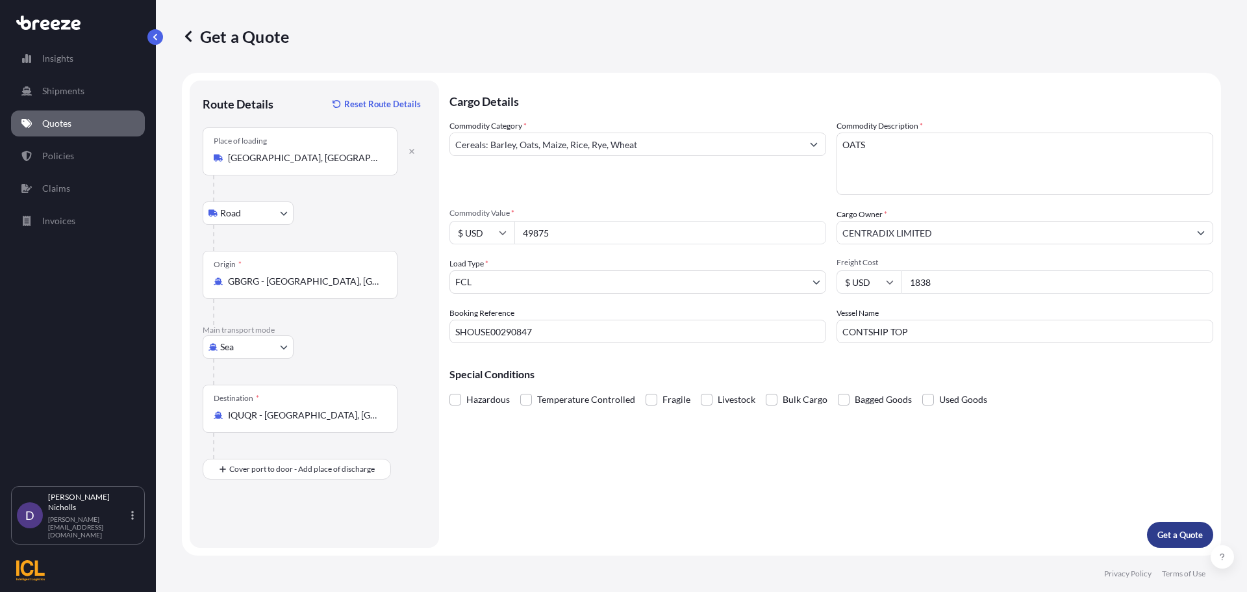
click at [1183, 535] on p "Get a Quote" at bounding box center [1179, 534] width 45 height 13
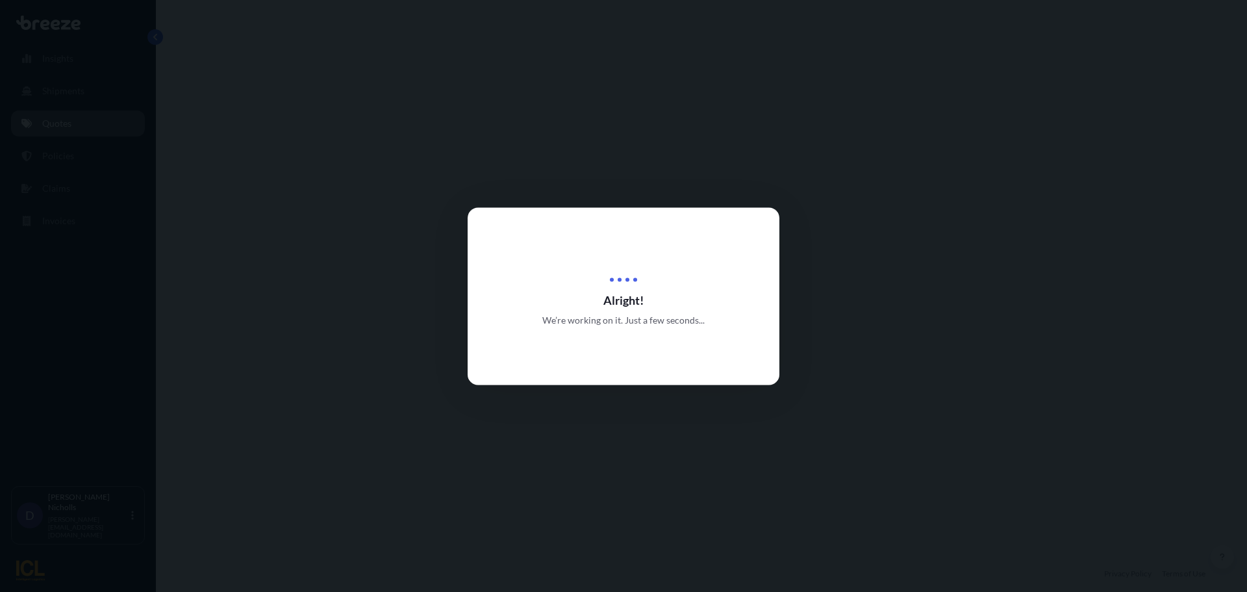
select select "Road"
select select "Sea"
select select "2"
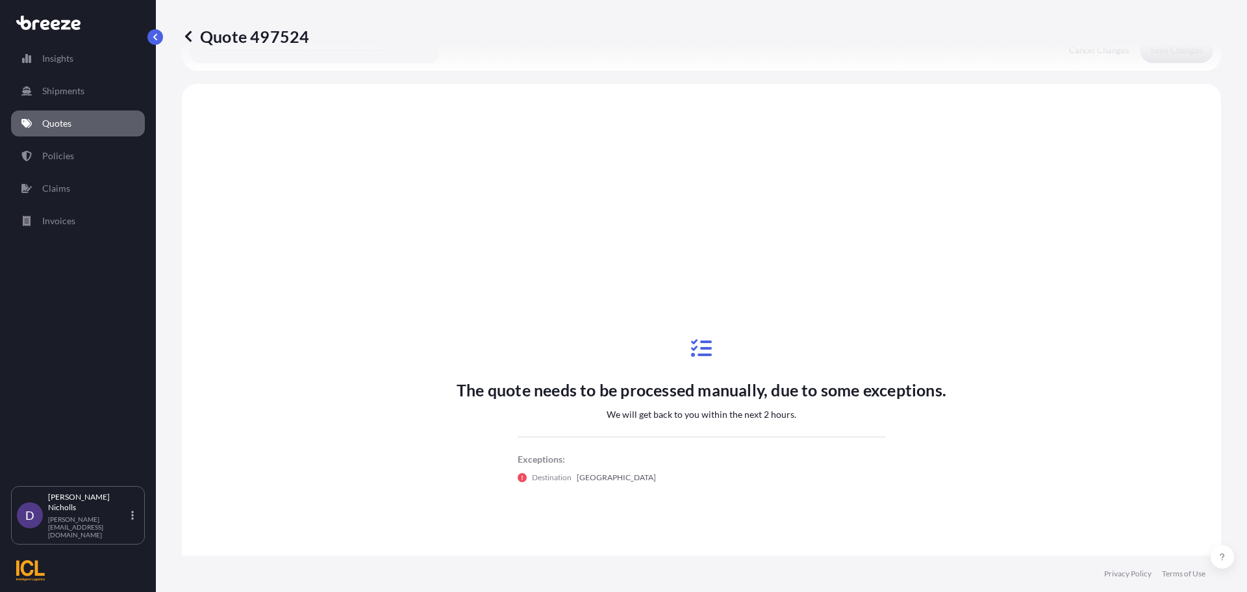
scroll to position [443, 0]
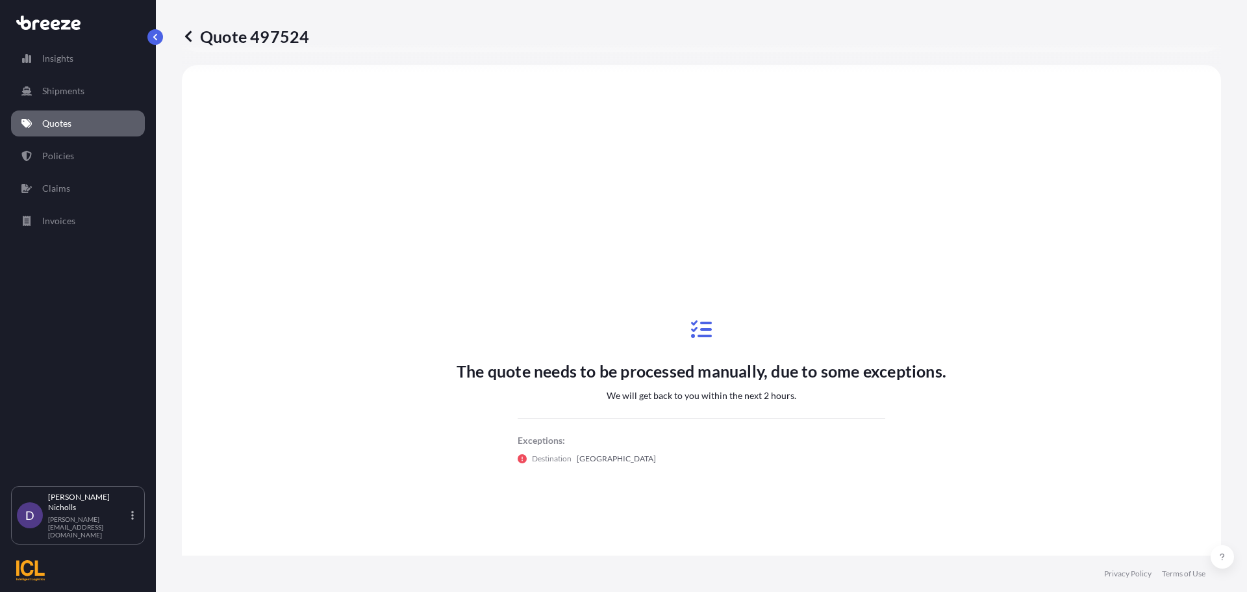
click at [61, 119] on p "Quotes" at bounding box center [56, 123] width 29 height 13
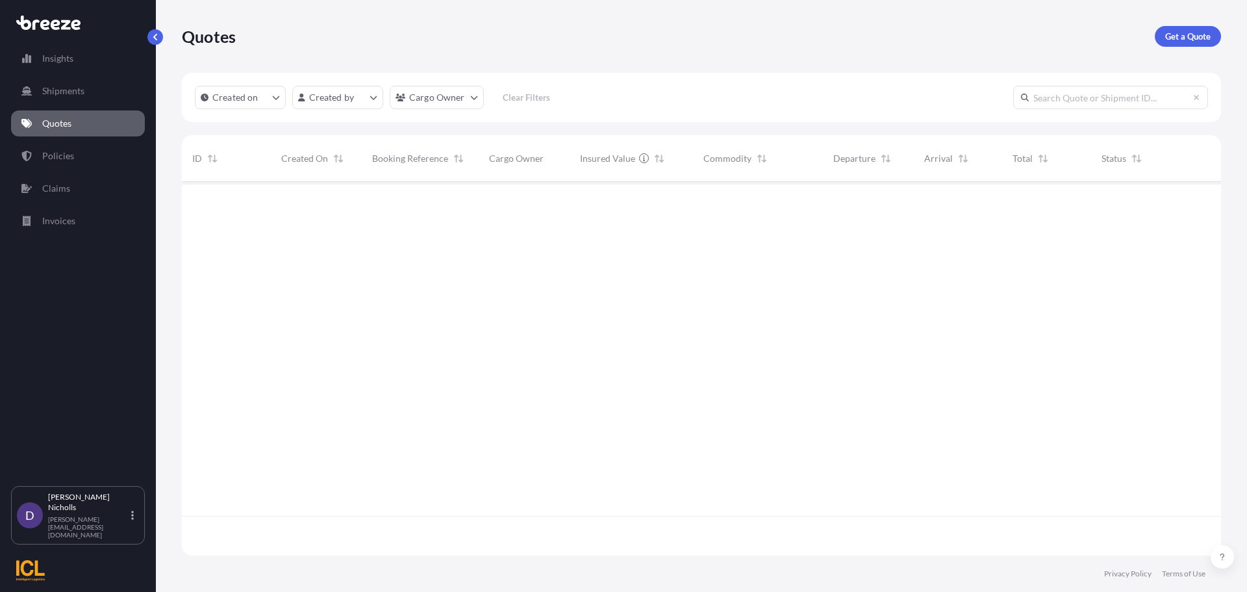
scroll to position [371, 1029]
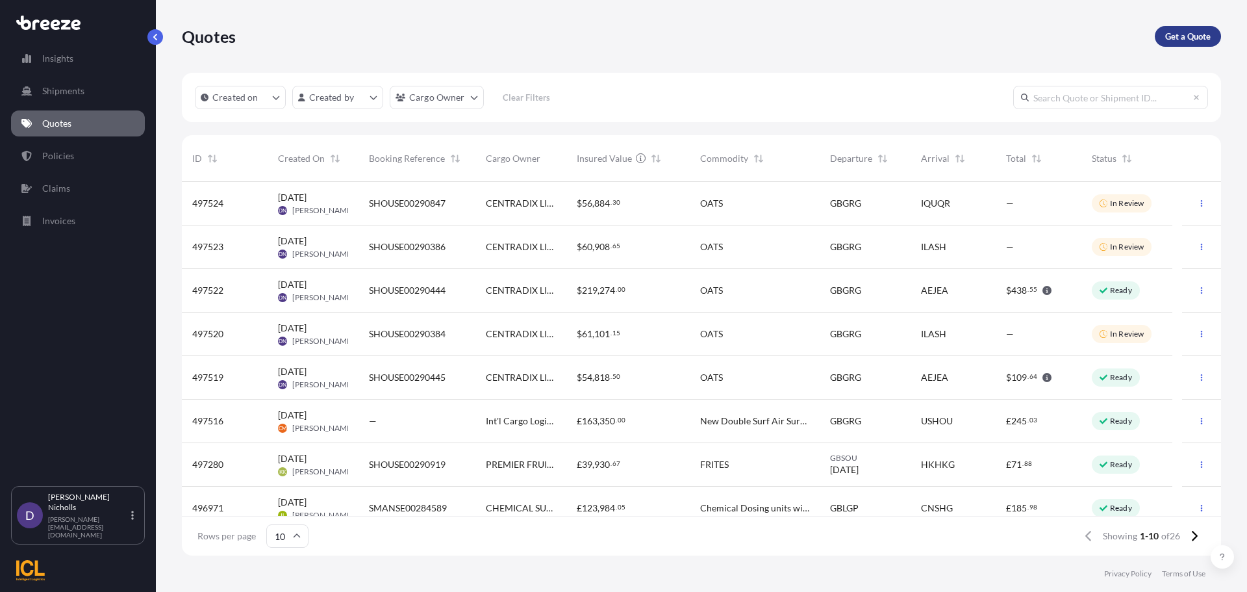
click at [1182, 34] on p "Get a Quote" at bounding box center [1187, 36] width 45 height 13
select select "Road"
select select "Sea"
select select "1"
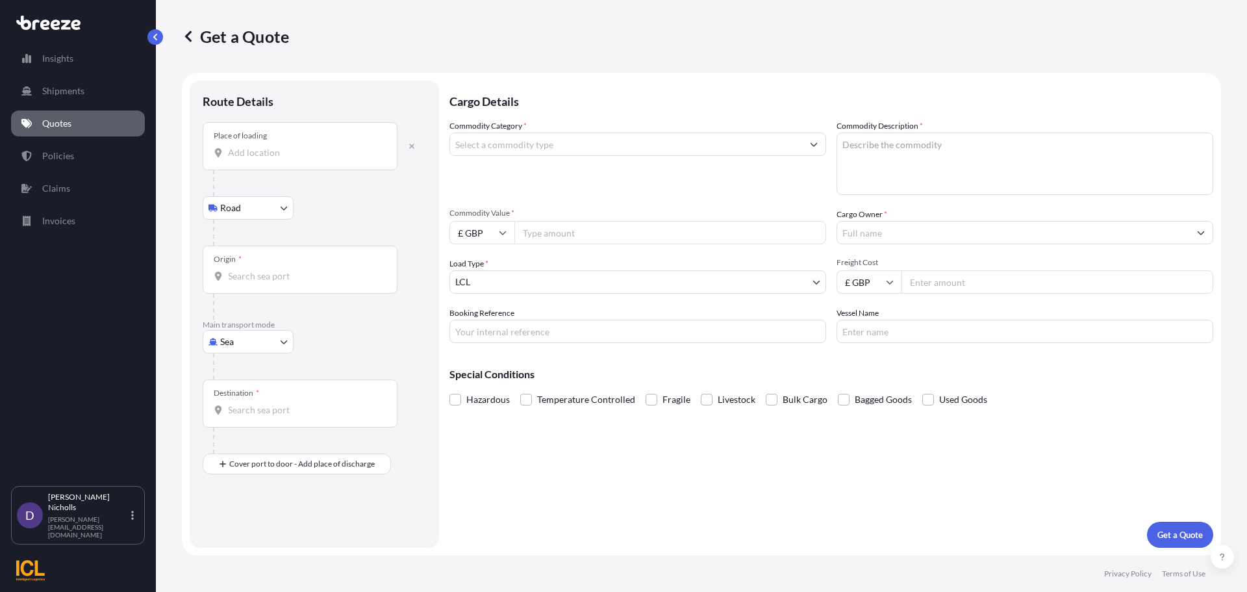
click at [263, 145] on div "Place of loading" at bounding box center [300, 146] width 195 height 48
click at [263, 146] on input "Place of loading" at bounding box center [304, 152] width 153 height 13
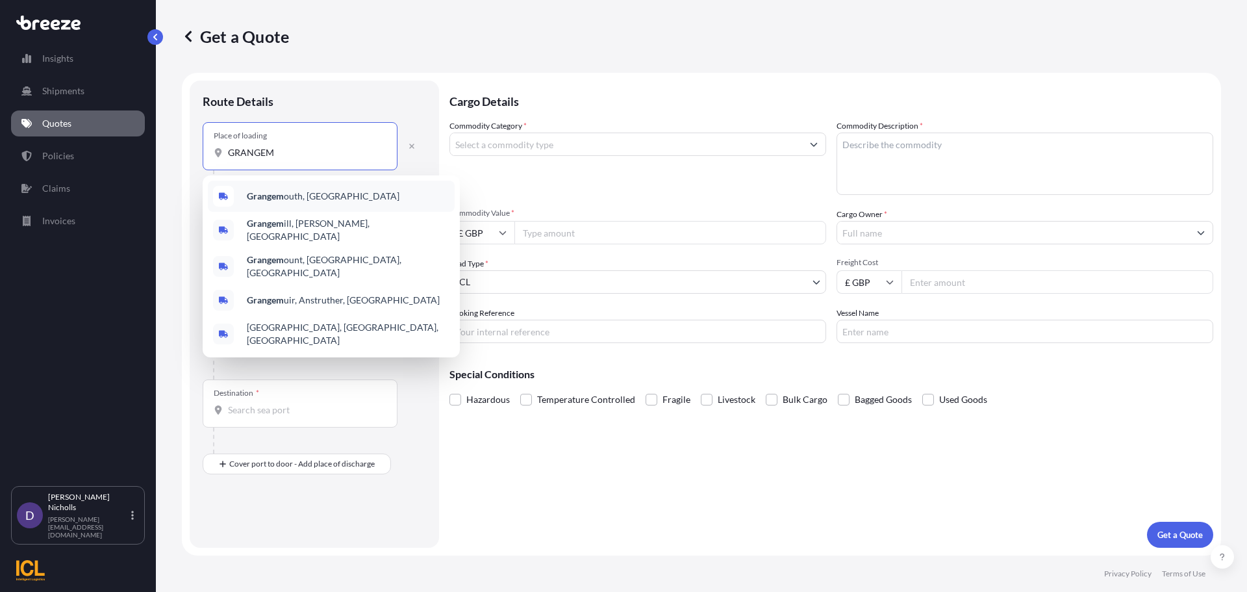
click at [290, 200] on span "Grangem outh, [GEOGRAPHIC_DATA]" at bounding box center [323, 196] width 153 height 13
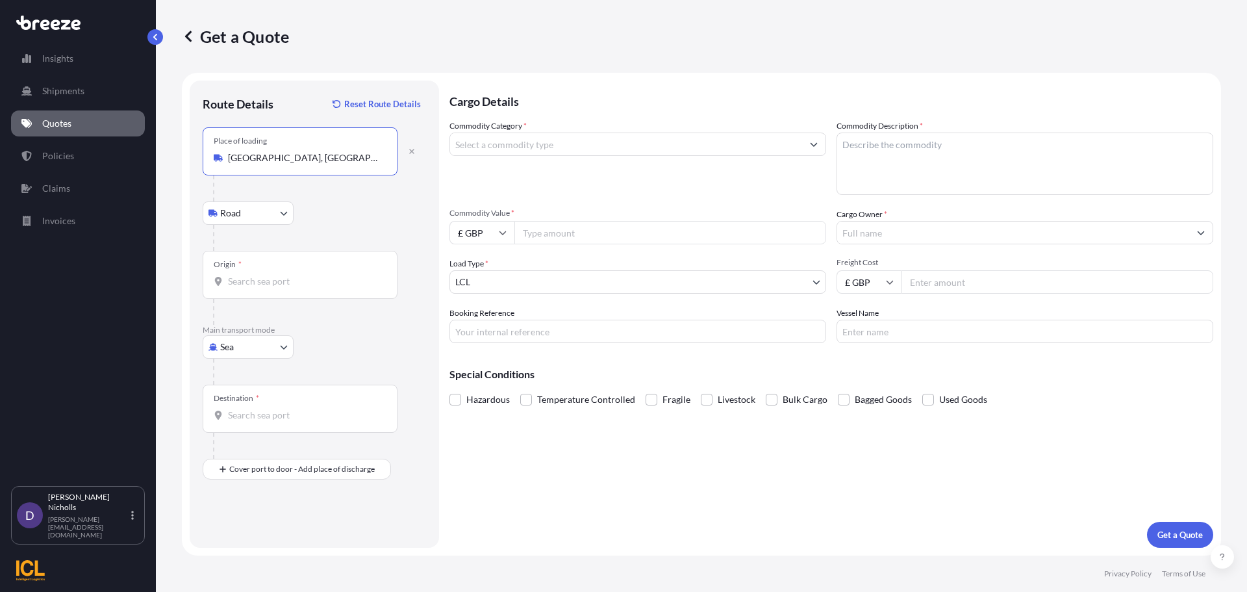
type input "[GEOGRAPHIC_DATA], [GEOGRAPHIC_DATA]"
click at [264, 277] on input "Origin *" at bounding box center [304, 281] width 153 height 13
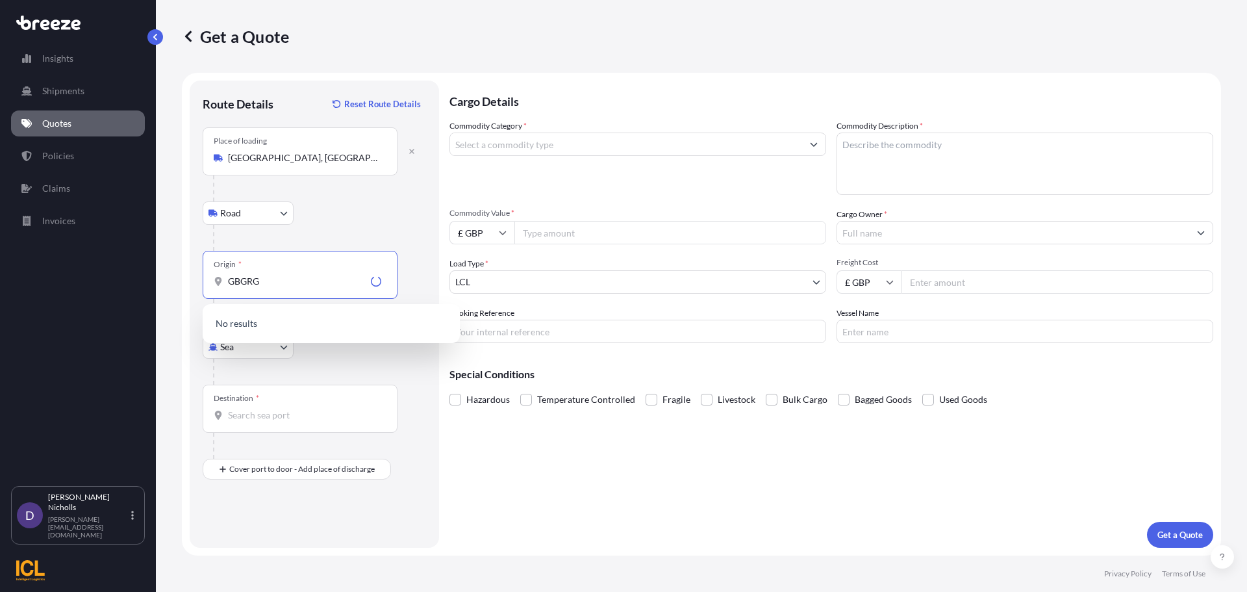
type input "GBGRG"
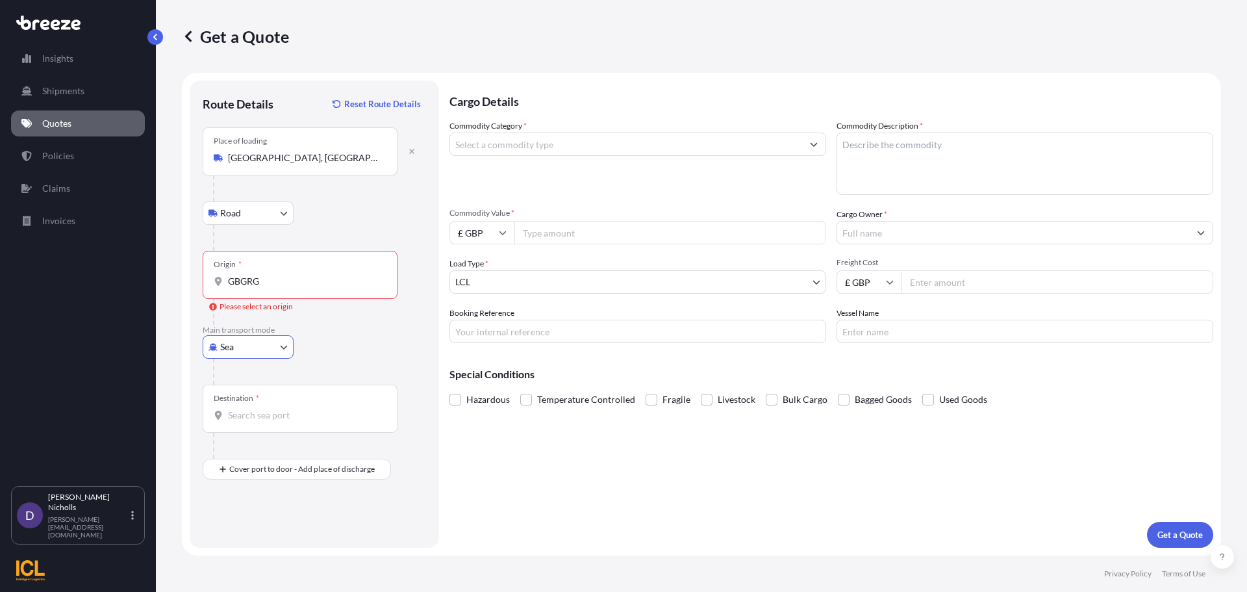
click at [277, 289] on div "Origin * GBGRG" at bounding box center [300, 275] width 195 height 48
click at [277, 288] on input "GBGRG" at bounding box center [304, 281] width 153 height 13
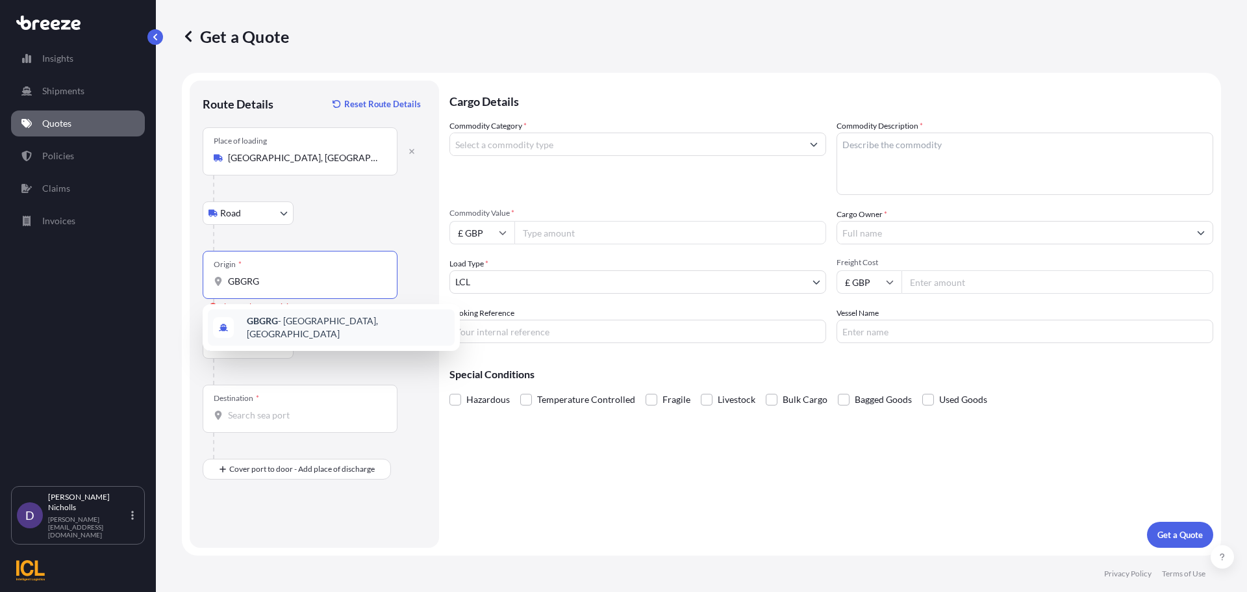
click at [286, 319] on span "GBGRG - [GEOGRAPHIC_DATA], [GEOGRAPHIC_DATA]" at bounding box center [348, 327] width 203 height 26
type input "GBGRG - [GEOGRAPHIC_DATA], [GEOGRAPHIC_DATA]"
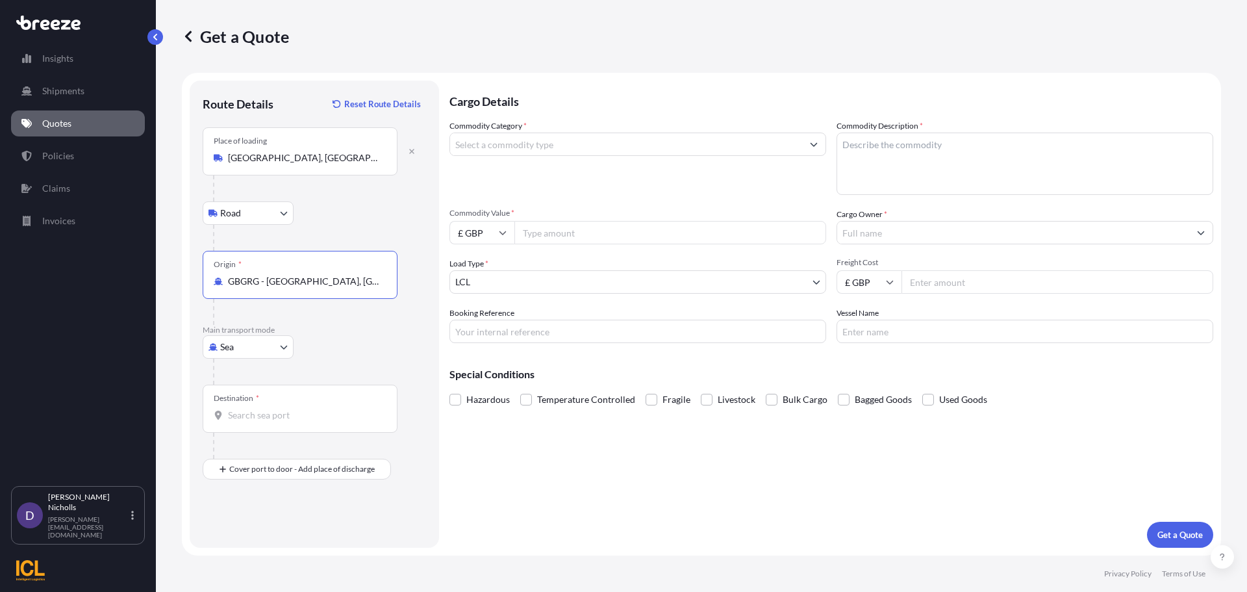
click at [233, 406] on div "Destination *" at bounding box center [300, 408] width 195 height 48
click at [233, 409] on input "Destination *" at bounding box center [304, 415] width 153 height 13
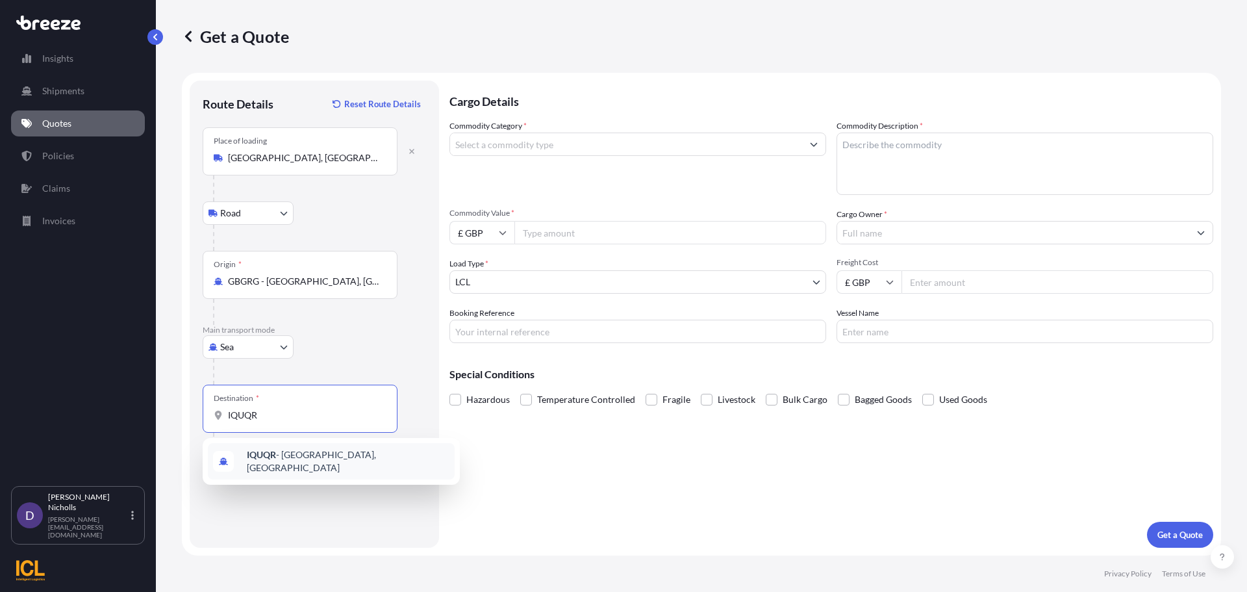
click at [273, 460] on b "IQUQR" at bounding box center [261, 454] width 29 height 11
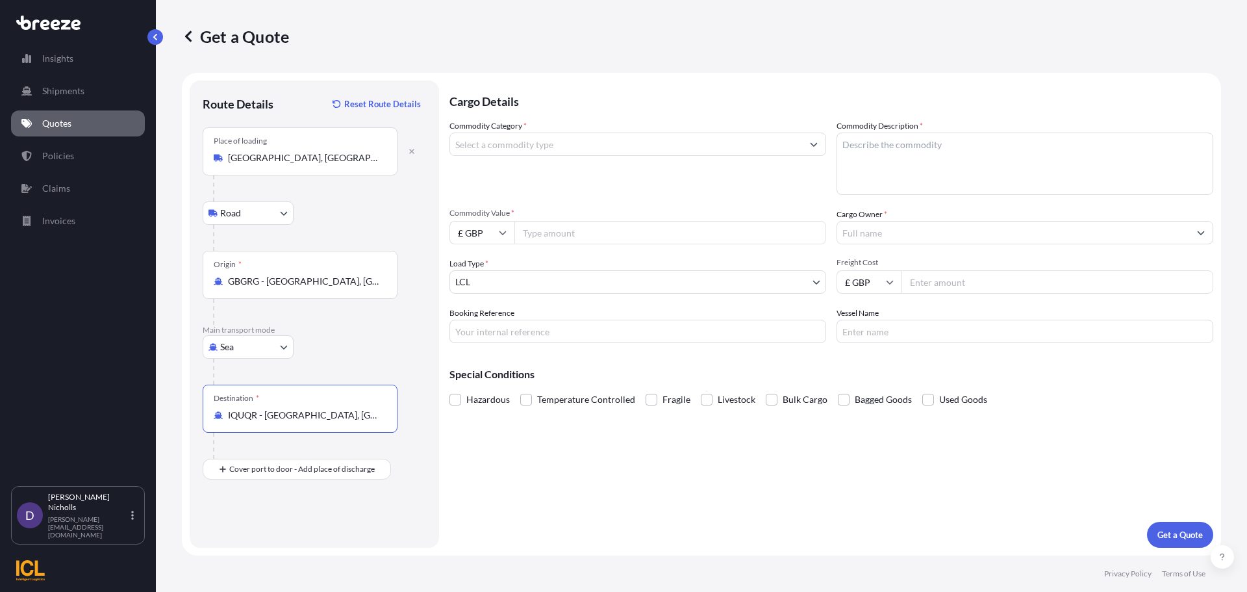
type input "IQUQR - [GEOGRAPHIC_DATA], [GEOGRAPHIC_DATA]"
click at [537, 149] on input "Commodity Category *" at bounding box center [626, 143] width 352 height 23
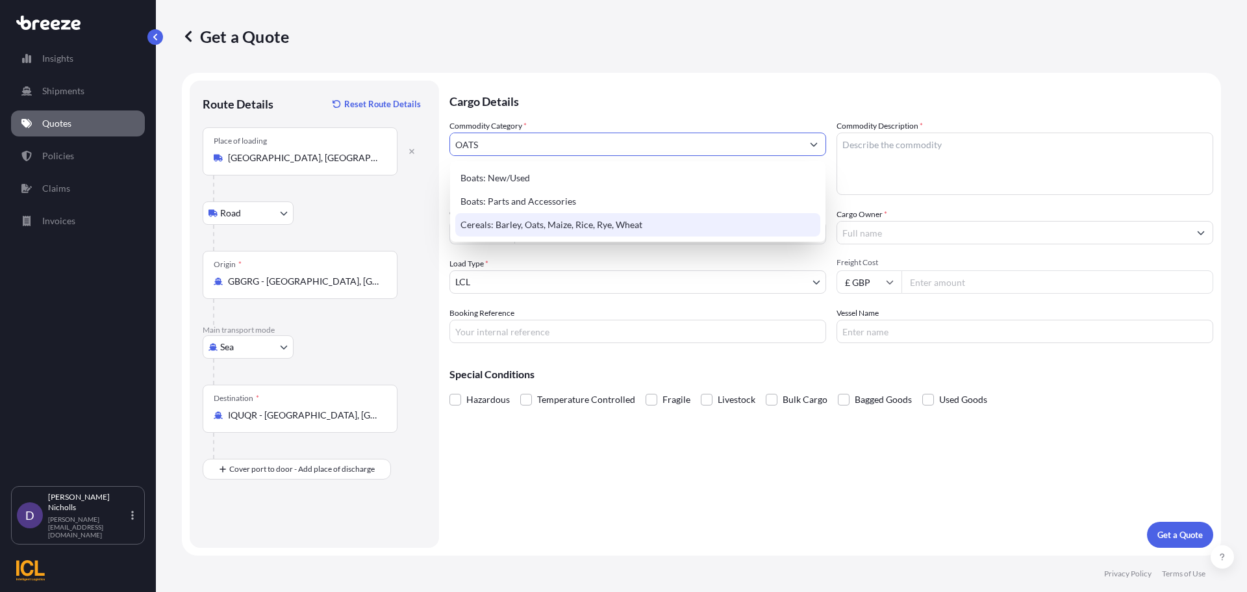
click at [518, 225] on div "Cereals: Barley, Oats, Maize, Rice, Rye, Wheat" at bounding box center [637, 224] width 365 height 23
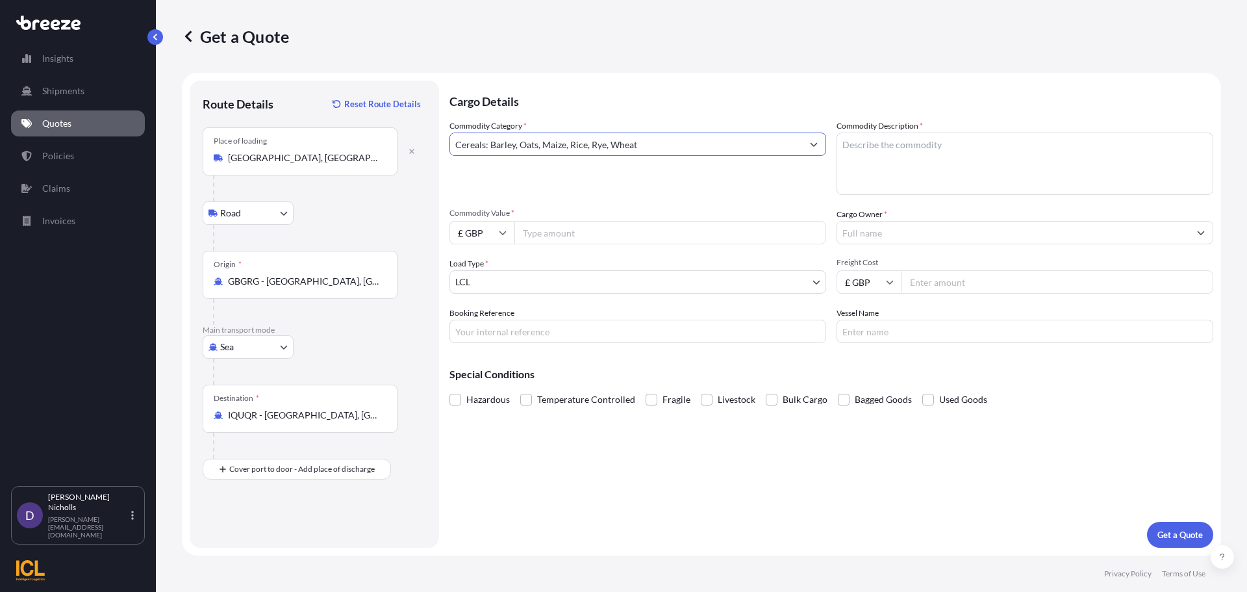
type input "Cereals: Barley, Oats, Maize, Rice, Rye, Wheat"
click at [853, 147] on textarea "Commodity Description *" at bounding box center [1025, 163] width 377 height 62
type textarea "OATS"
click at [501, 234] on icon at bounding box center [503, 233] width 8 height 8
click at [475, 315] on div "$ USD" at bounding box center [482, 322] width 55 height 25
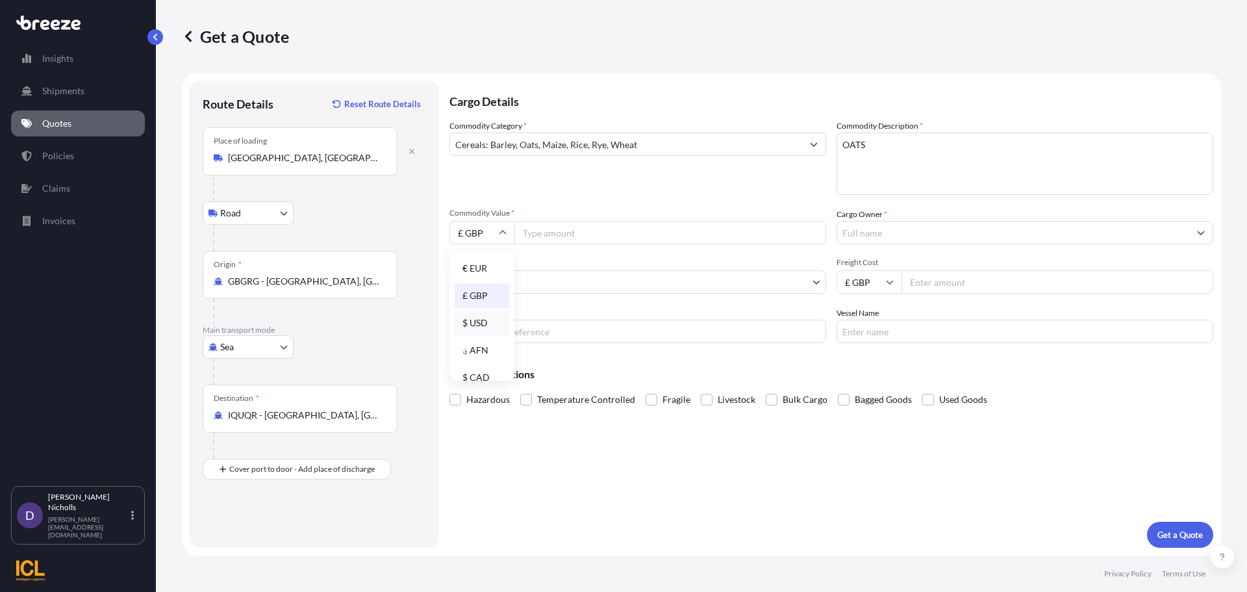
type input "$ USD"
click at [566, 234] on input "Commodity Value *" at bounding box center [670, 232] width 312 height 23
type input "49875"
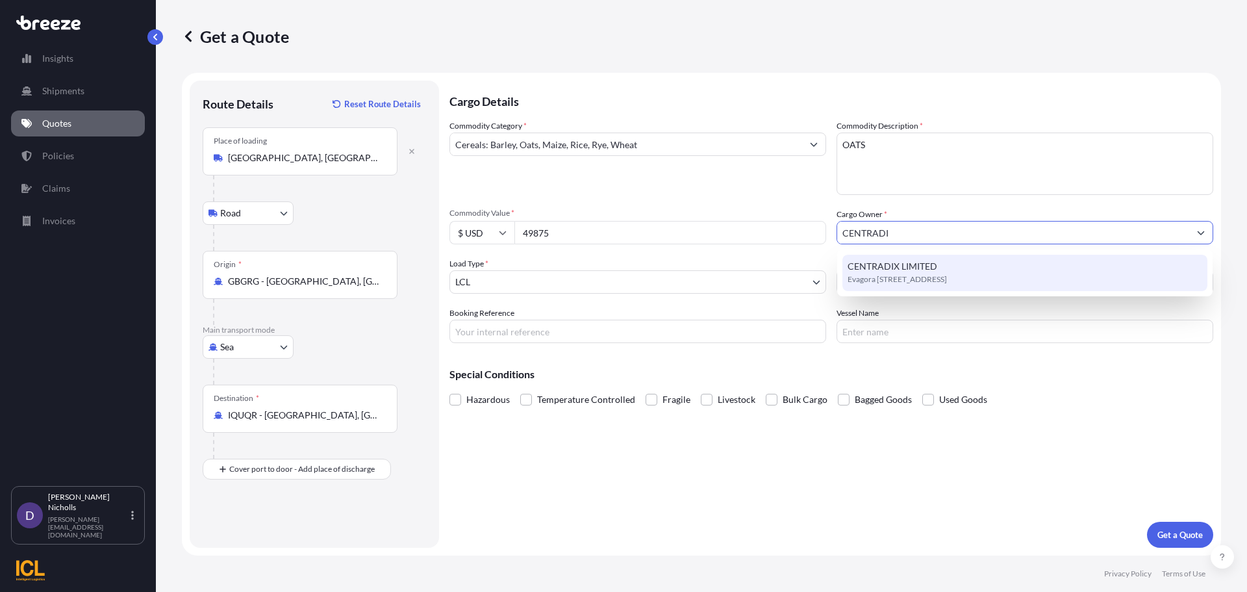
click at [915, 271] on span "CENTRADIX LIMITED" at bounding box center [893, 266] width 90 height 13
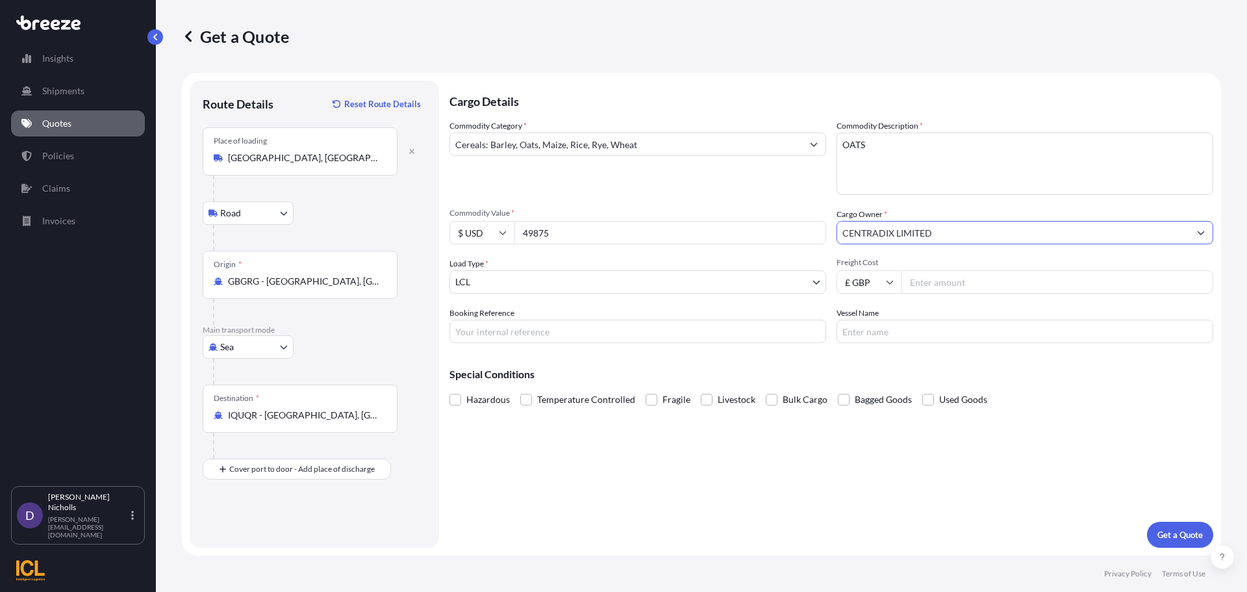
type input "CENTRADIX LIMITED"
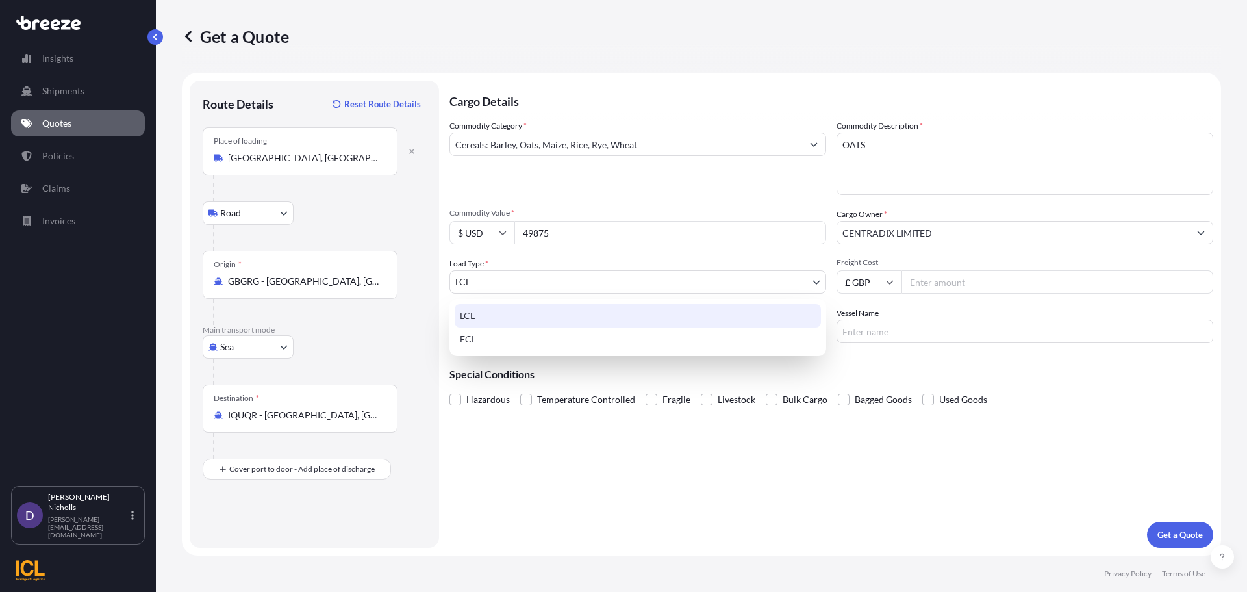
click at [661, 281] on body "1 option available. 0 options available. 1 option available. 0 options availabl…" at bounding box center [623, 296] width 1247 height 592
click at [462, 345] on div "FCL" at bounding box center [638, 338] width 366 height 23
select select "2"
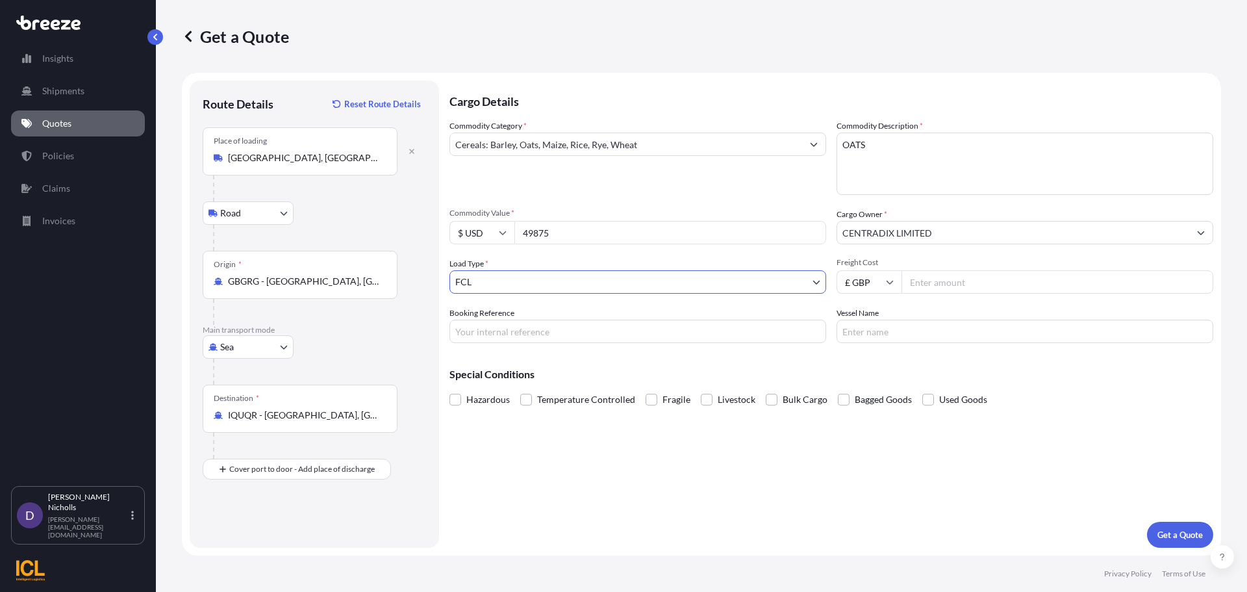
click at [892, 280] on icon at bounding box center [890, 282] width 8 height 8
click at [866, 371] on div "$ USD" at bounding box center [869, 372] width 55 height 25
type input "$ USD"
click at [920, 284] on input "Freight Cost" at bounding box center [1057, 281] width 312 height 23
type input "1838"
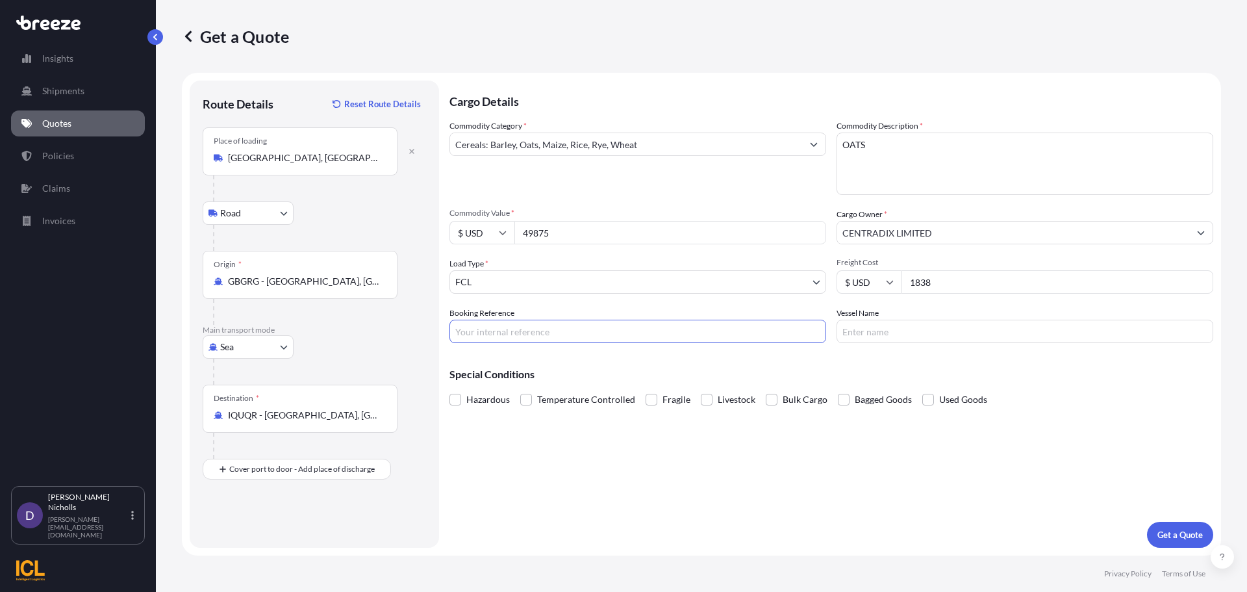
click at [481, 338] on input "Booking Reference" at bounding box center [637, 331] width 377 height 23
paste input "SHOUSE00290996"
type input "SHOUSE00290996"
type input "CONTSHIP TOP"
click at [1191, 533] on p "Get a Quote" at bounding box center [1179, 534] width 45 height 13
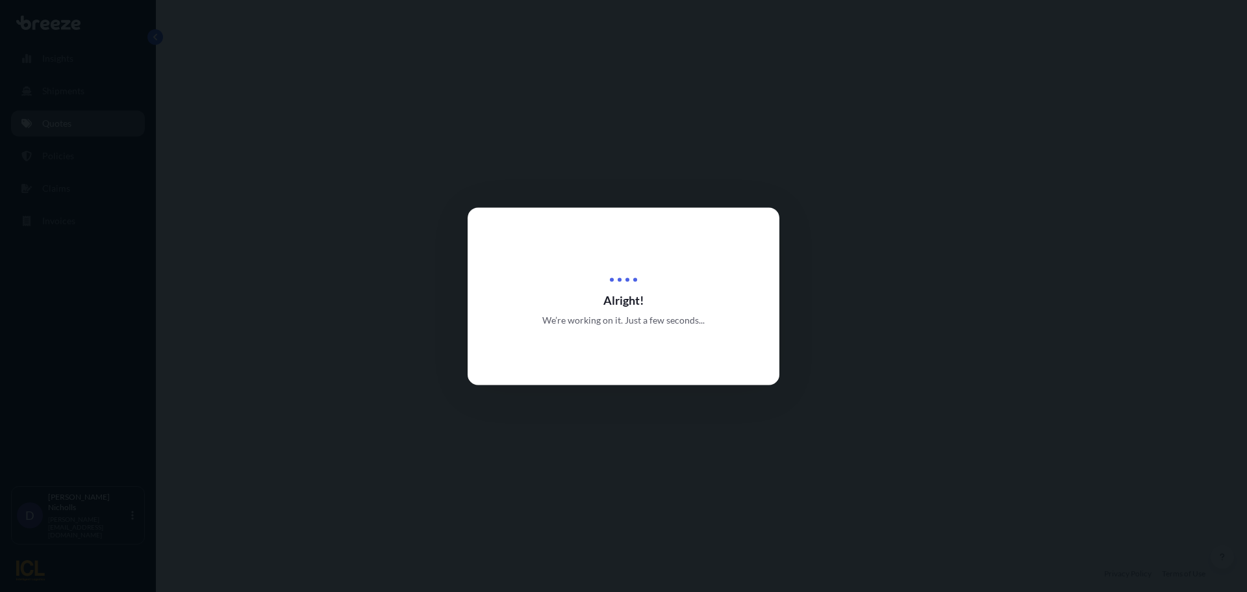
select select "Road"
select select "Sea"
select select "2"
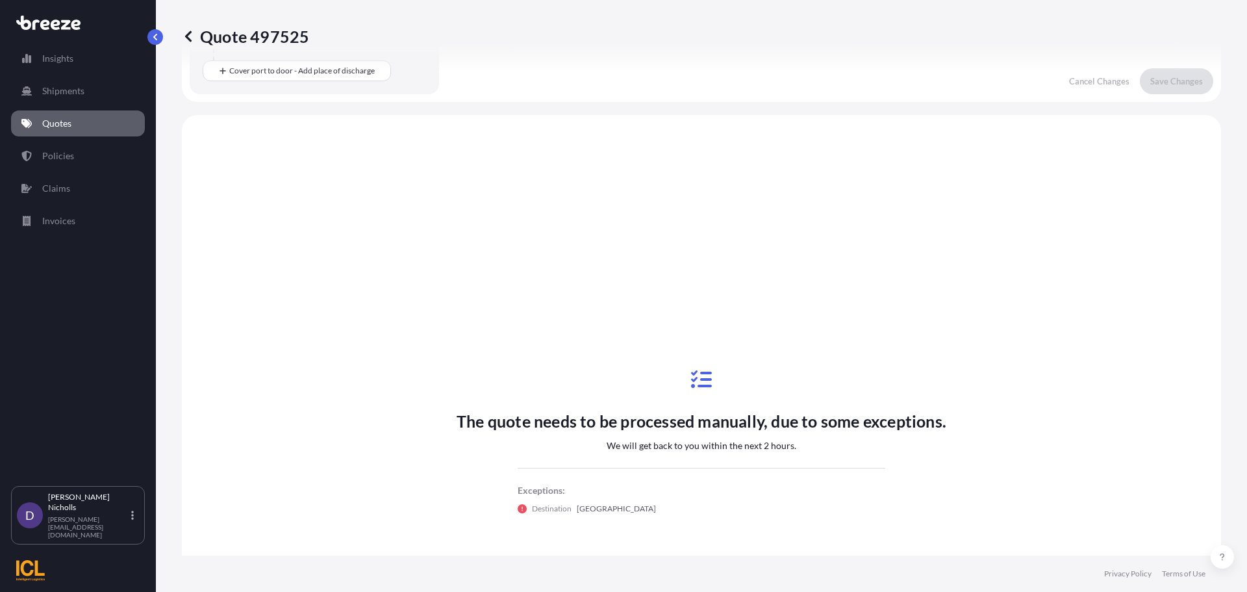
scroll to position [443, 0]
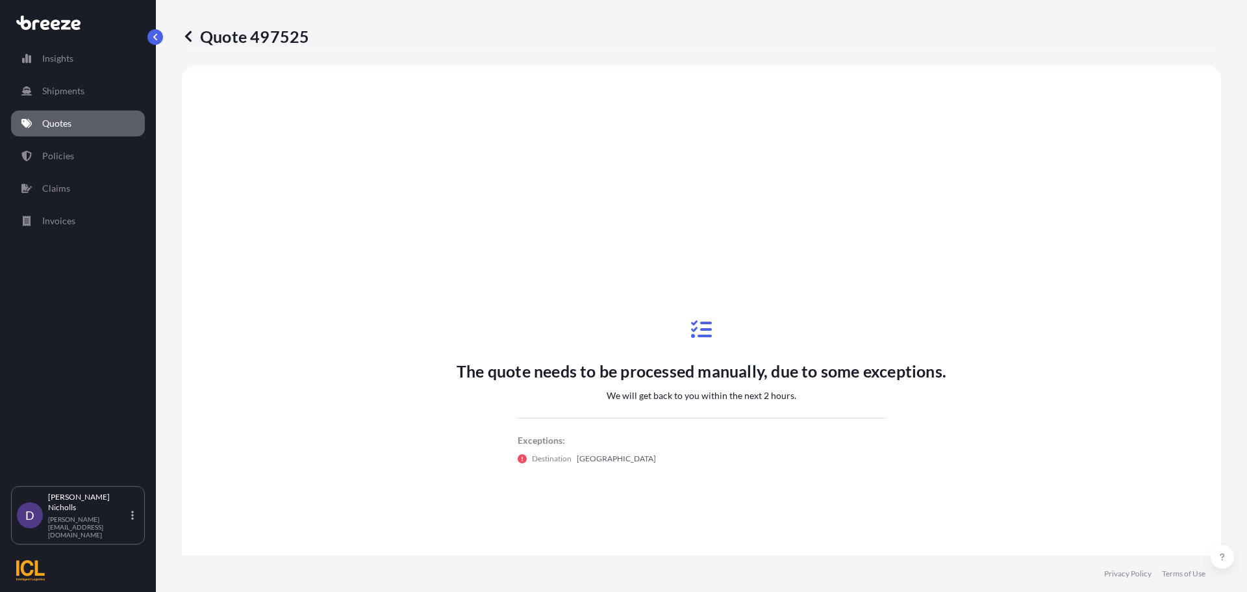
click at [86, 122] on link "Quotes" at bounding box center [78, 123] width 134 height 26
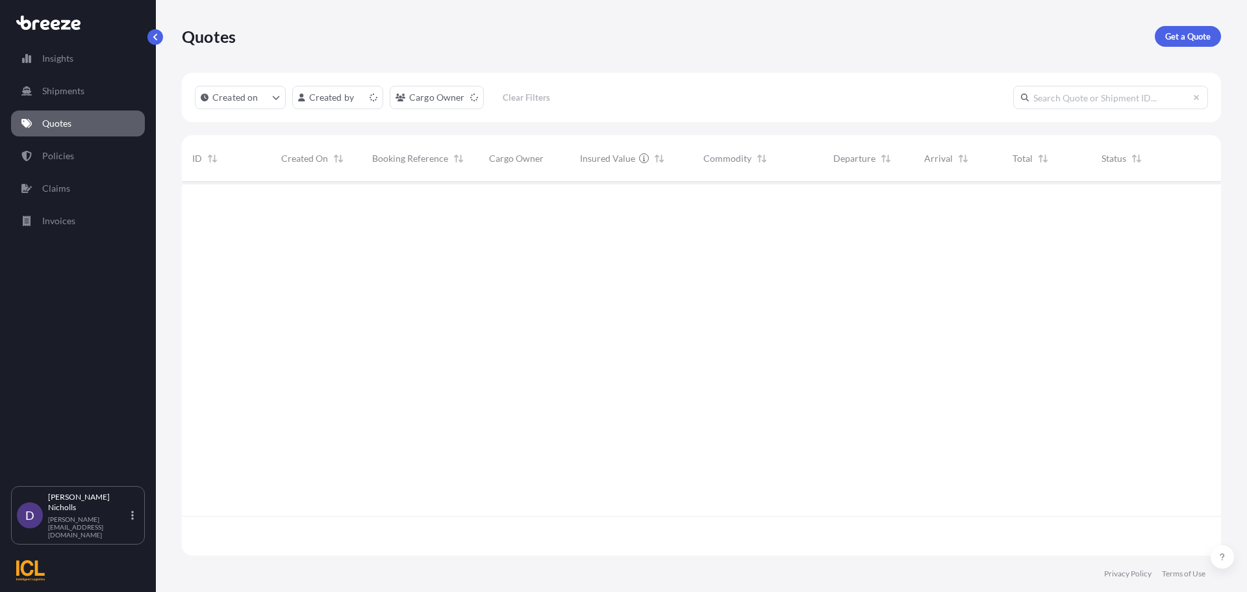
scroll to position [371, 1029]
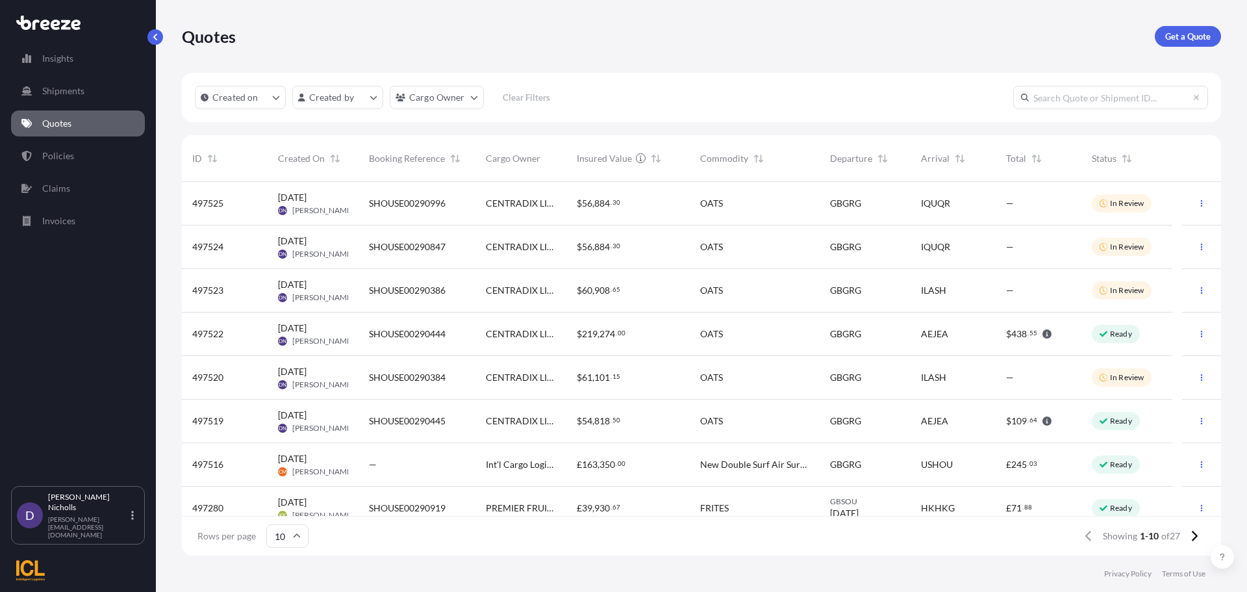
click at [307, 455] on span "[DATE]" at bounding box center [292, 458] width 29 height 13
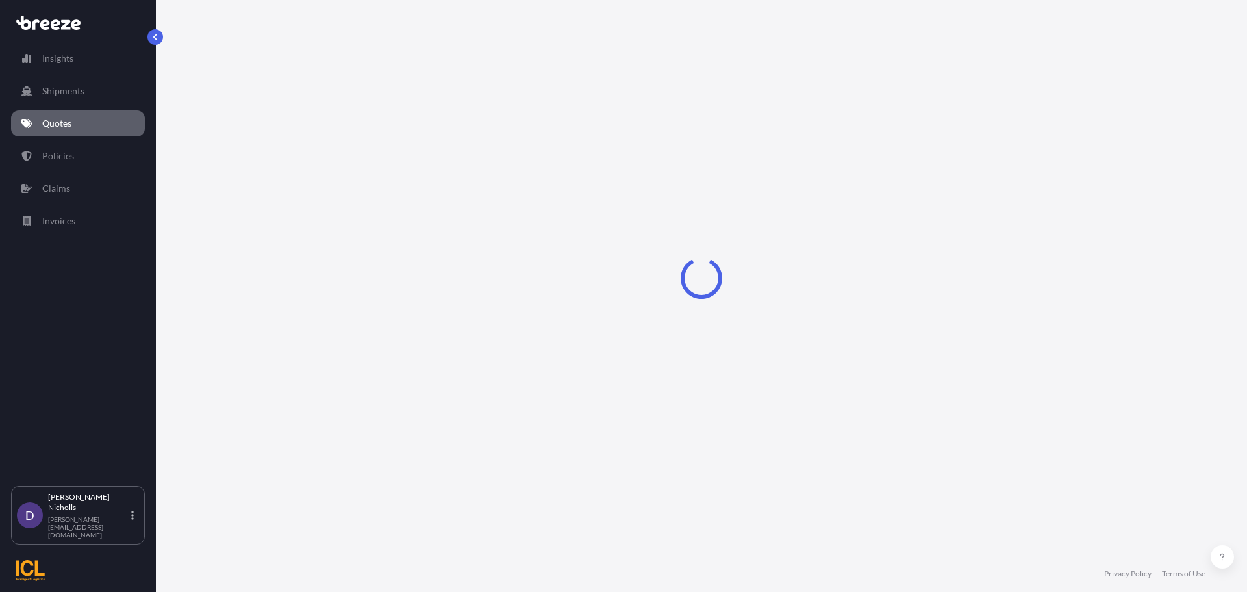
select select "Road"
select select "Sea"
select select "Road"
select select "2"
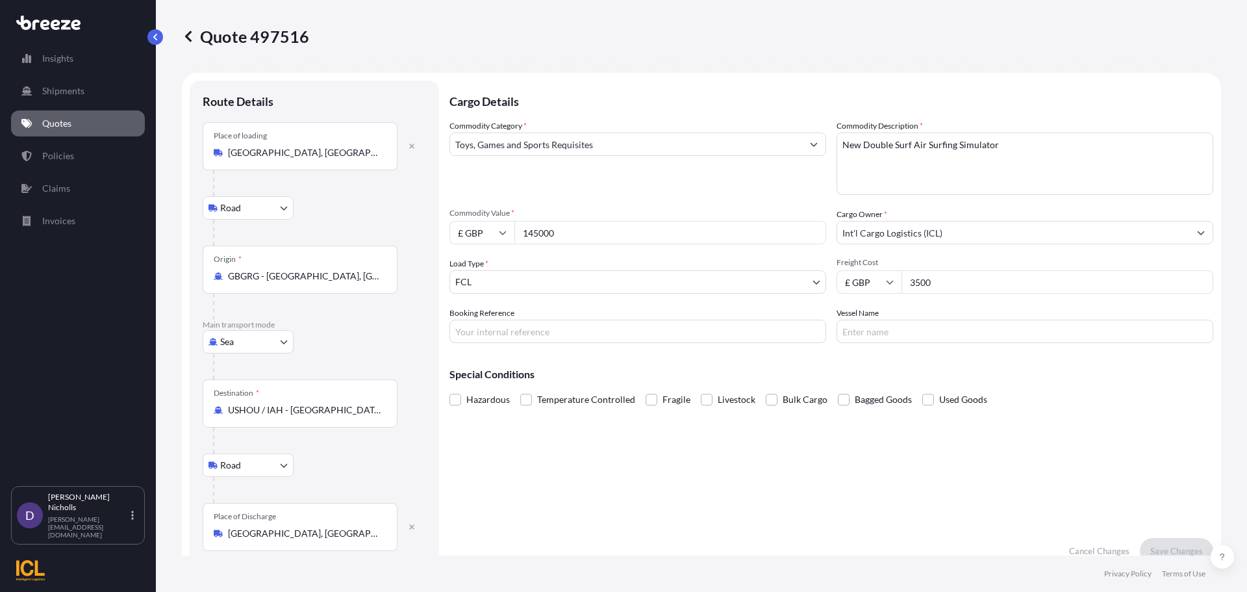
click at [859, 29] on div "Quote 497516" at bounding box center [701, 36] width 1039 height 21
click at [76, 124] on link "Quotes" at bounding box center [78, 123] width 134 height 26
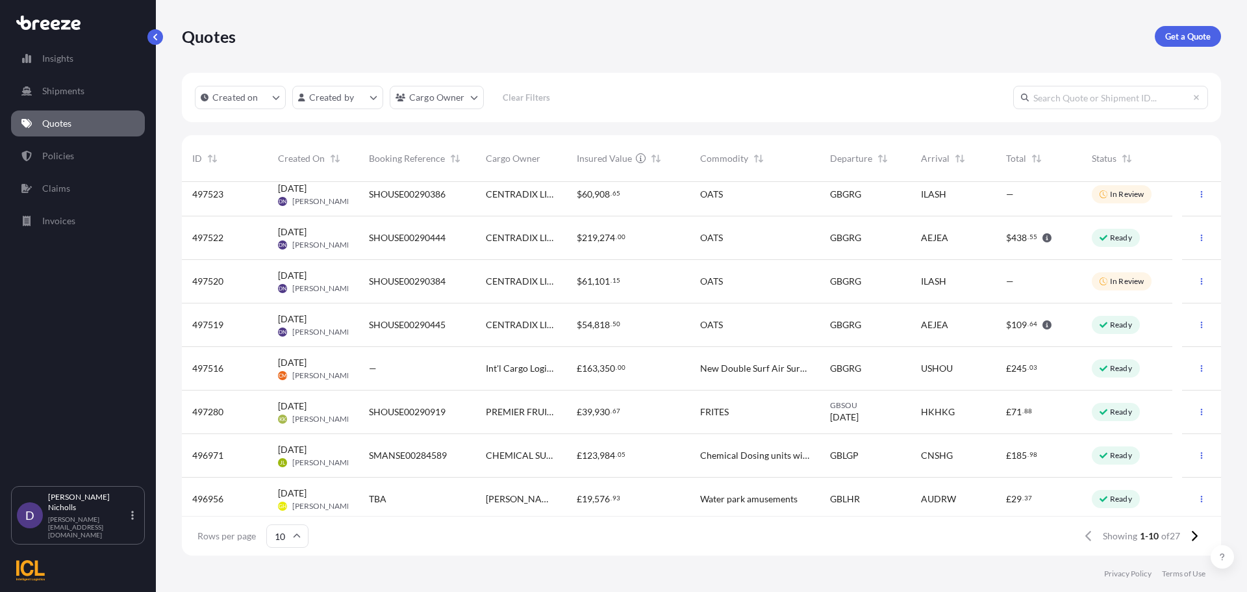
scroll to position [101, 0]
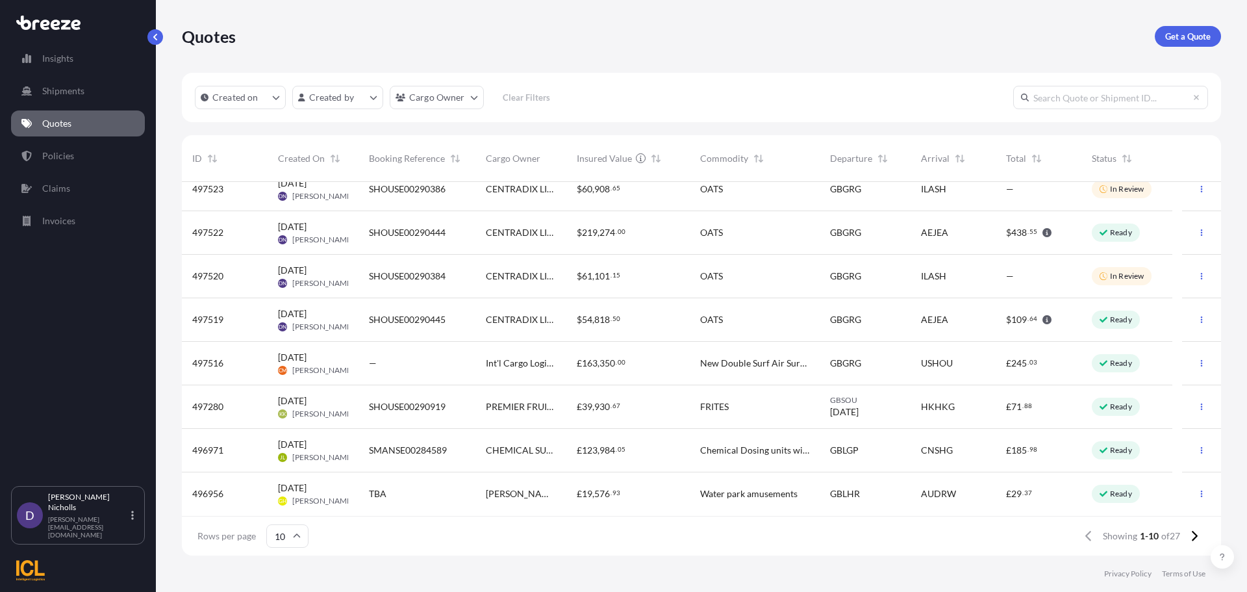
click at [519, 446] on span "CHEMICAL SUPPLY" at bounding box center [521, 450] width 70 height 13
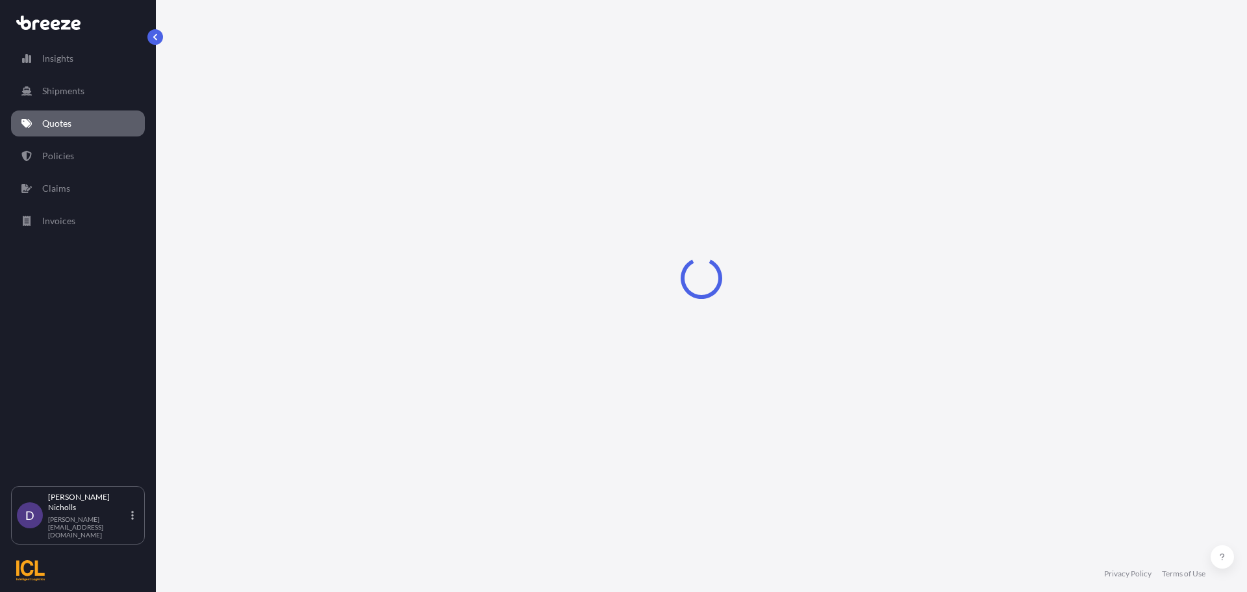
select select "Road"
select select "Sea"
select select "1"
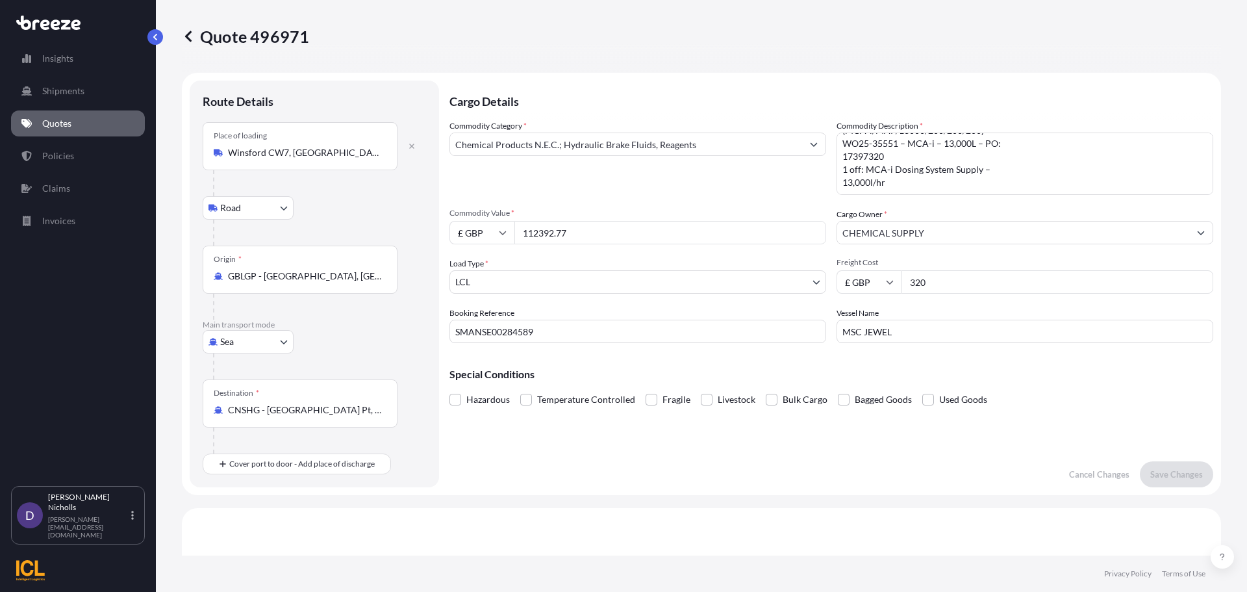
click at [56, 118] on p "Quotes" at bounding box center [56, 123] width 29 height 13
